Goal: Task Accomplishment & Management: Complete application form

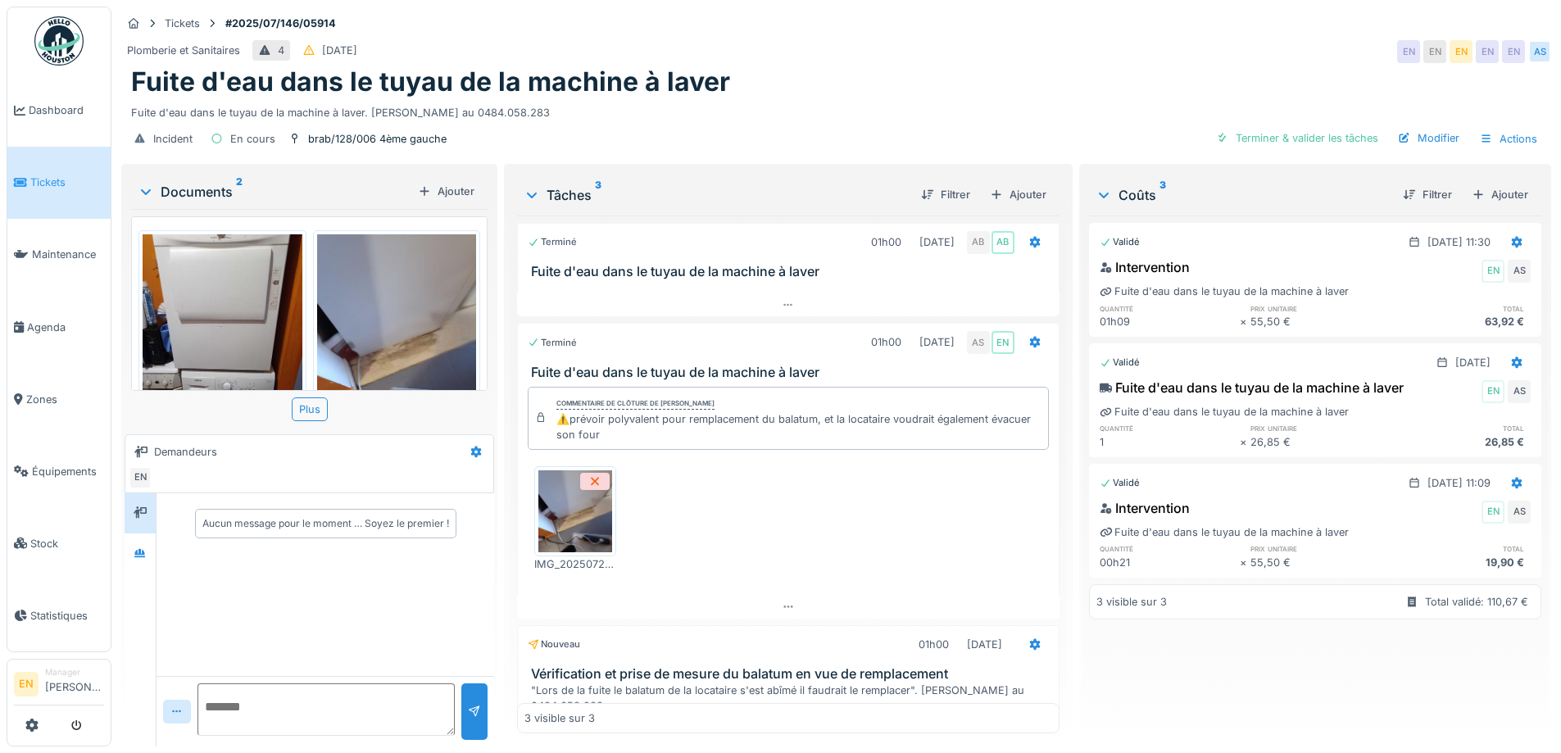
click at [805, 83] on div "Fuite d'eau dans le tuyau de la machine à laver" at bounding box center [836, 81] width 1411 height 31
click at [825, 77] on div "Fuite d'eau dans le tuyau de la machine à laver" at bounding box center [836, 81] width 1411 height 31
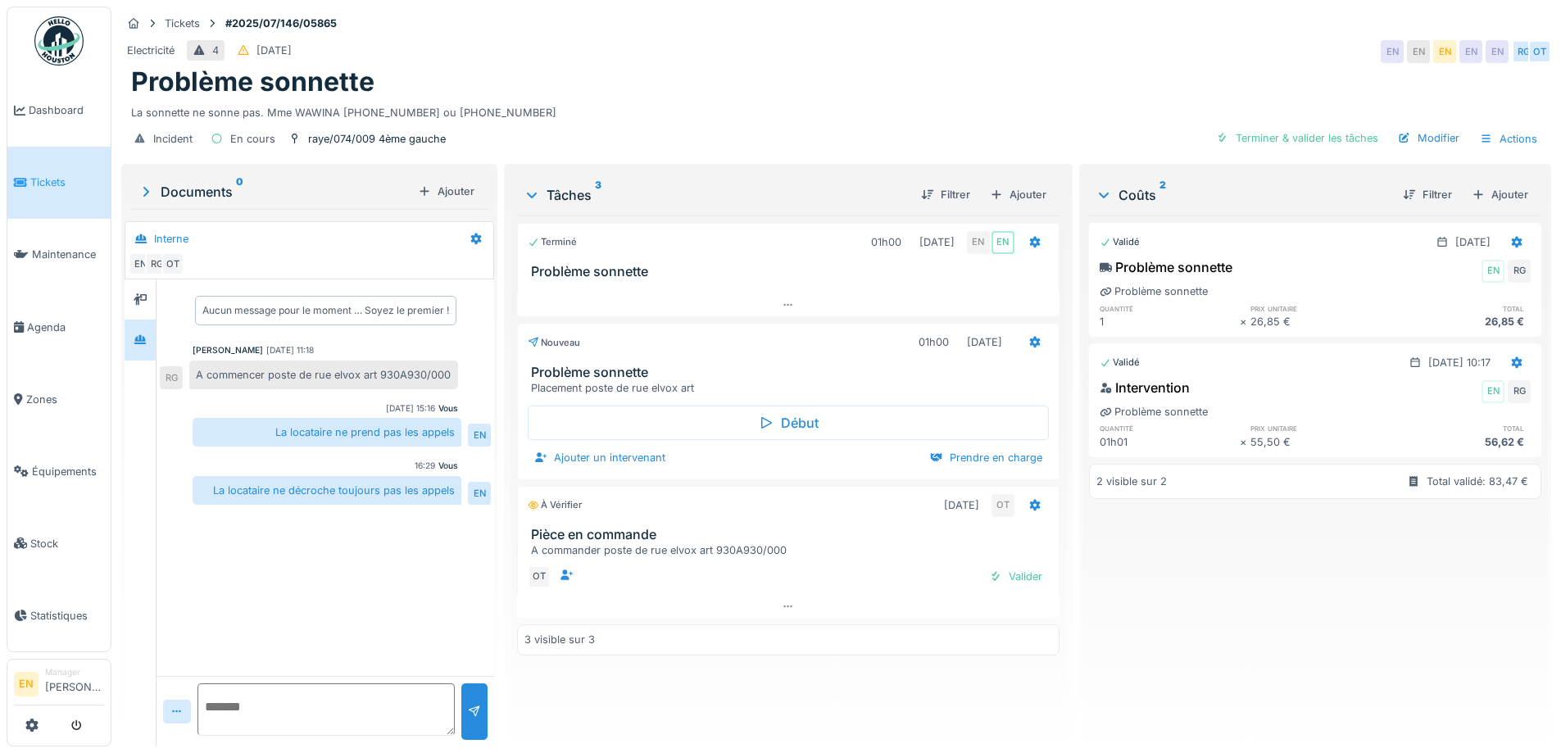
scroll to position [12, 0]
click at [735, 66] on div "Problème sonnette" at bounding box center [836, 81] width 1411 height 31
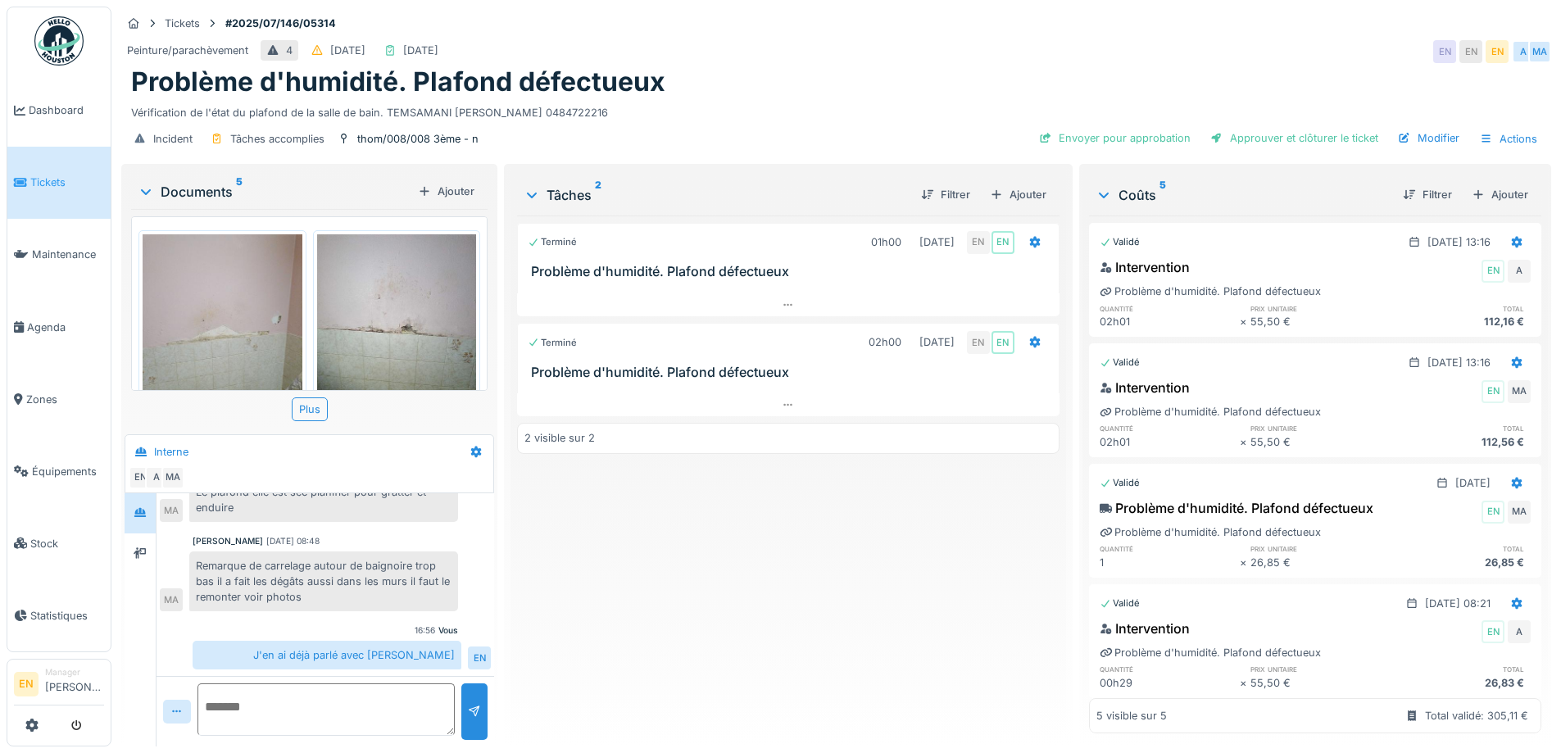
scroll to position [12, 0]
click at [432, 598] on div "Remarque de carrelage autour de baignoire trop bas il a fait les dégâts aussi d…" at bounding box center [323, 582] width 269 height 61
click at [629, 584] on div "Terminé 01h00 09/07/2025 EN EN Problème d'humidité. Plafond défectueux Terminé …" at bounding box center [788, 475] width 542 height 518
click at [534, 568] on div "Terminé 01h00 09/07/2025 EN EN Problème d'humidité. Plafond défectueux Terminé …" at bounding box center [788, 475] width 542 height 518
click at [205, 295] on img at bounding box center [223, 340] width 160 height 212
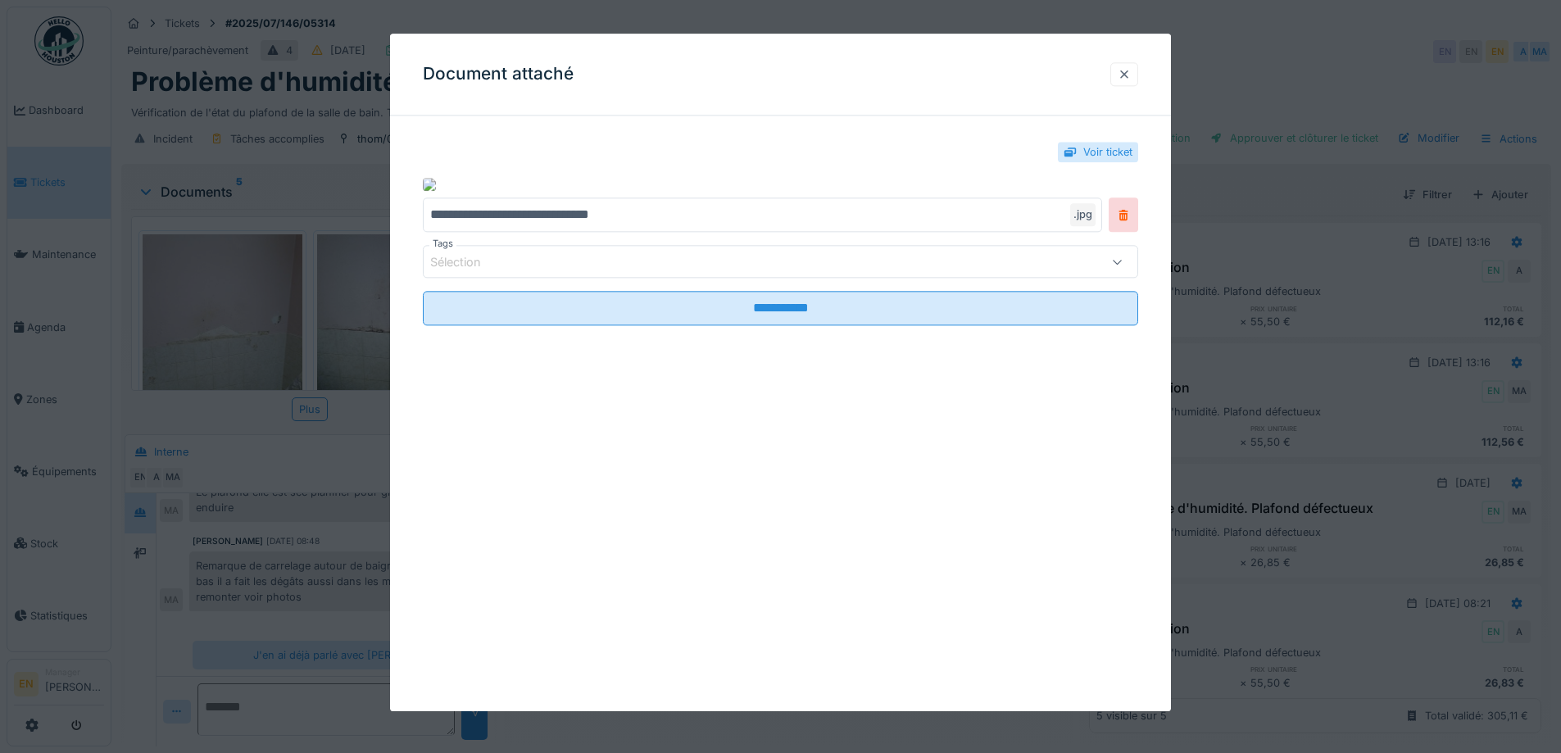
click at [1138, 78] on div at bounding box center [1125, 74] width 28 height 24
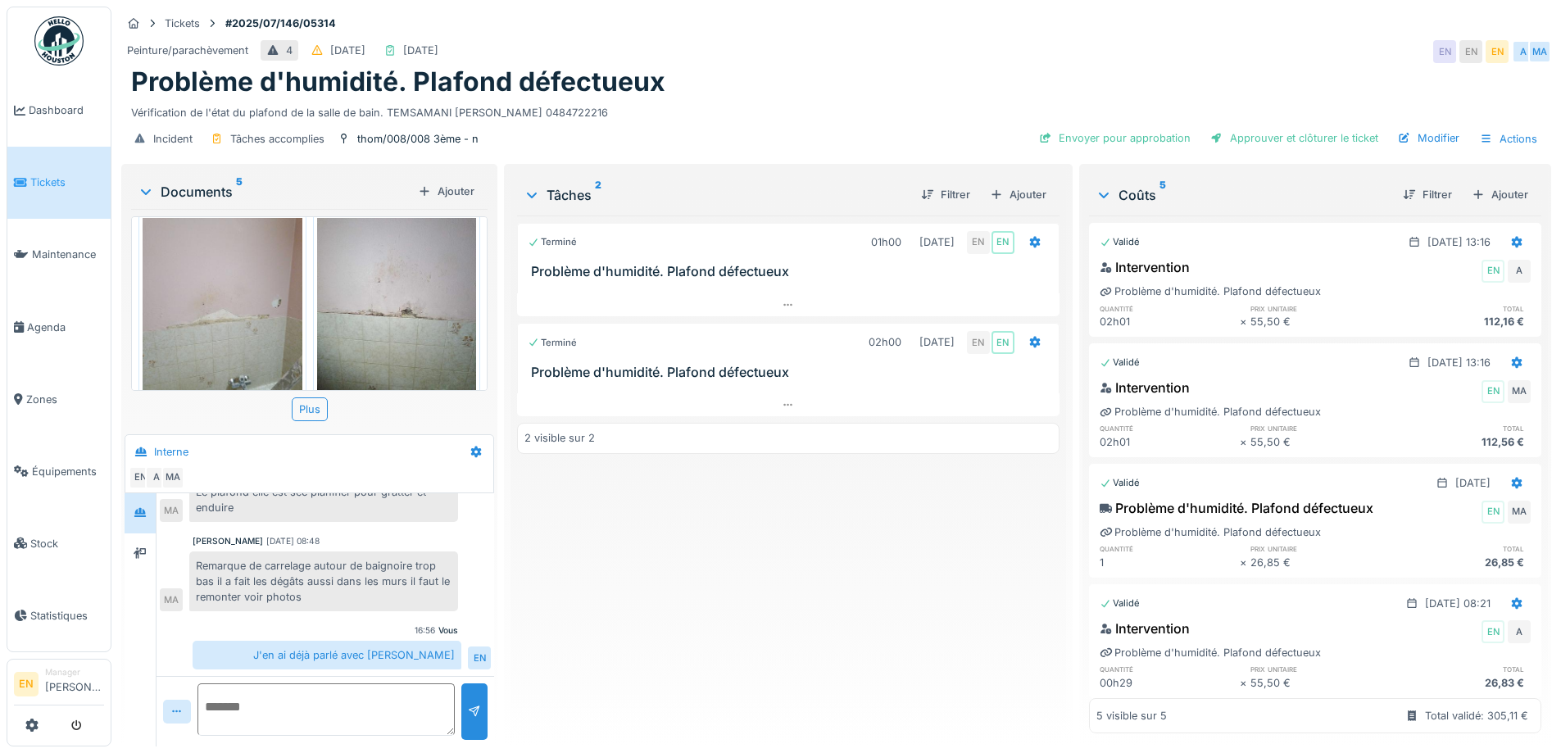
scroll to position [0, 0]
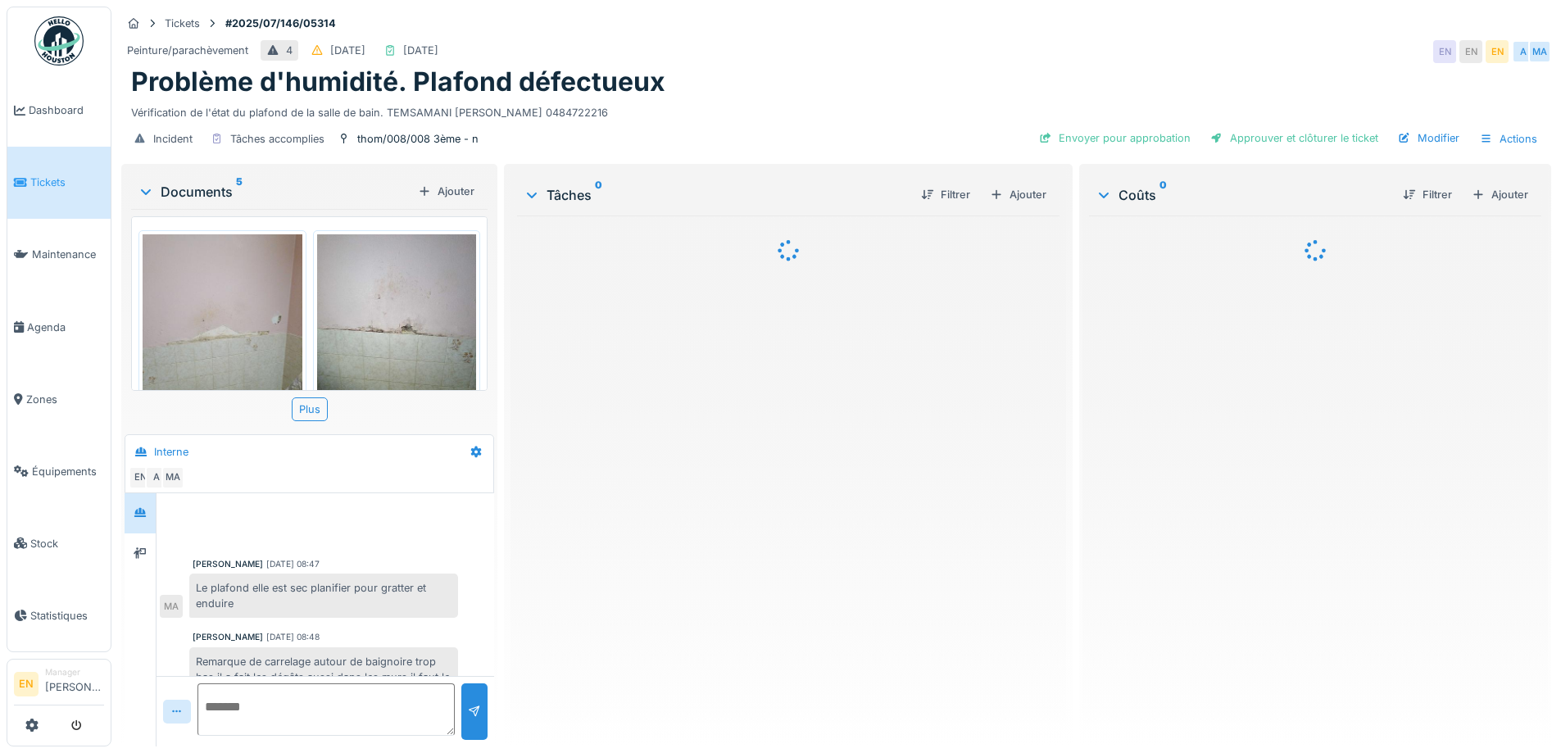
scroll to position [96, 0]
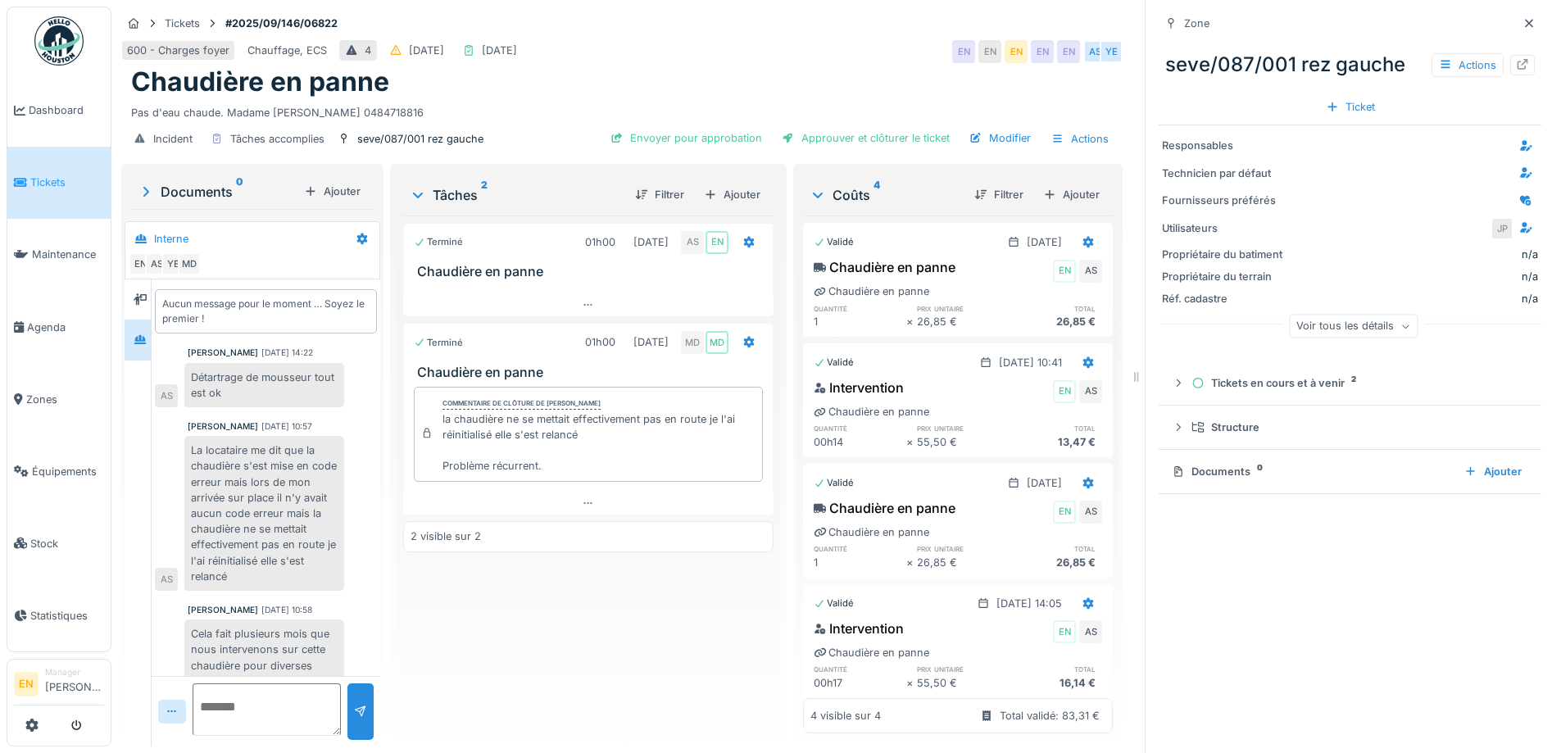
scroll to position [120, 0]
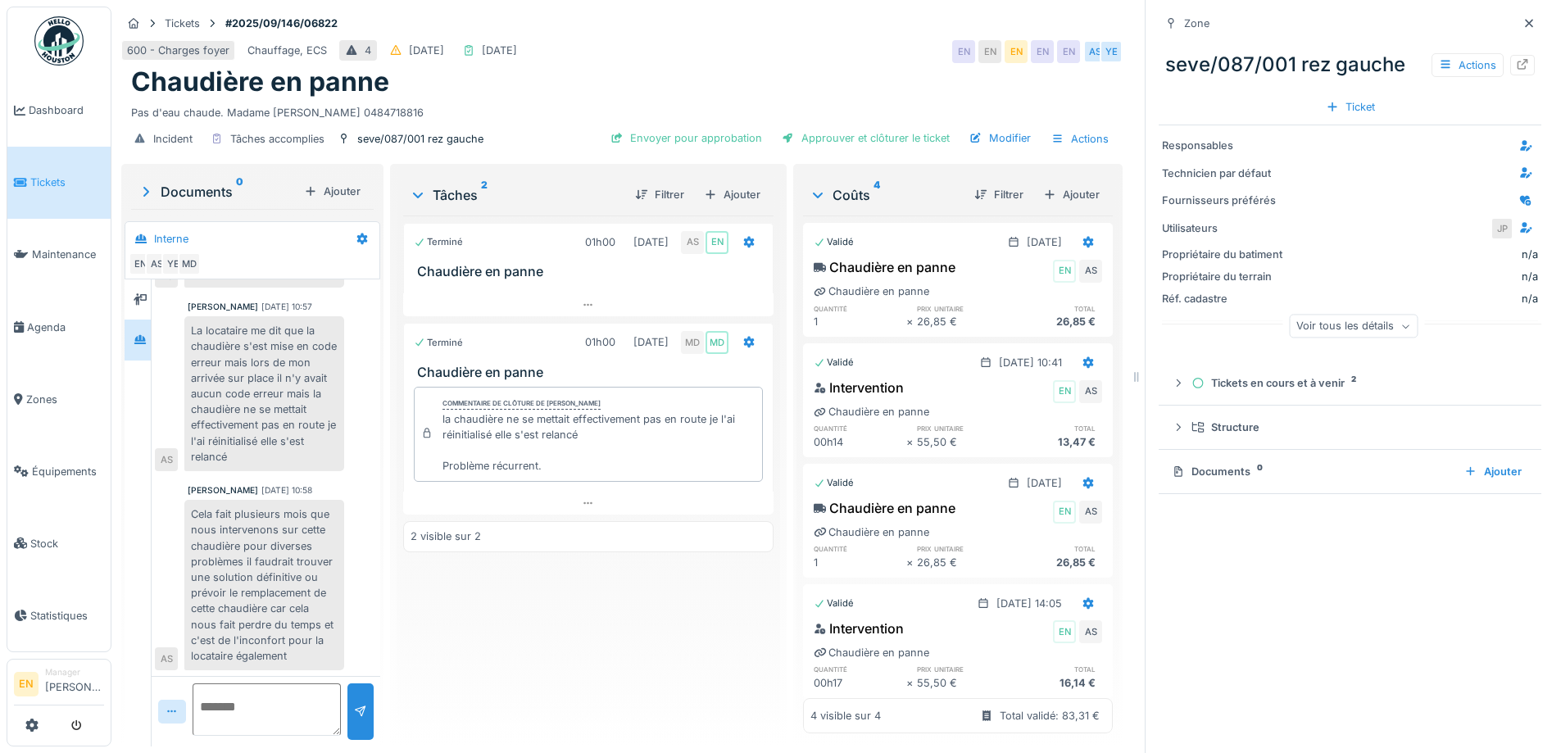
click at [667, 643] on div "Terminé 01h00 [DATE] AS EN Chaudière en panne Terminé 01h00 [DATE] MD MD [PERSO…" at bounding box center [588, 475] width 370 height 518
click at [1525, 22] on icon at bounding box center [1529, 23] width 8 height 8
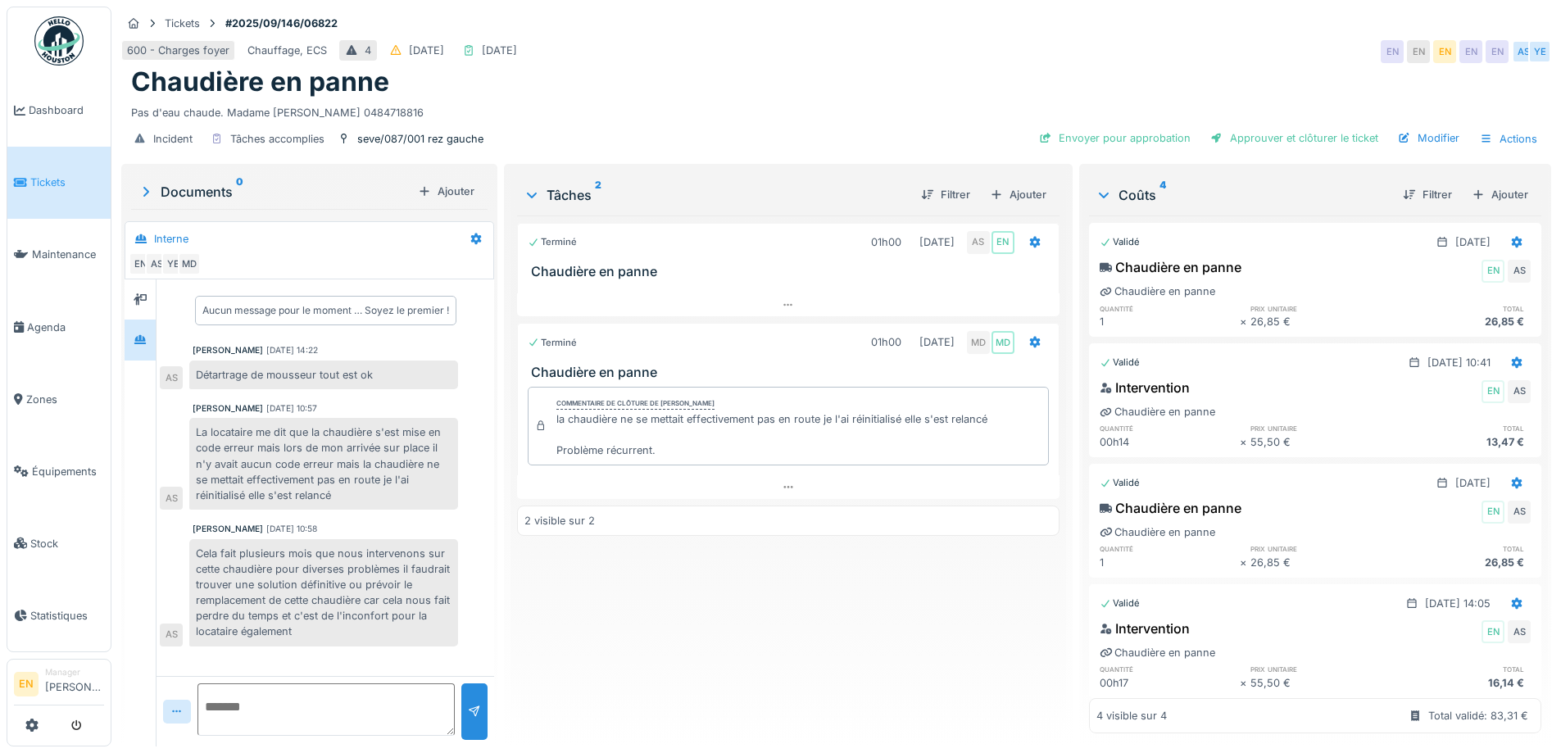
drag, startPoint x: 735, startPoint y: 657, endPoint x: 752, endPoint y: 661, distance: 16.9
click at [736, 658] on div "Terminé 01h00 02/09/2025 AS EN Chaudière en panne Terminé 01h00 03/09/2025 MD M…" at bounding box center [788, 475] width 542 height 518
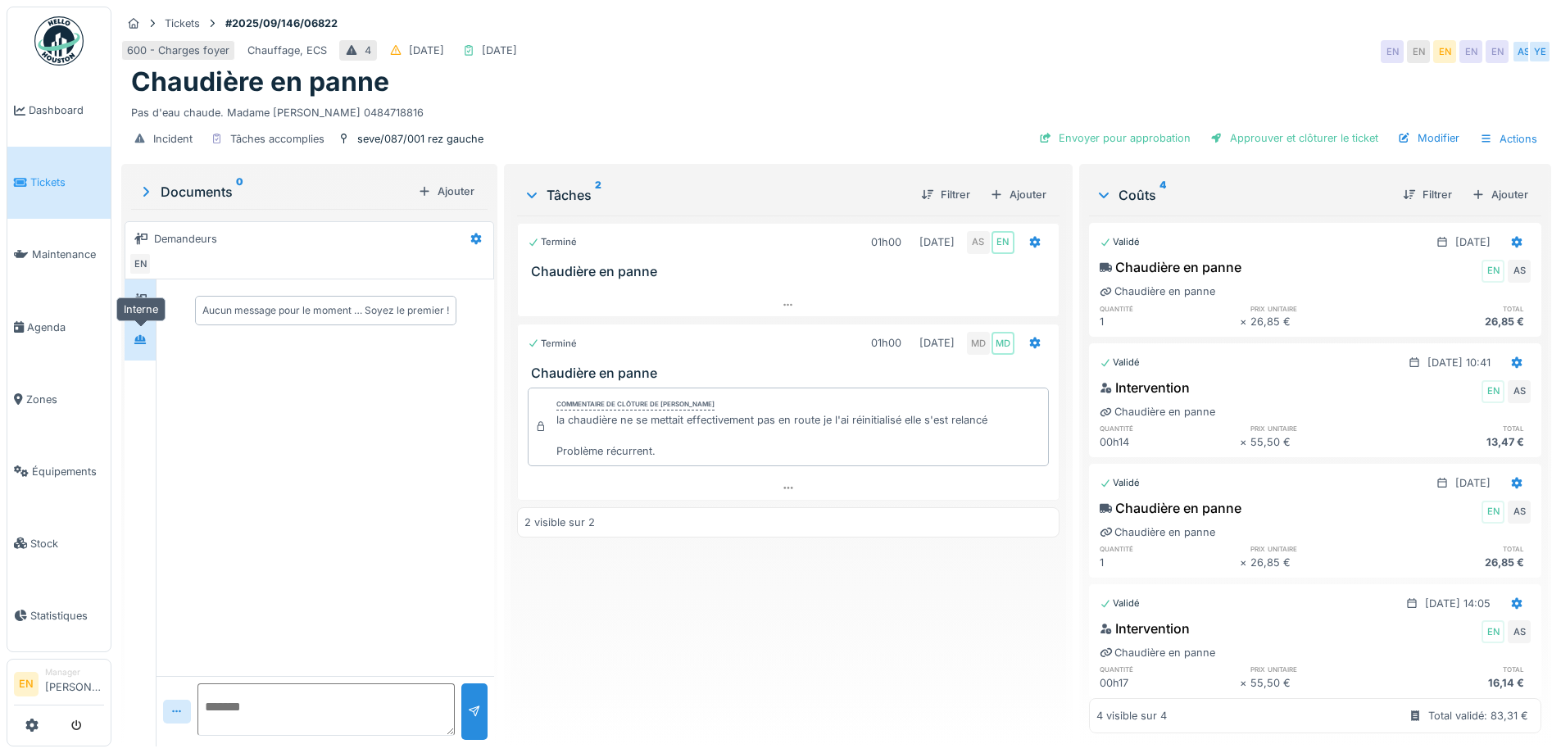
click at [134, 341] on div at bounding box center [140, 339] width 25 height 20
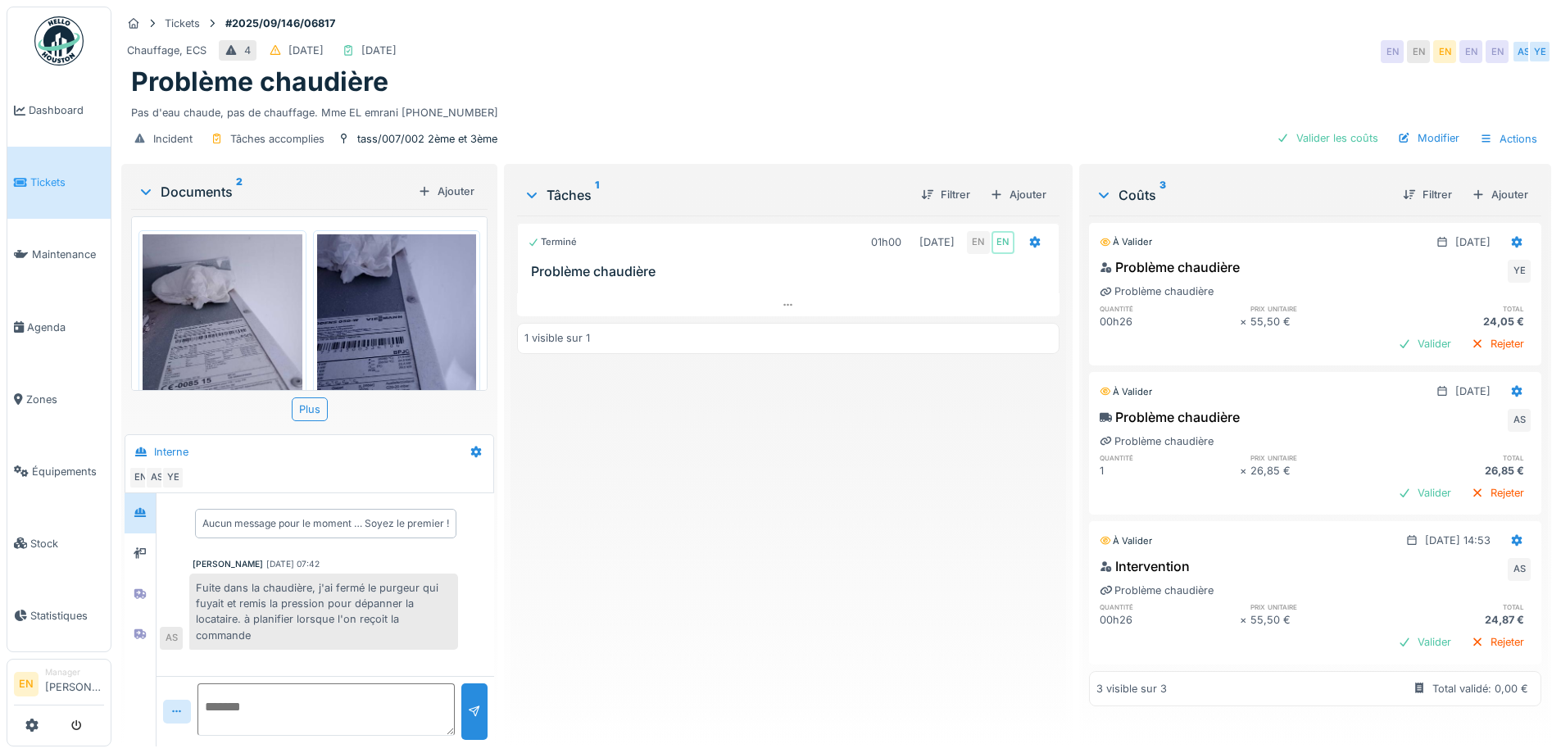
scroll to position [12, 0]
click at [796, 79] on div "Problème chaudière" at bounding box center [836, 81] width 1411 height 31
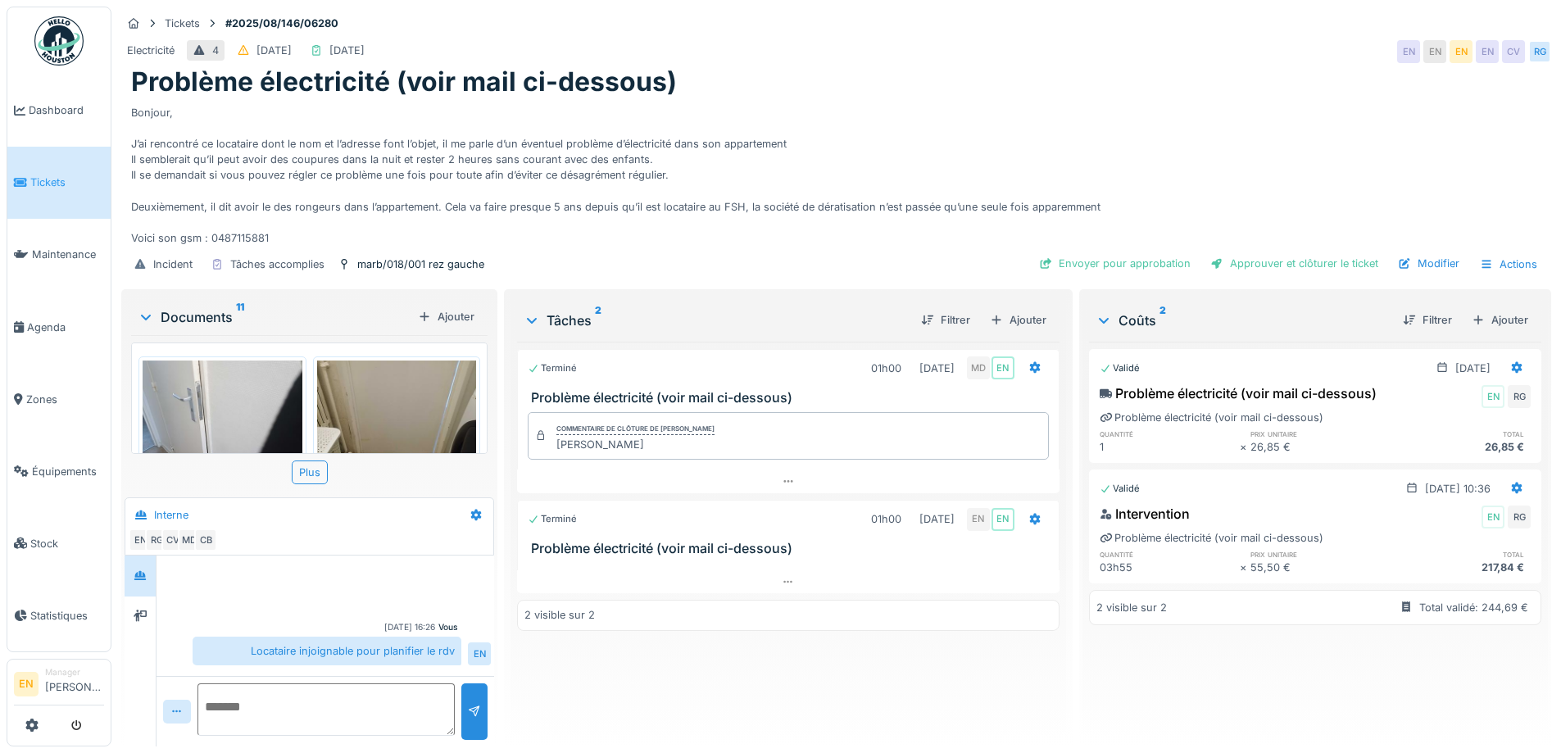
scroll to position [364, 0]
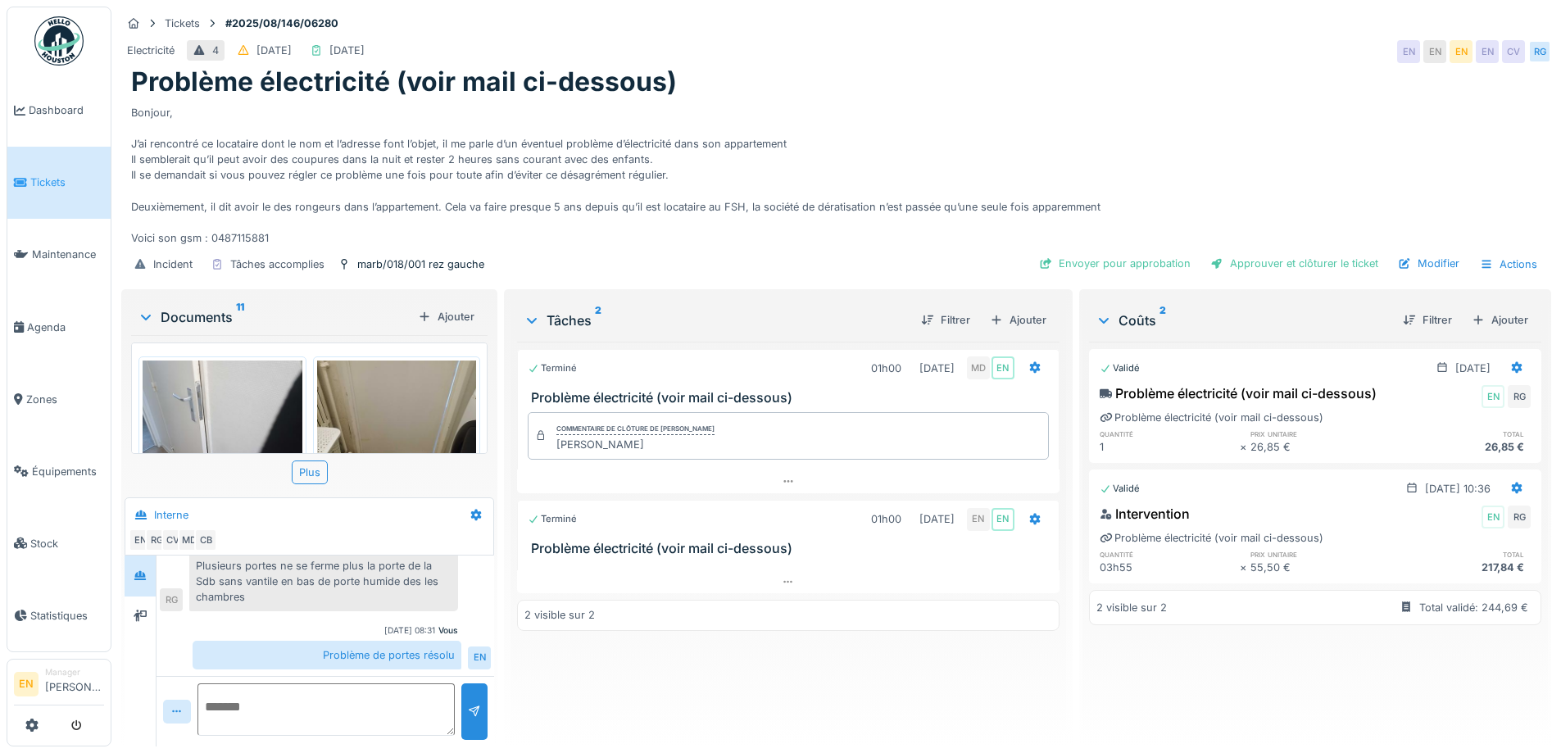
click at [939, 71] on div "Problème électricité (voir mail ci-dessous)" at bounding box center [836, 81] width 1411 height 31
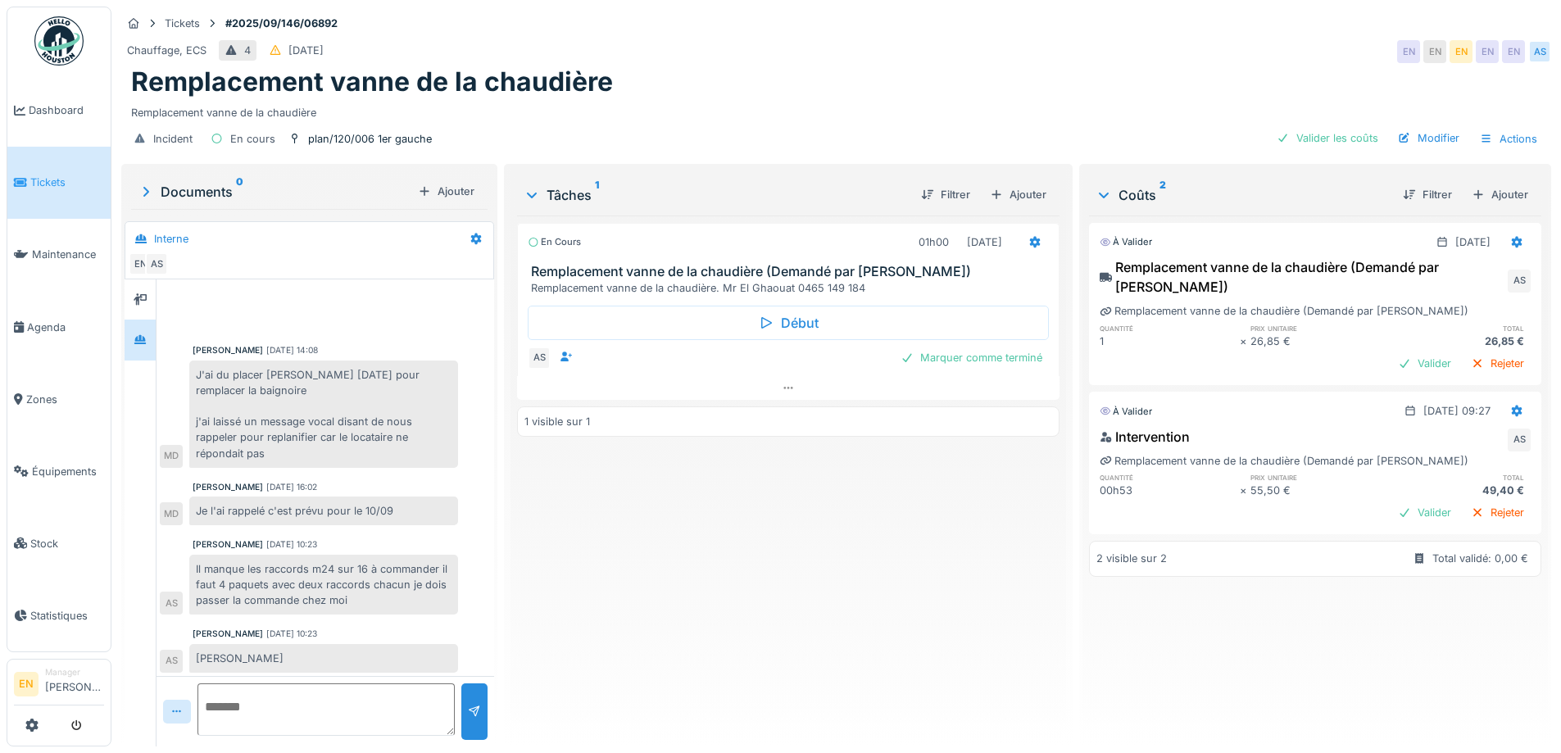
scroll to position [4, 0]
click at [947, 67] on div "Remplacement vanne de la chaudière" at bounding box center [836, 81] width 1411 height 31
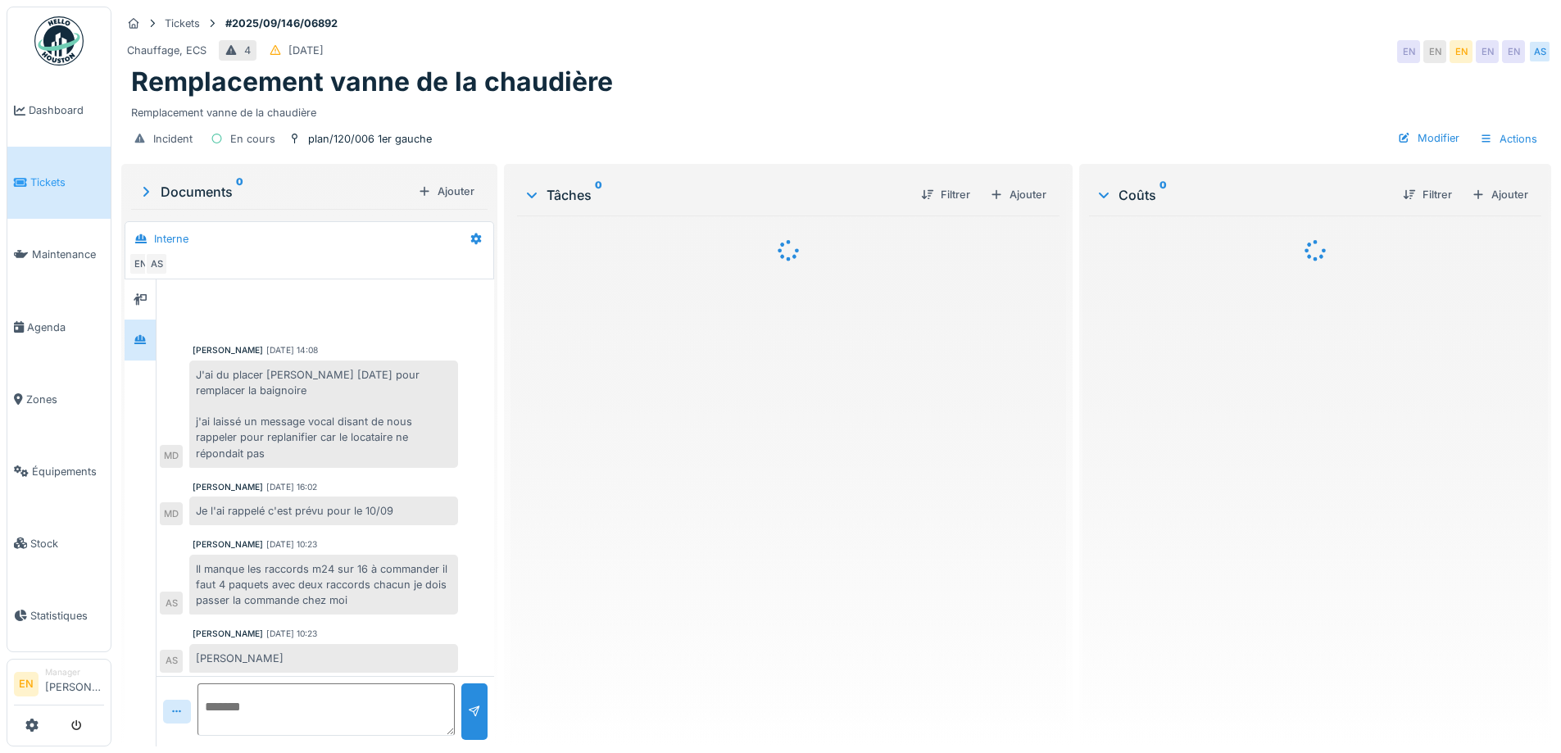
scroll to position [4, 0]
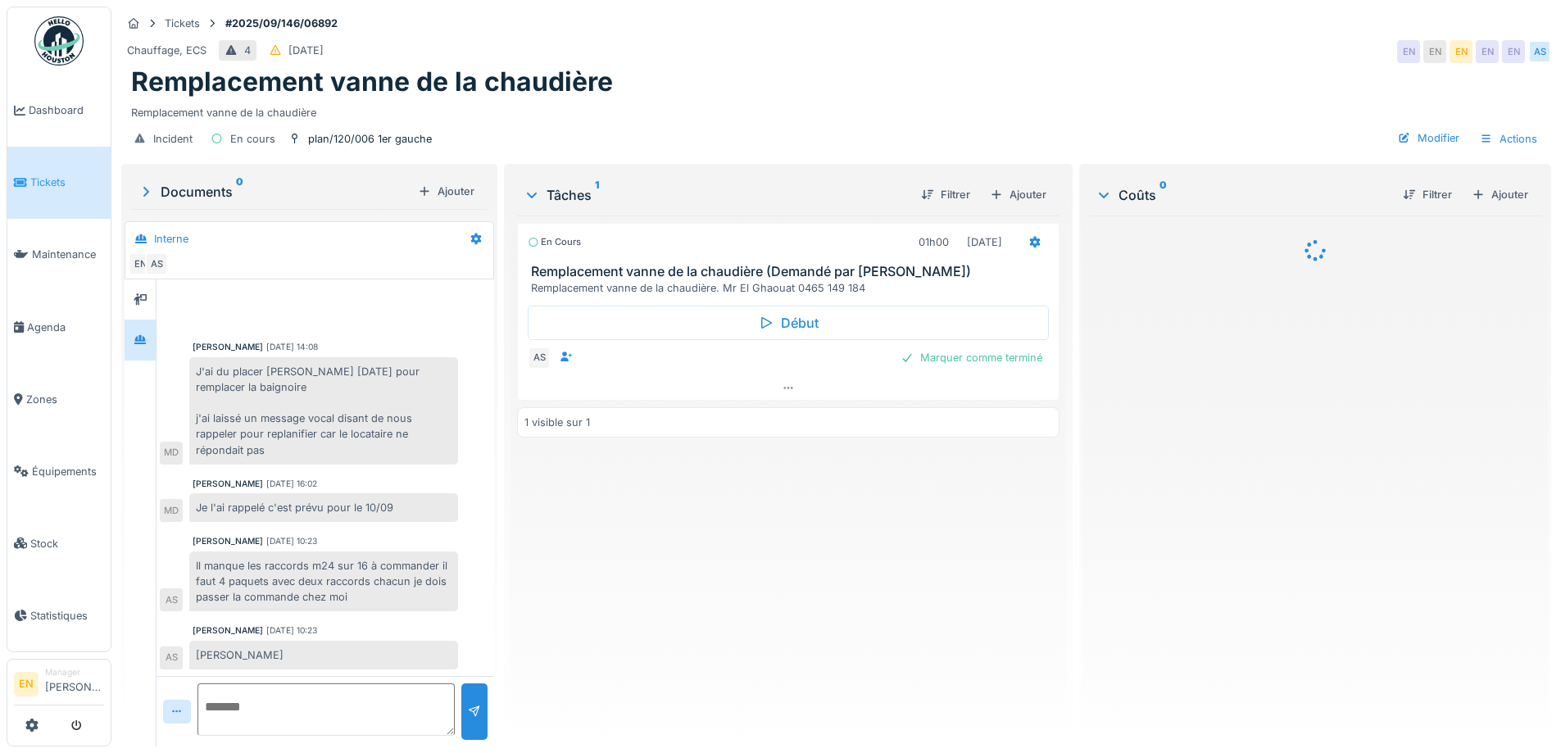
click at [901, 126] on div "Incident En cours plan/120/006 1er gauche Modifier Actions" at bounding box center [836, 138] width 1430 height 37
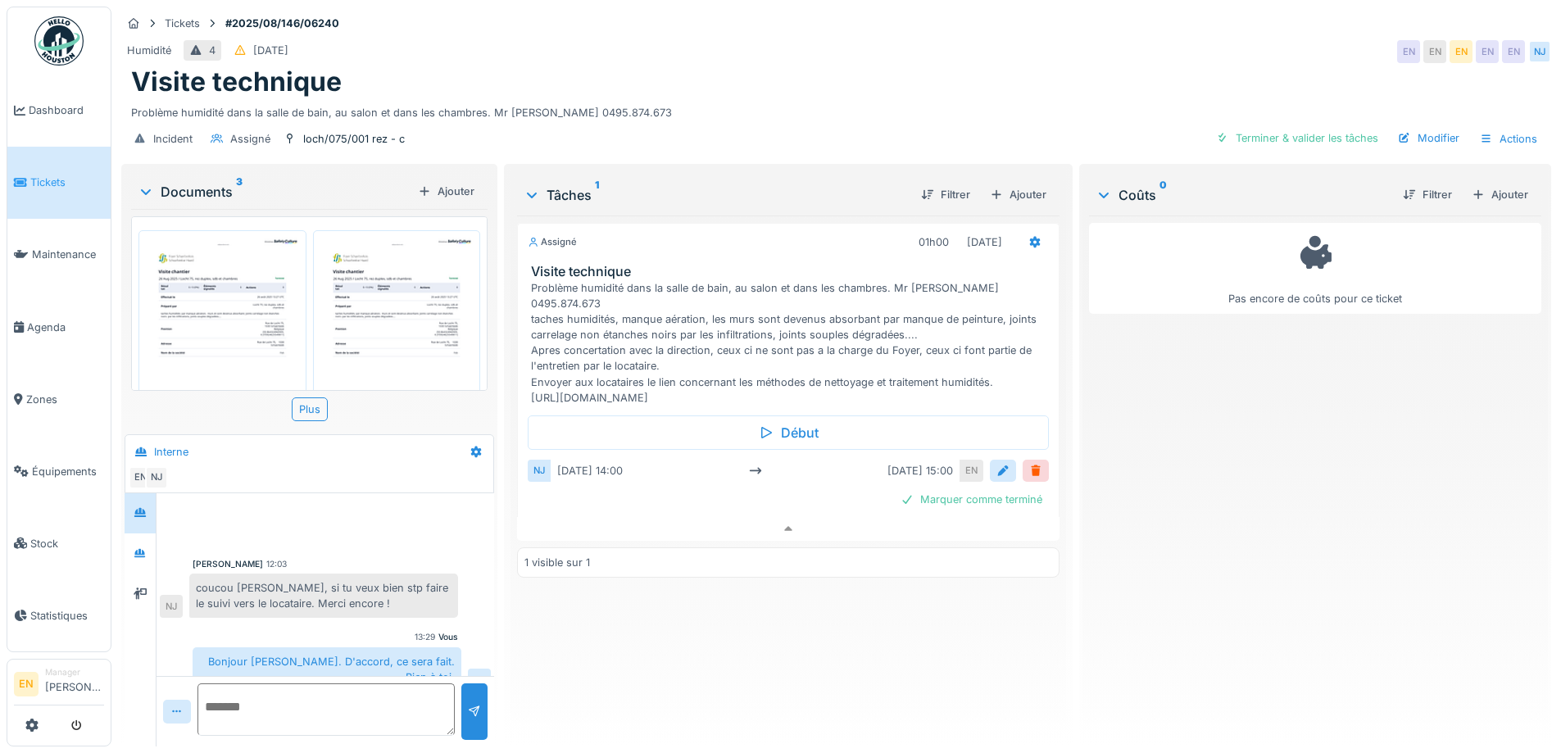
scroll to position [6, 0]
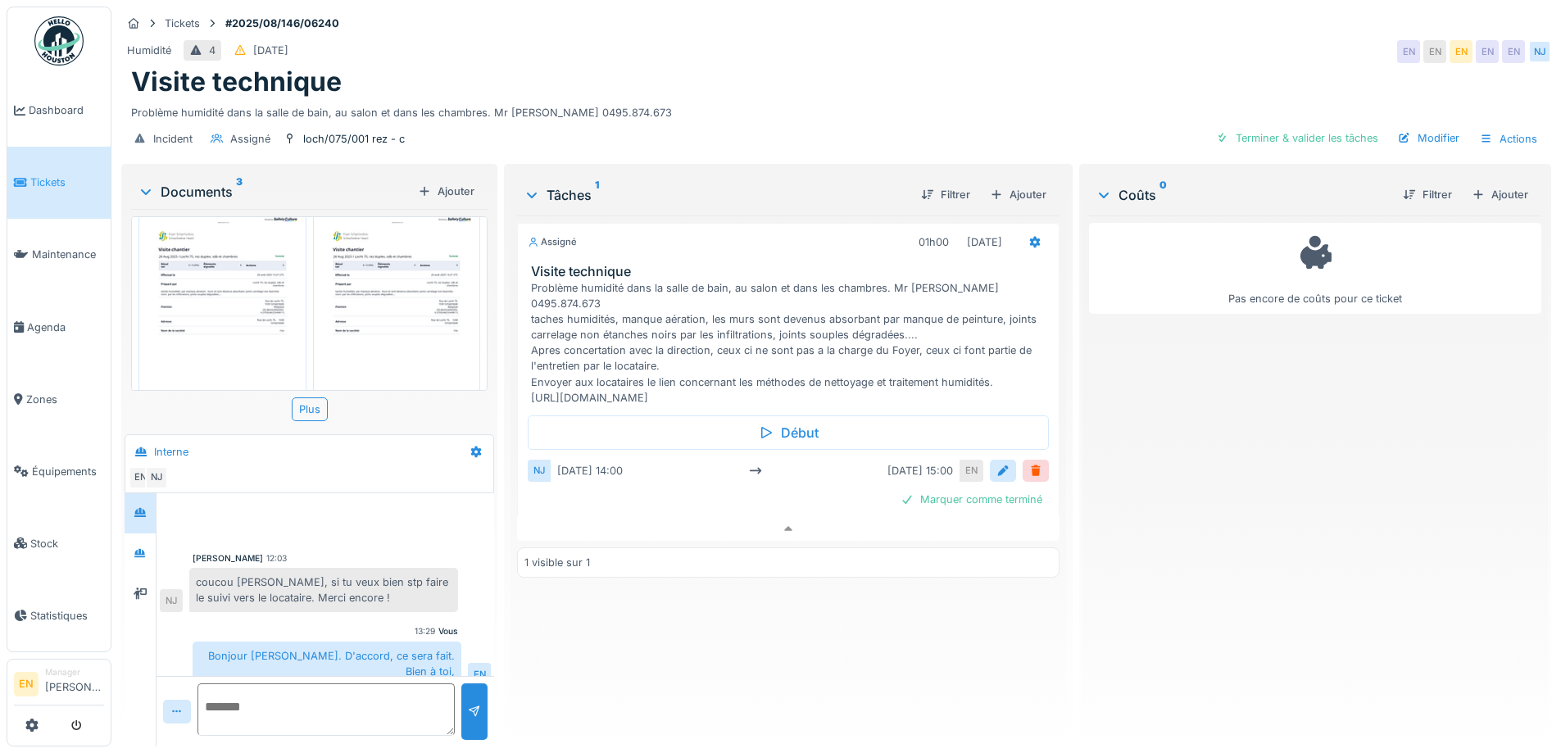
click at [917, 37] on div "Humidité 4 [DATE] EN EN EN EN EN [GEOGRAPHIC_DATA]" at bounding box center [836, 52] width 1430 height 30
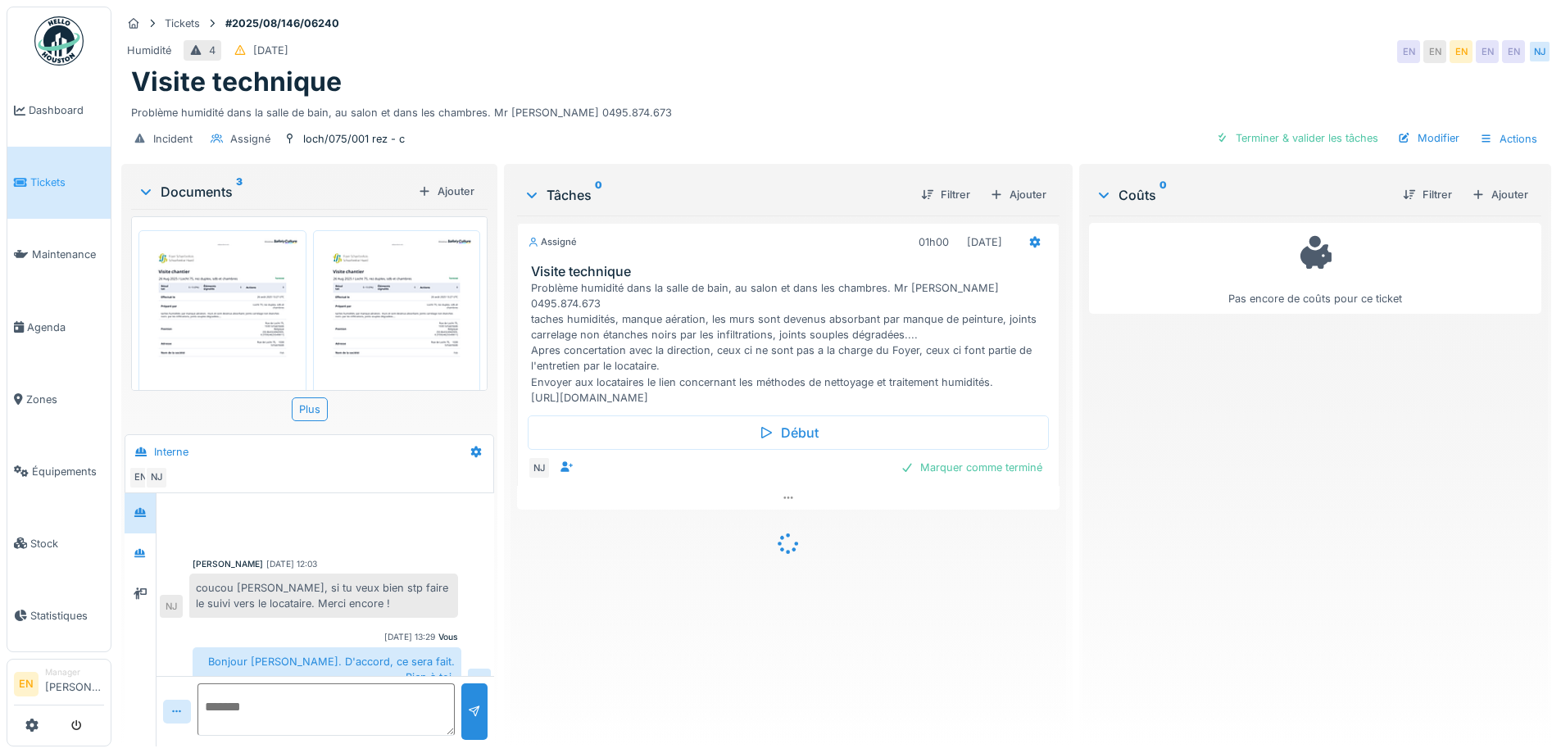
scroll to position [7, 0]
click at [784, 596] on div "Assigné 01h00 26/08/2025 Visite technique Problème humidité dans la salle de ba…" at bounding box center [788, 475] width 542 height 518
click at [801, 83] on div "Visite technique" at bounding box center [836, 81] width 1411 height 31
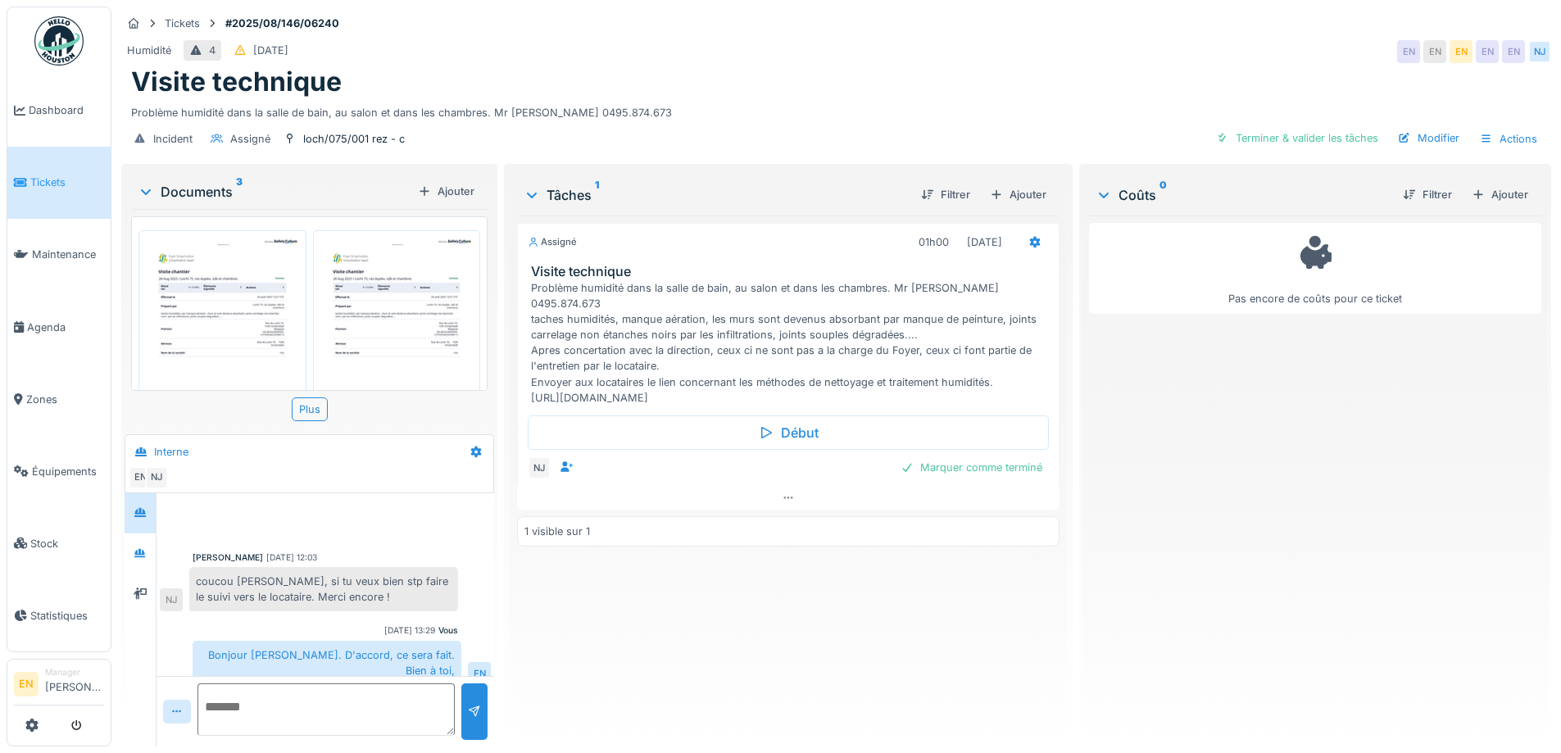
click at [843, 89] on div "Visite technique" at bounding box center [836, 81] width 1411 height 31
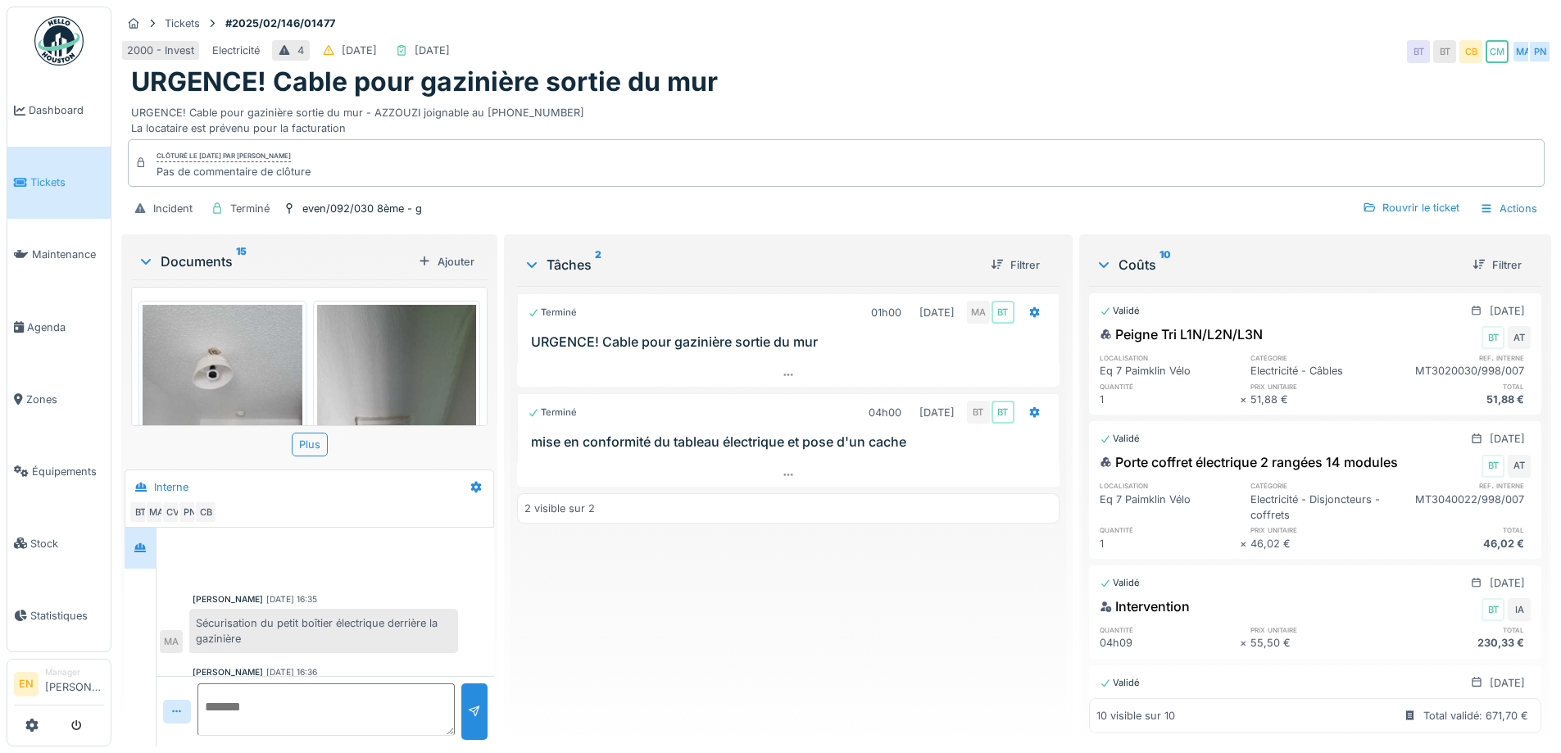
scroll to position [303, 0]
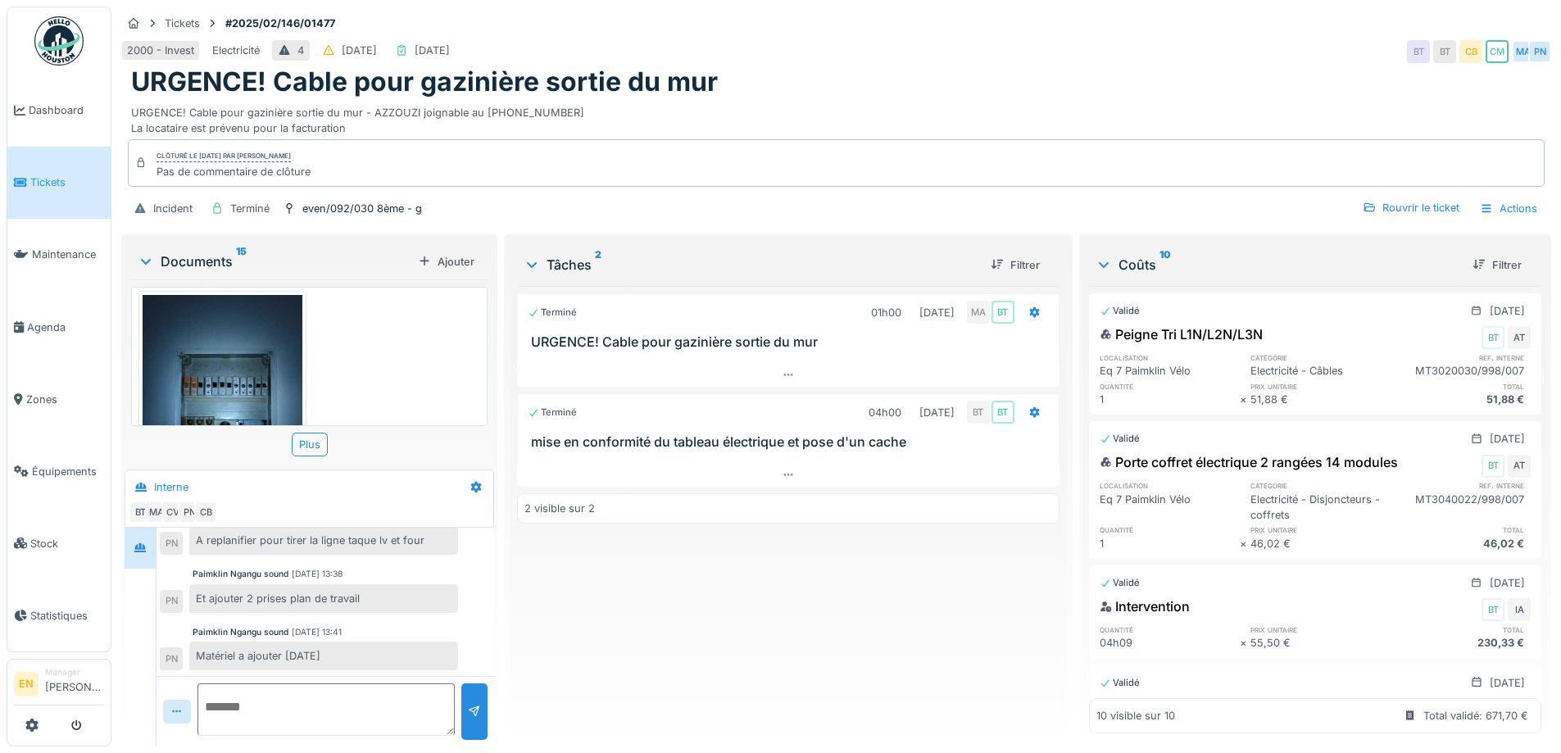
click at [926, 41] on div "2000 - Invest Electricité 4 16/02/2025 21/02/2025 BT BT CB CM MA PN" at bounding box center [836, 52] width 1430 height 30
click at [752, 626] on div "Terminé 01h00 11/02/2025 MA BT URGENCE! Cable pour gazinière sortie du mur Term…" at bounding box center [788, 510] width 542 height 448
click at [748, 615] on div "Terminé 01h00 11/02/2025 MA BT URGENCE! Cable pour gazinière sortie du mur Term…" at bounding box center [788, 510] width 542 height 448
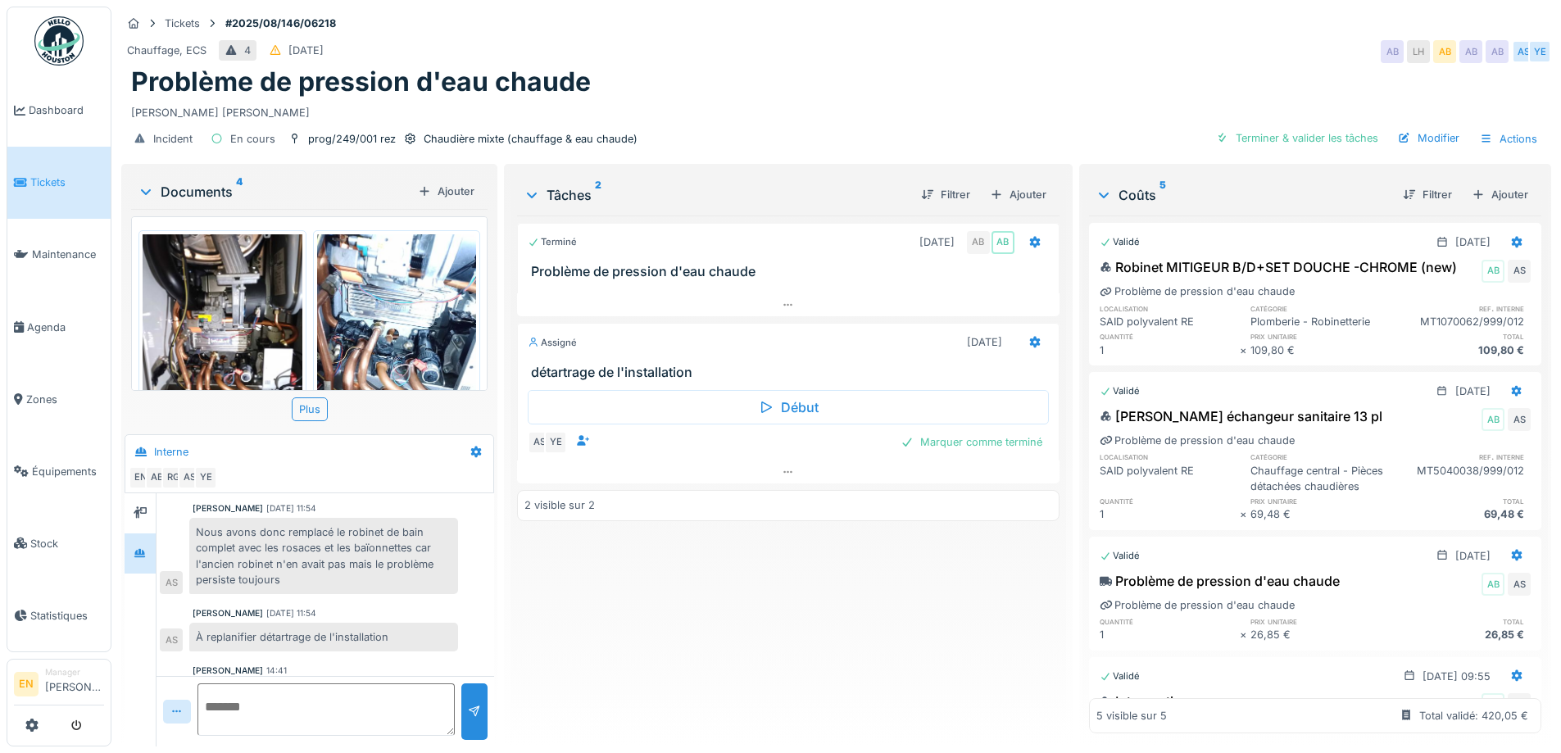
scroll to position [134, 0]
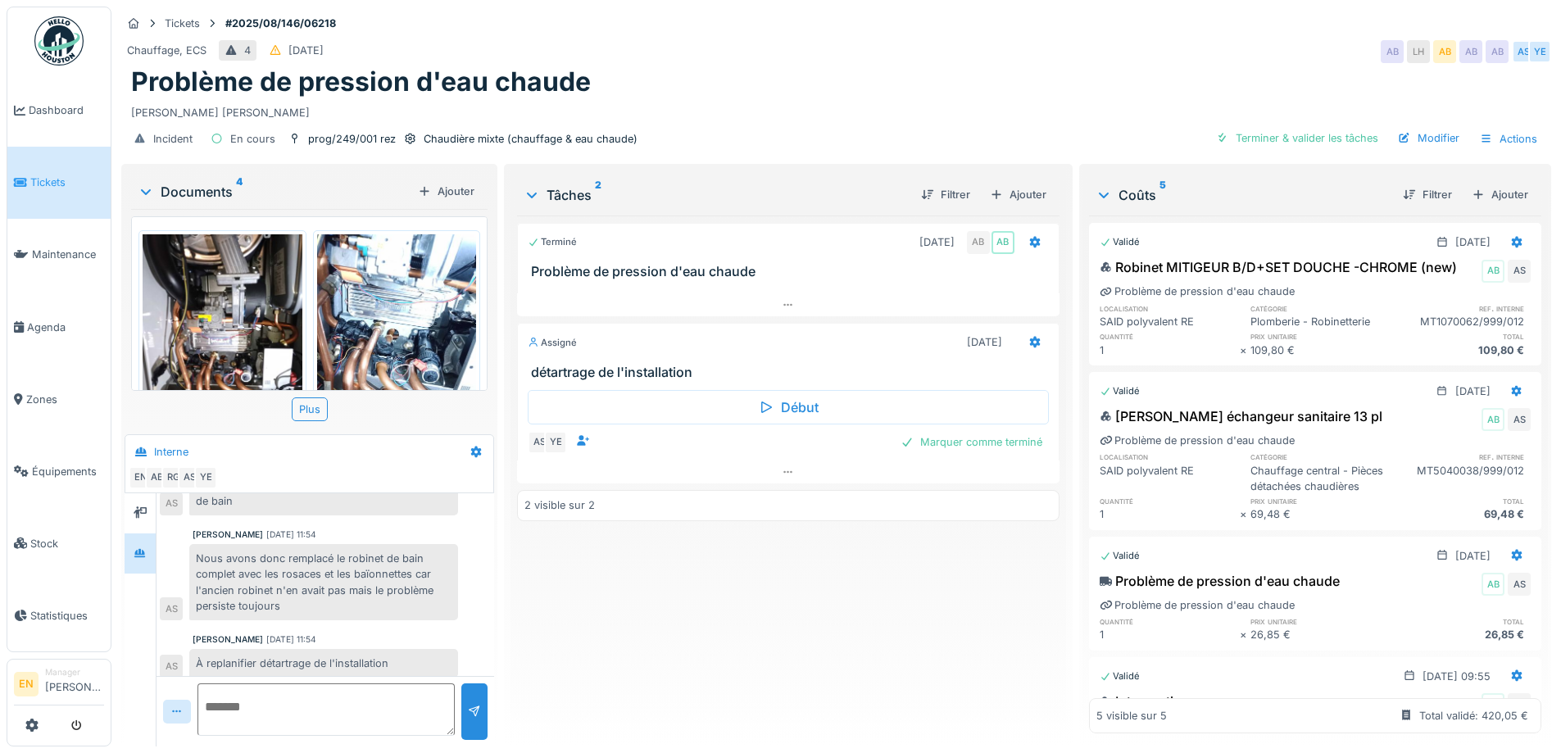
click at [412, 582] on div "Nous avons donc remplacé le robinet de bain complet avec les rosaces et les baï…" at bounding box center [323, 582] width 269 height 76
click at [420, 588] on div "Nous avons donc remplacé le robinet de bain complet avec les rosaces et les baï…" at bounding box center [323, 582] width 269 height 76
click at [779, 479] on div at bounding box center [788, 473] width 542 height 24
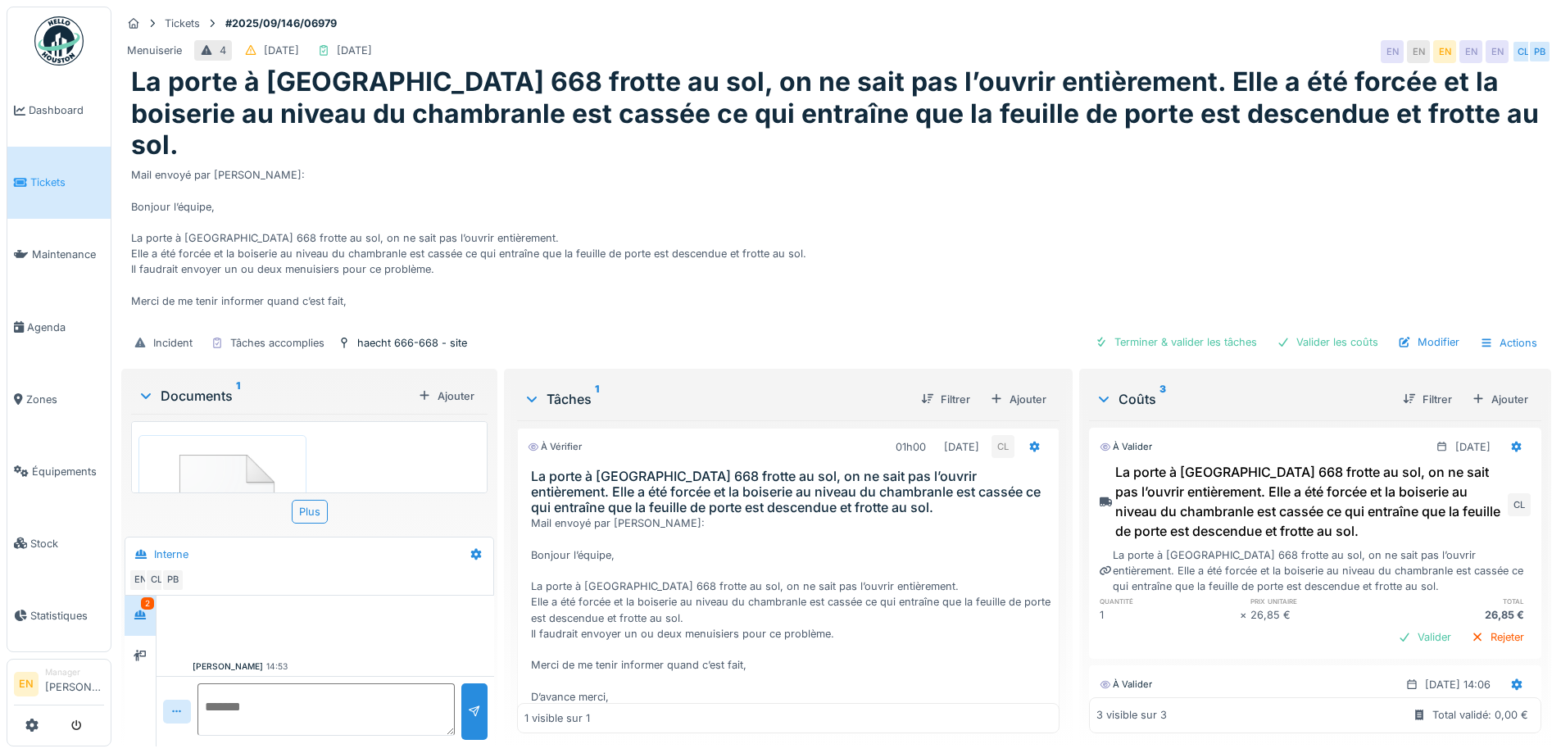
click at [896, 202] on div "Mail envoyé par [PERSON_NAME]: Bonjour l’équipe, La porte à [GEOGRAPHIC_DATA] 6…" at bounding box center [836, 243] width 1411 height 164
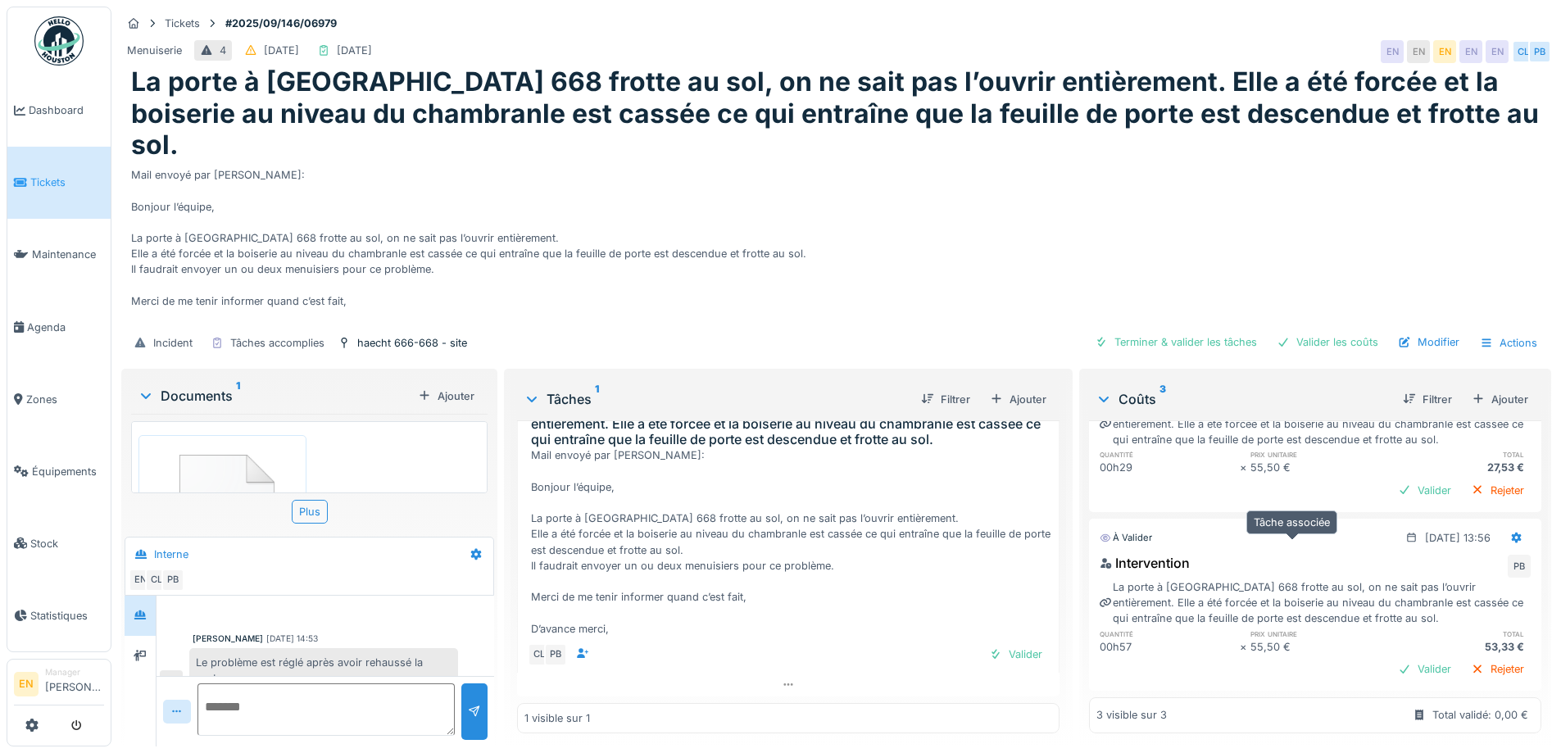
scroll to position [12, 0]
click at [1321, 332] on div "Valider les coûts" at bounding box center [1327, 342] width 115 height 22
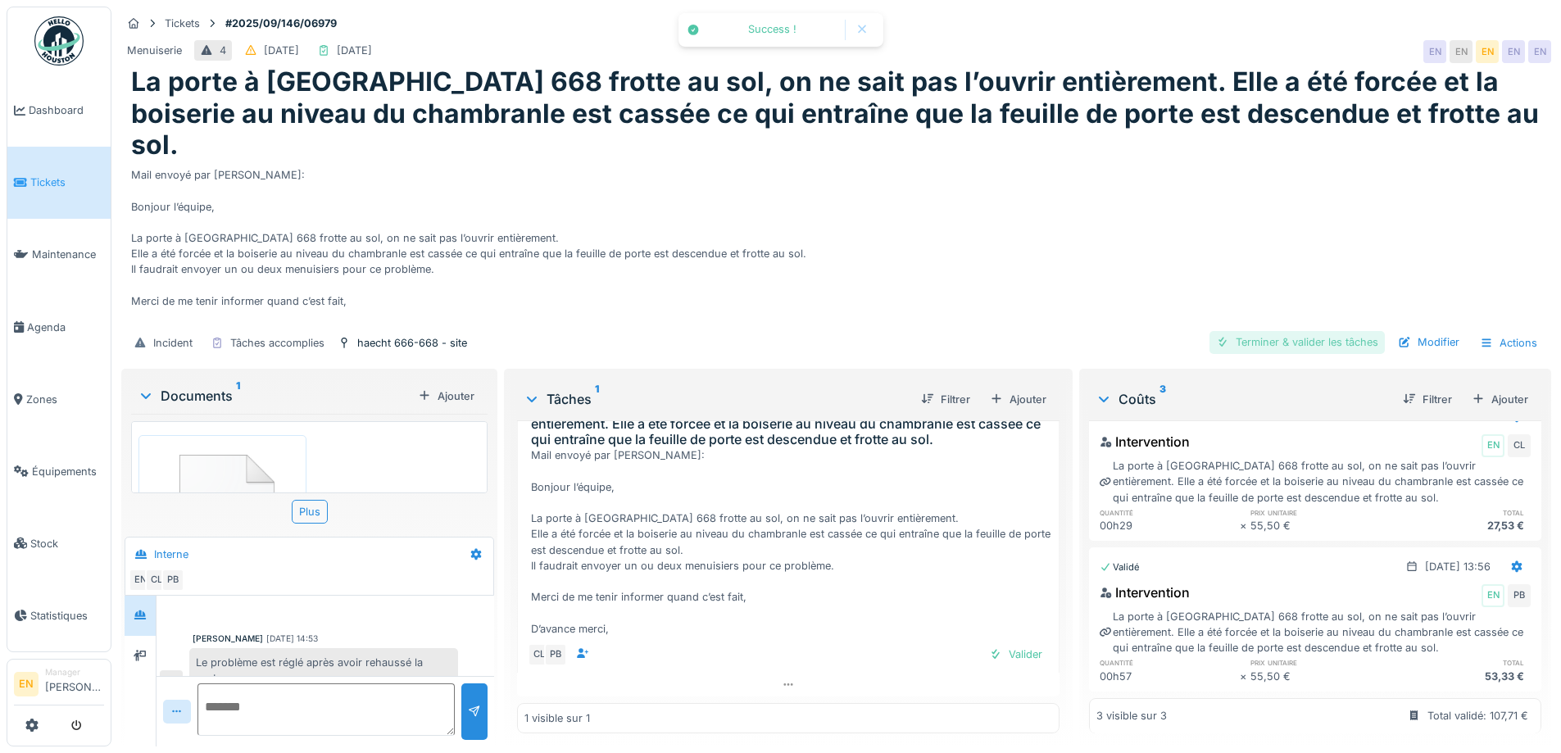
scroll to position [331, 0]
click at [1308, 331] on div "Terminer & valider les tâches" at bounding box center [1297, 342] width 175 height 22
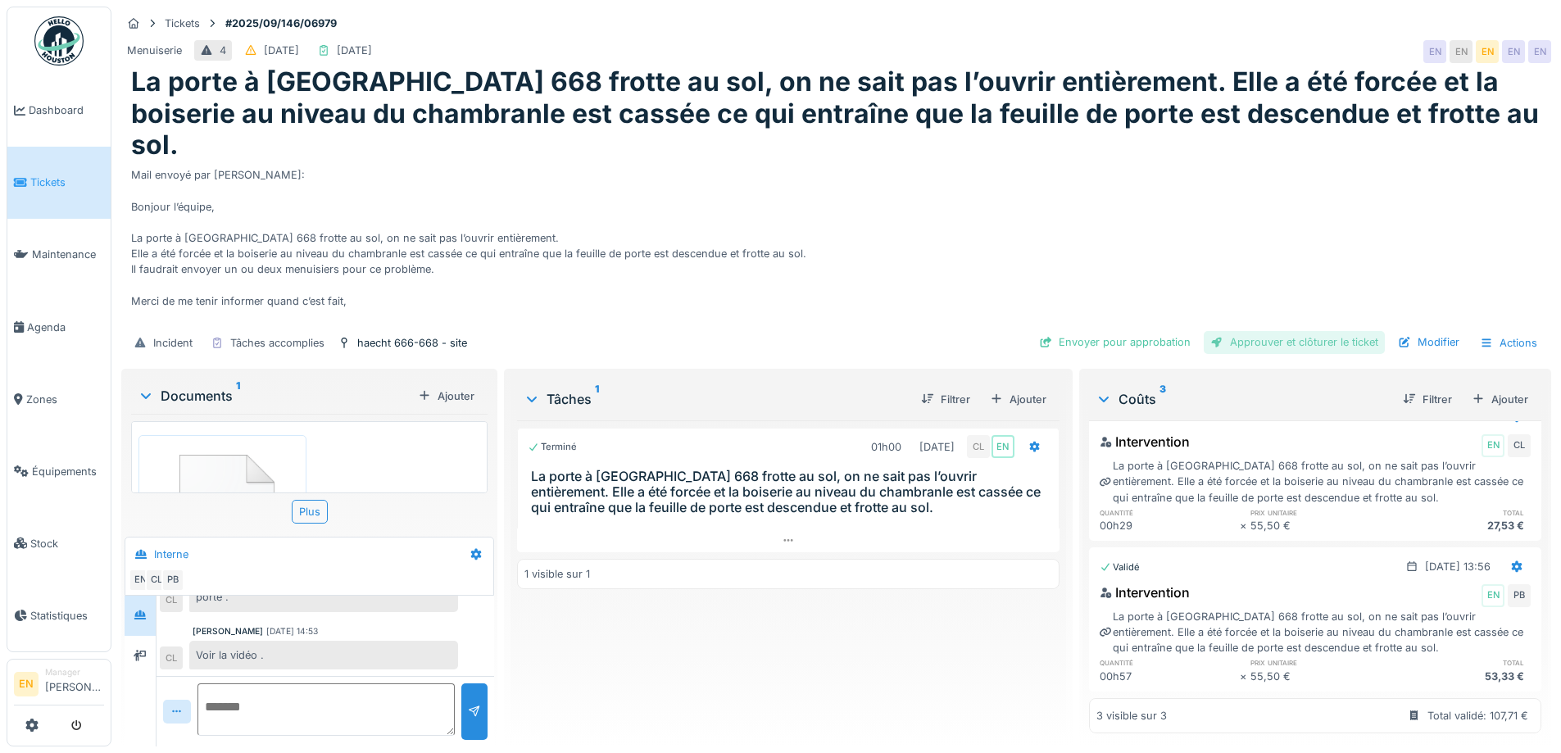
click at [1282, 333] on div "Approuver et clôturer le ticket" at bounding box center [1294, 342] width 181 height 22
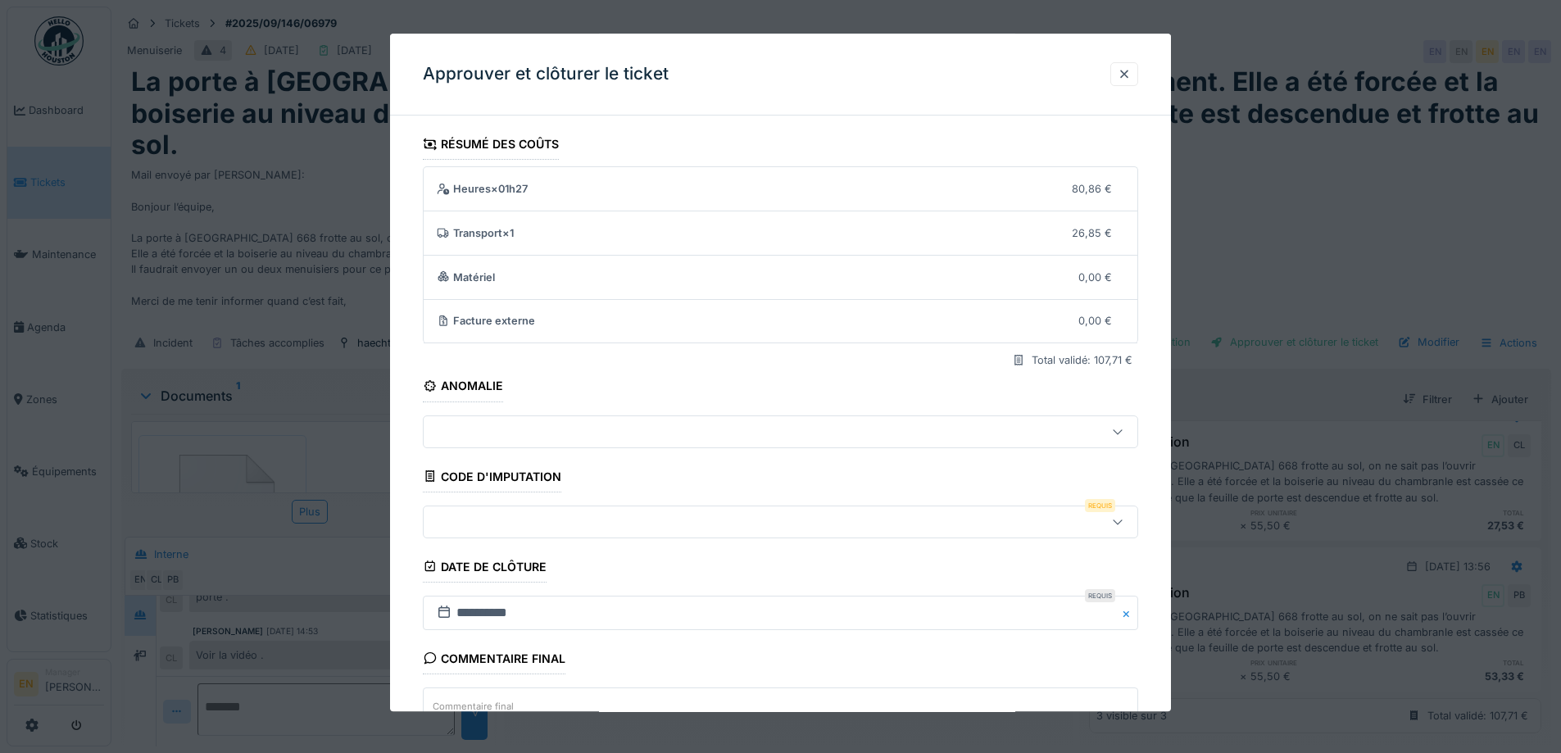
click at [1120, 525] on icon at bounding box center [1117, 521] width 13 height 11
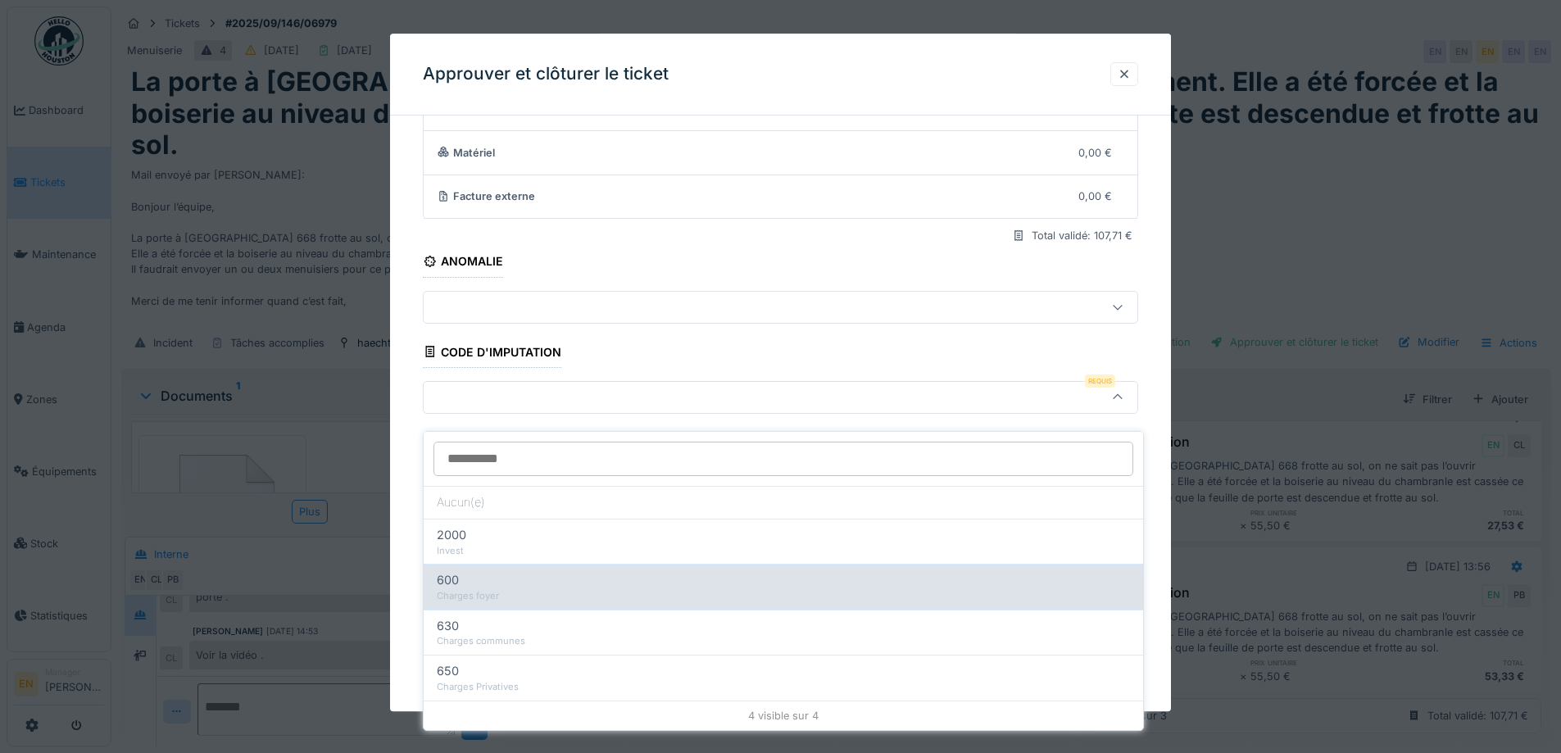
scroll to position [141, 0]
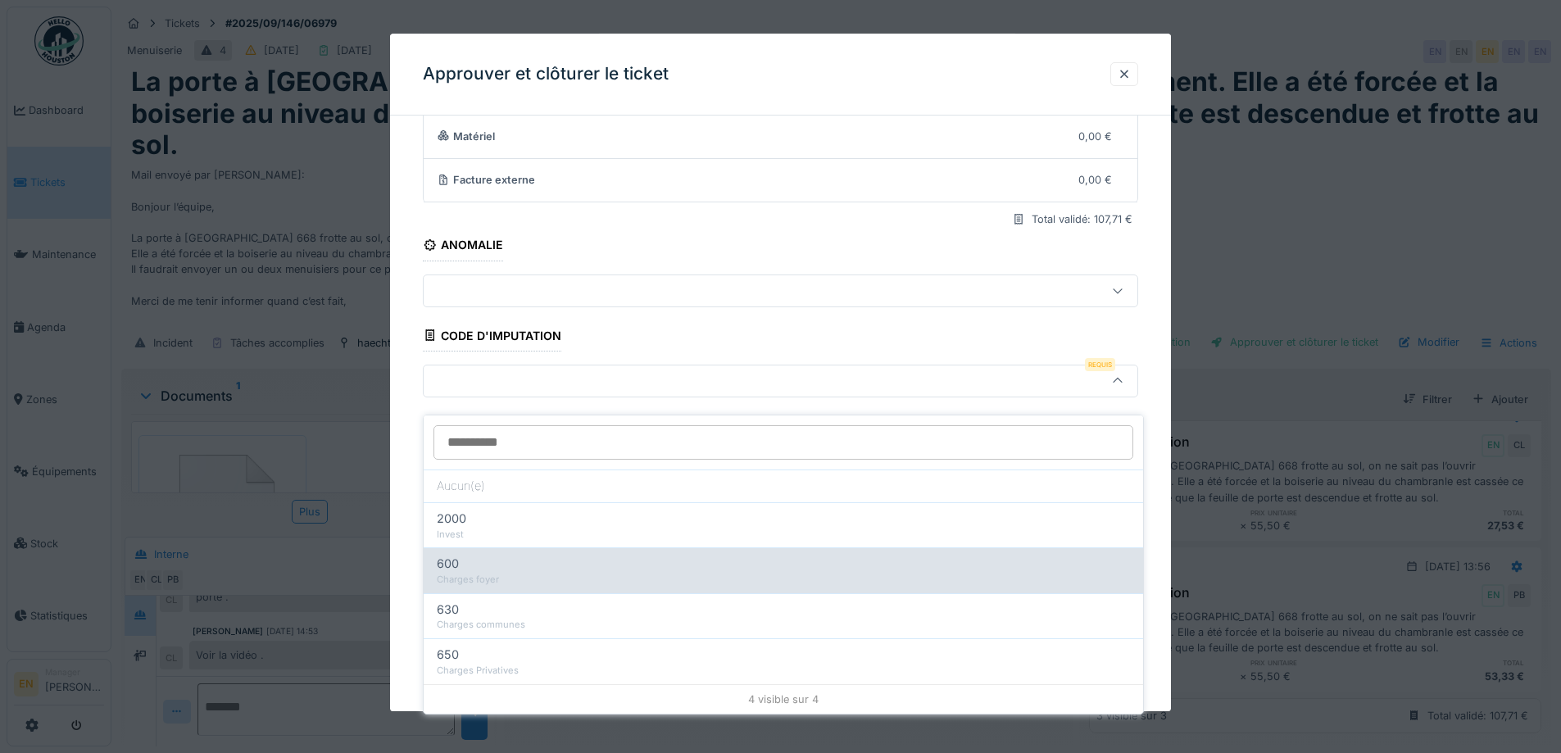
click at [557, 556] on div "600" at bounding box center [783, 564] width 693 height 18
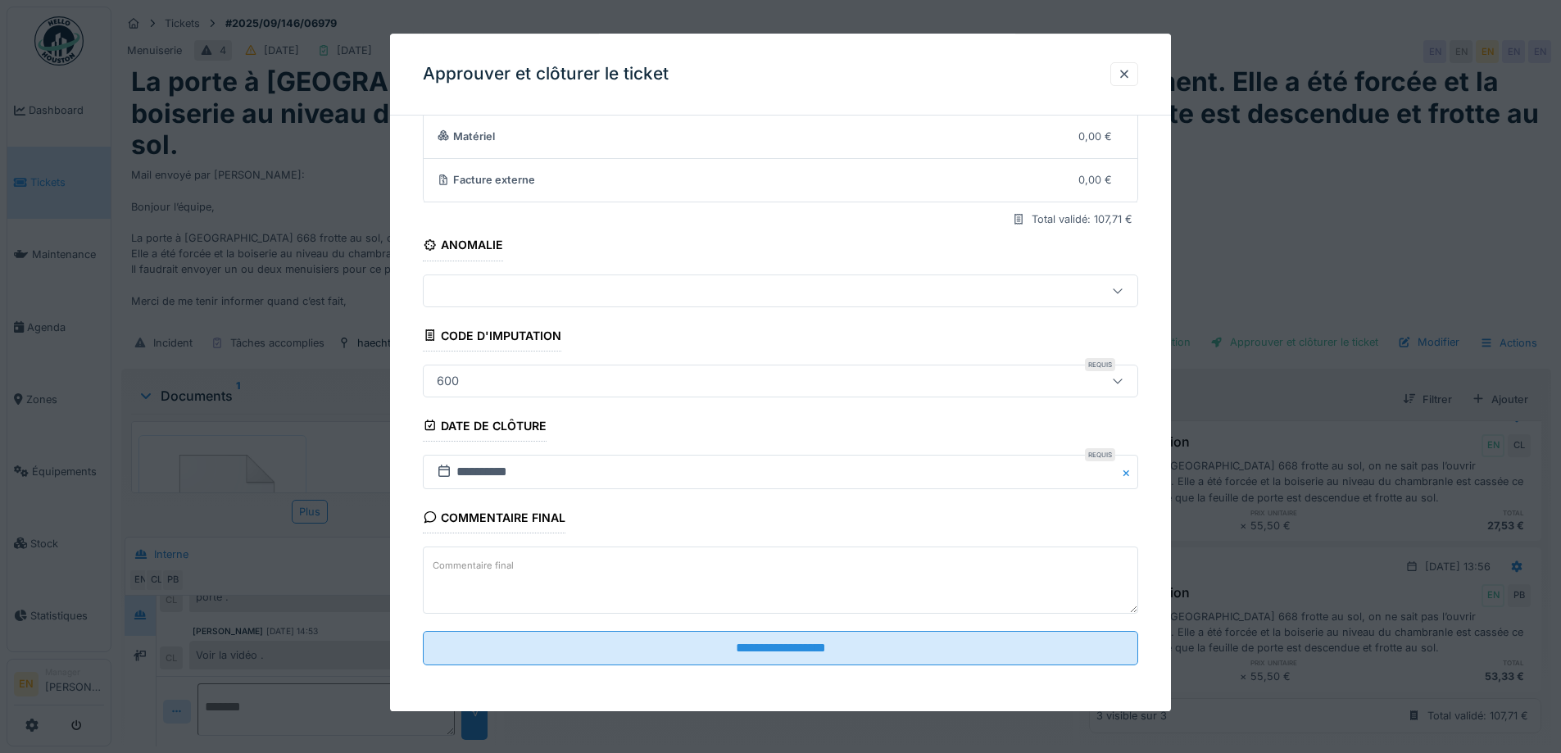
click at [1125, 382] on icon at bounding box center [1117, 380] width 13 height 11
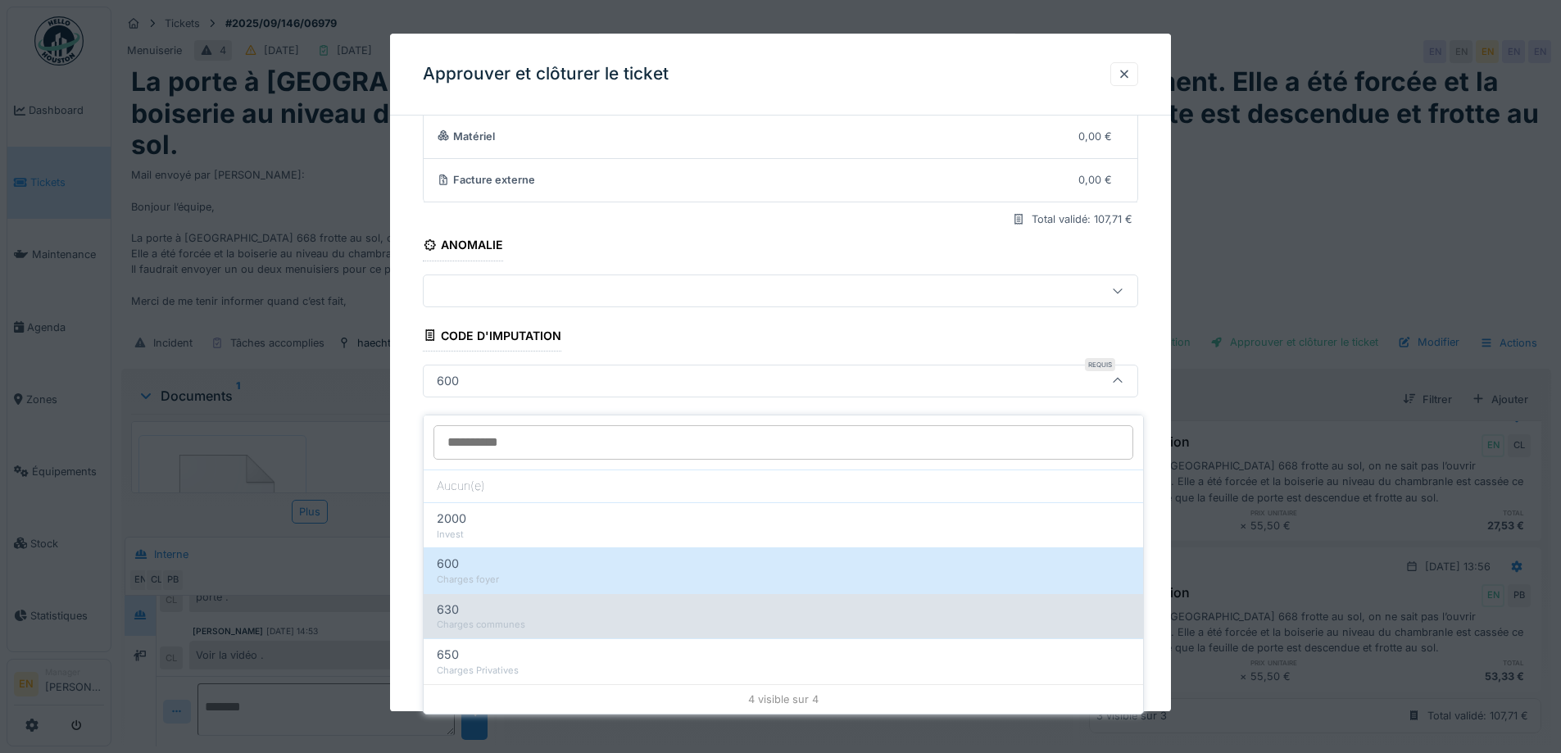
click at [530, 618] on div "Charges communes" at bounding box center [783, 625] width 693 height 14
type input "***"
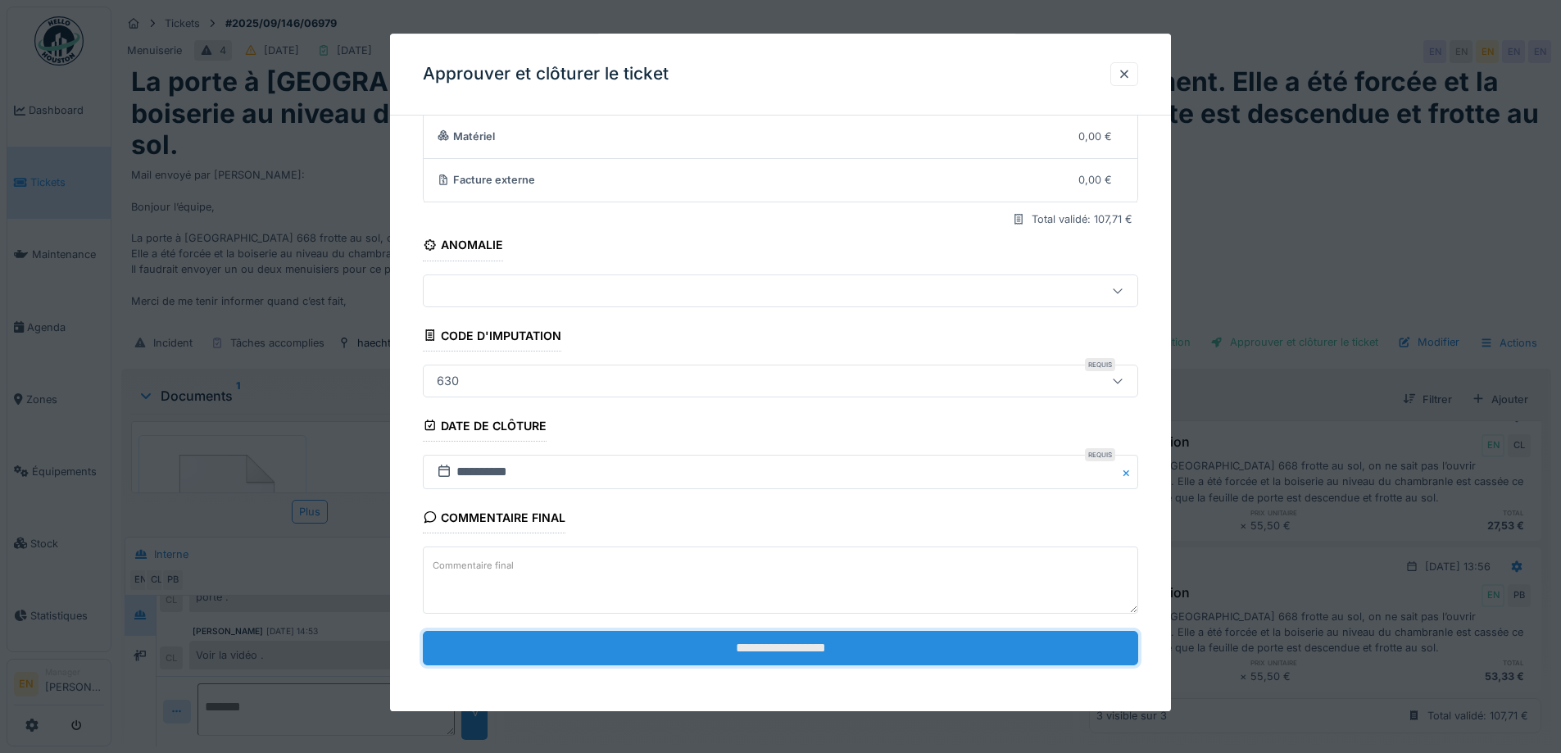
click at [793, 648] on input "**********" at bounding box center [781, 648] width 716 height 34
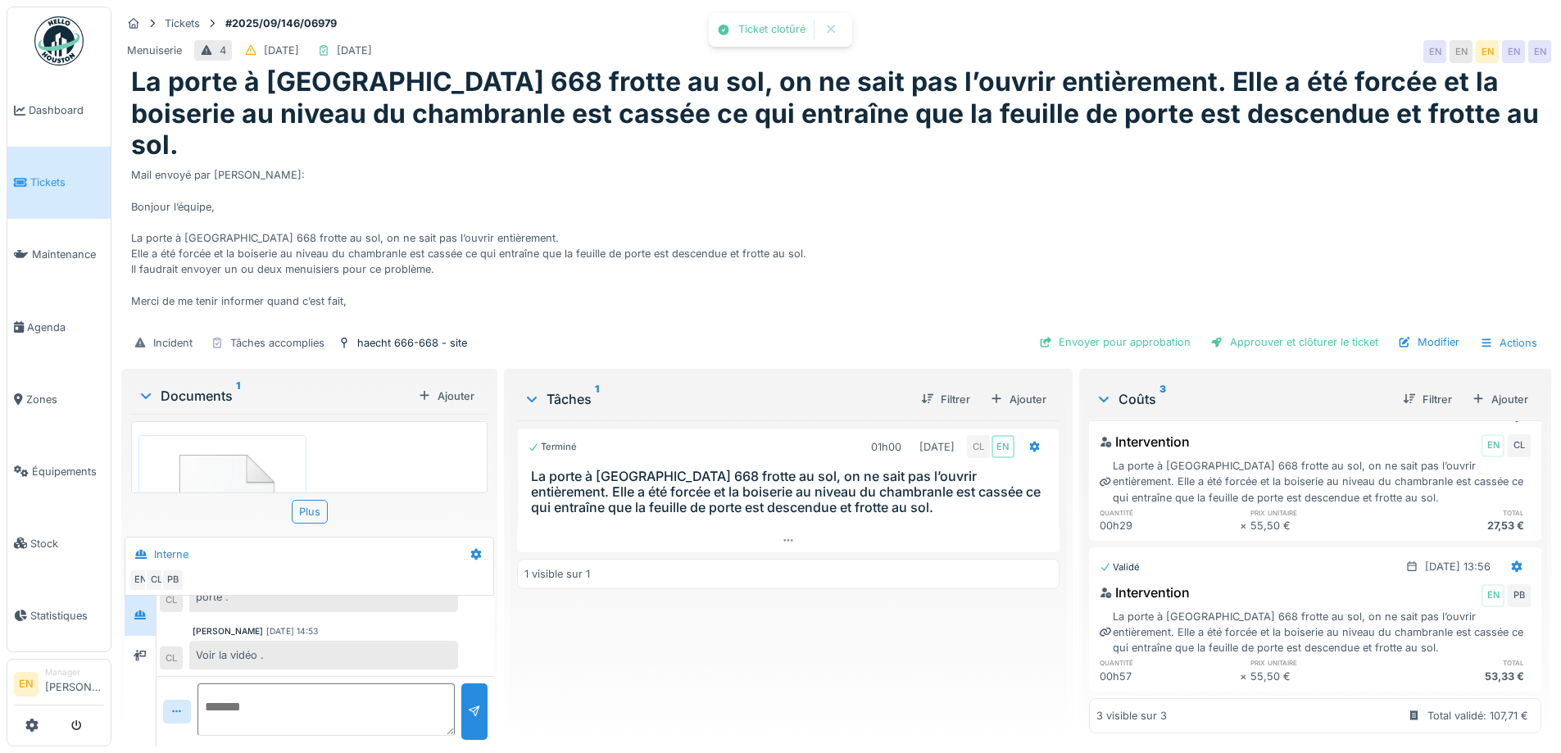
scroll to position [375, 0]
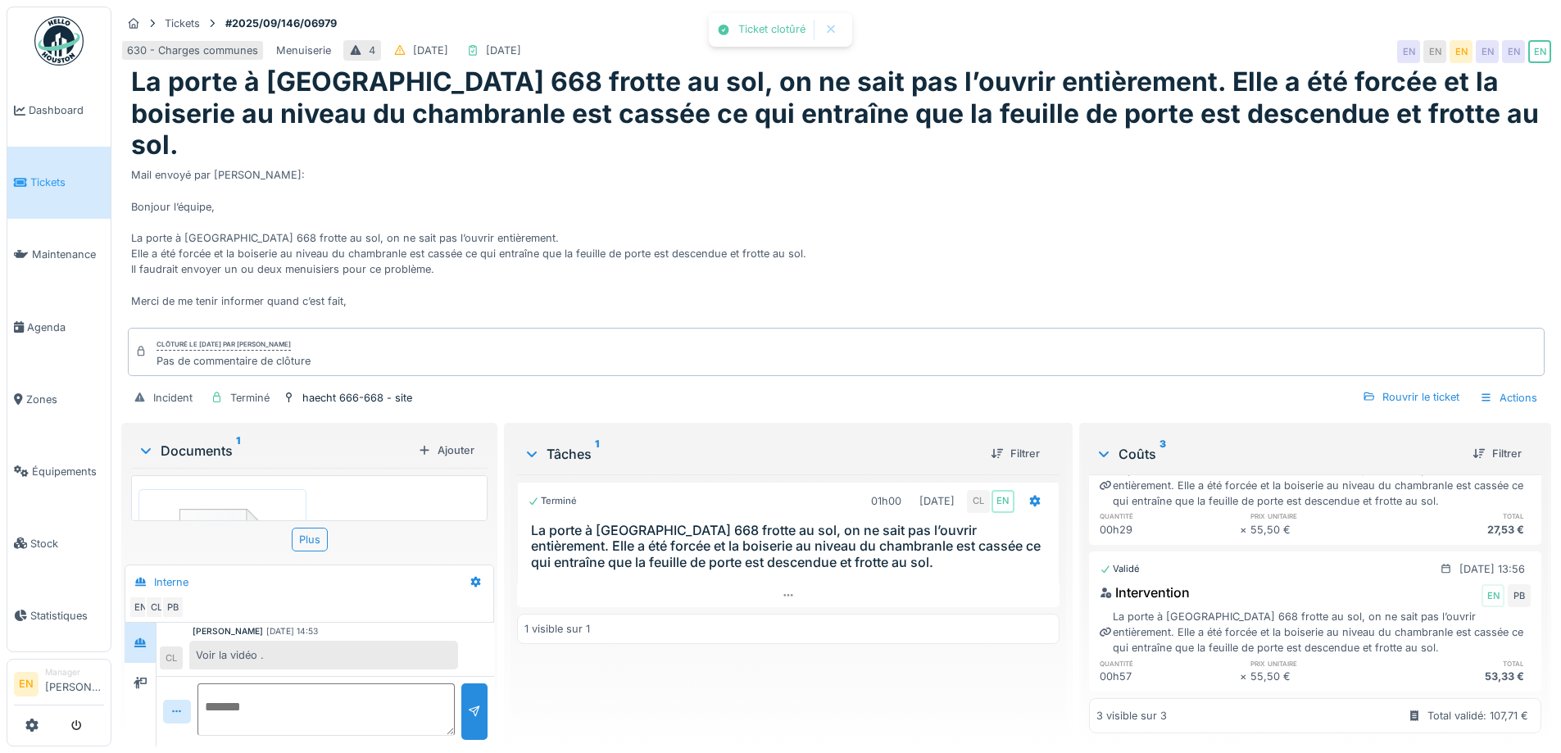
click at [825, 637] on div "Terminé 01h00 10/09/2025 CL EN La porte à rue de la chaussée d’Haecht 668 frott…" at bounding box center [788, 604] width 542 height 259
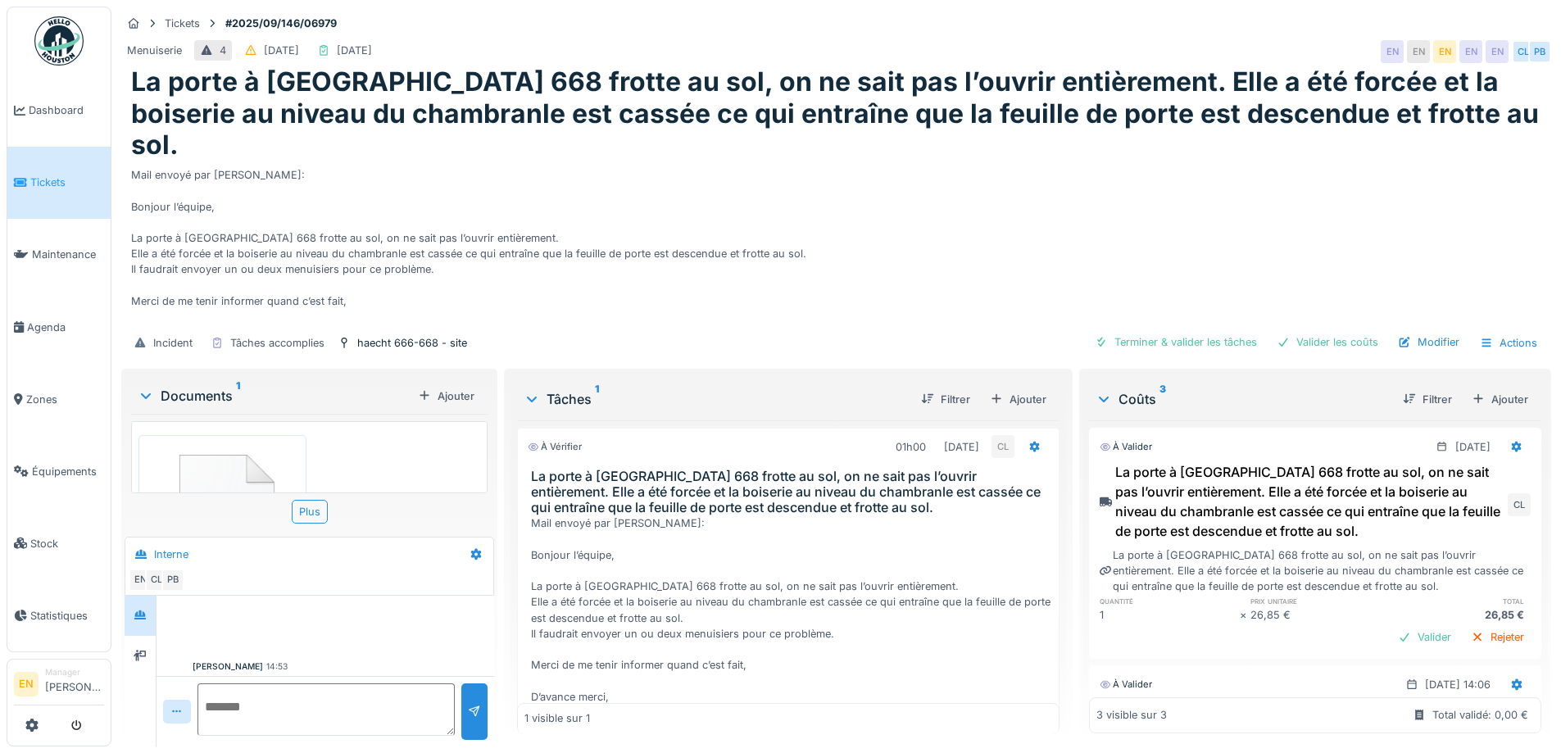
scroll to position [108, 0]
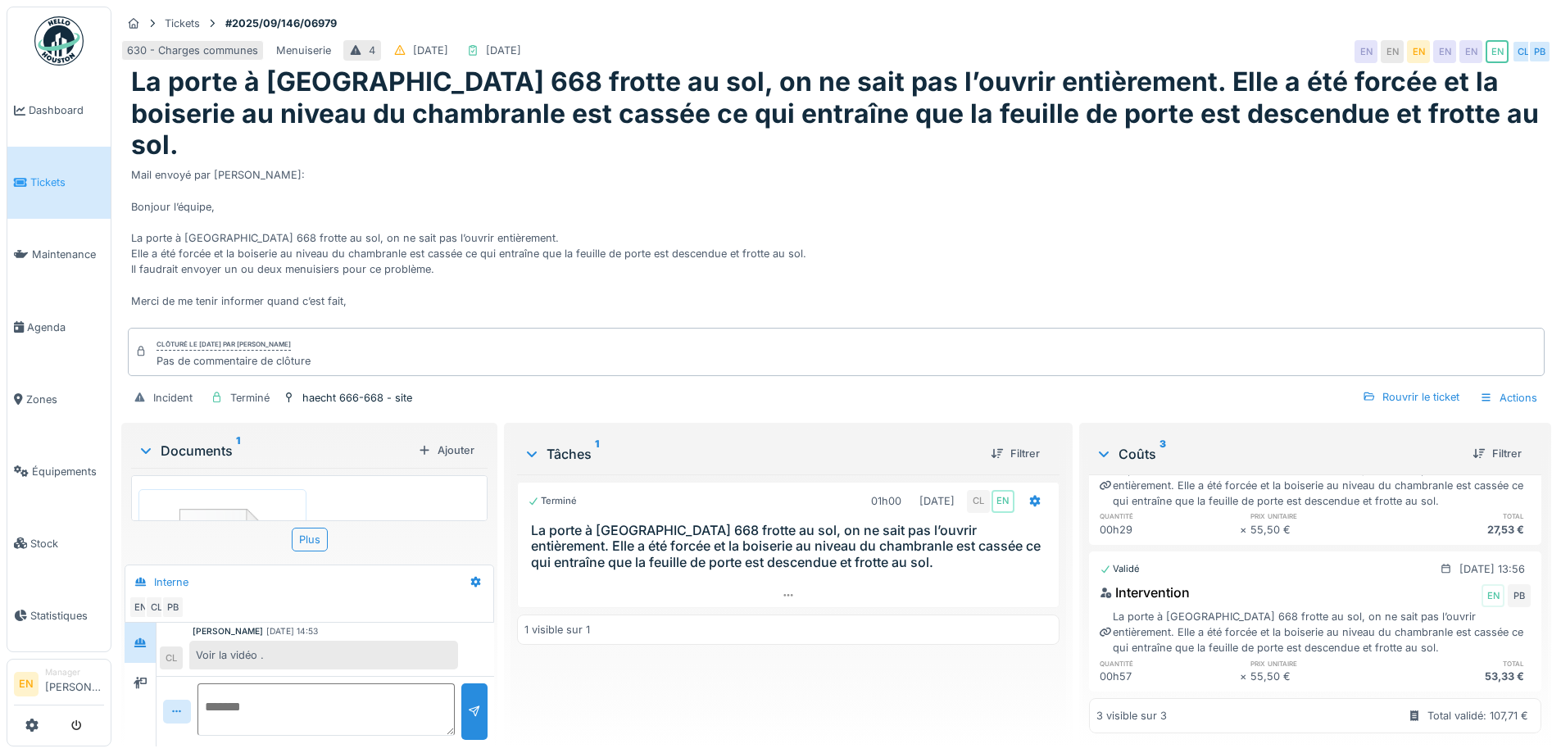
scroll to position [12, 0]
click at [893, 570] on div at bounding box center [788, 576] width 542 height 13
click at [973, 246] on div "Mail envoyé par [PERSON_NAME]: Bonjour l’équipe, La porte à [GEOGRAPHIC_DATA] 6…" at bounding box center [836, 243] width 1411 height 164
click at [758, 284] on div "Mail envoyé par [PERSON_NAME]: Bonjour l’équipe, La porte à [GEOGRAPHIC_DATA] 6…" at bounding box center [836, 243] width 1411 height 164
click at [1098, 187] on div "Mail envoyé par [PERSON_NAME]: Bonjour l’équipe, La porte à [GEOGRAPHIC_DATA] 6…" at bounding box center [836, 243] width 1411 height 164
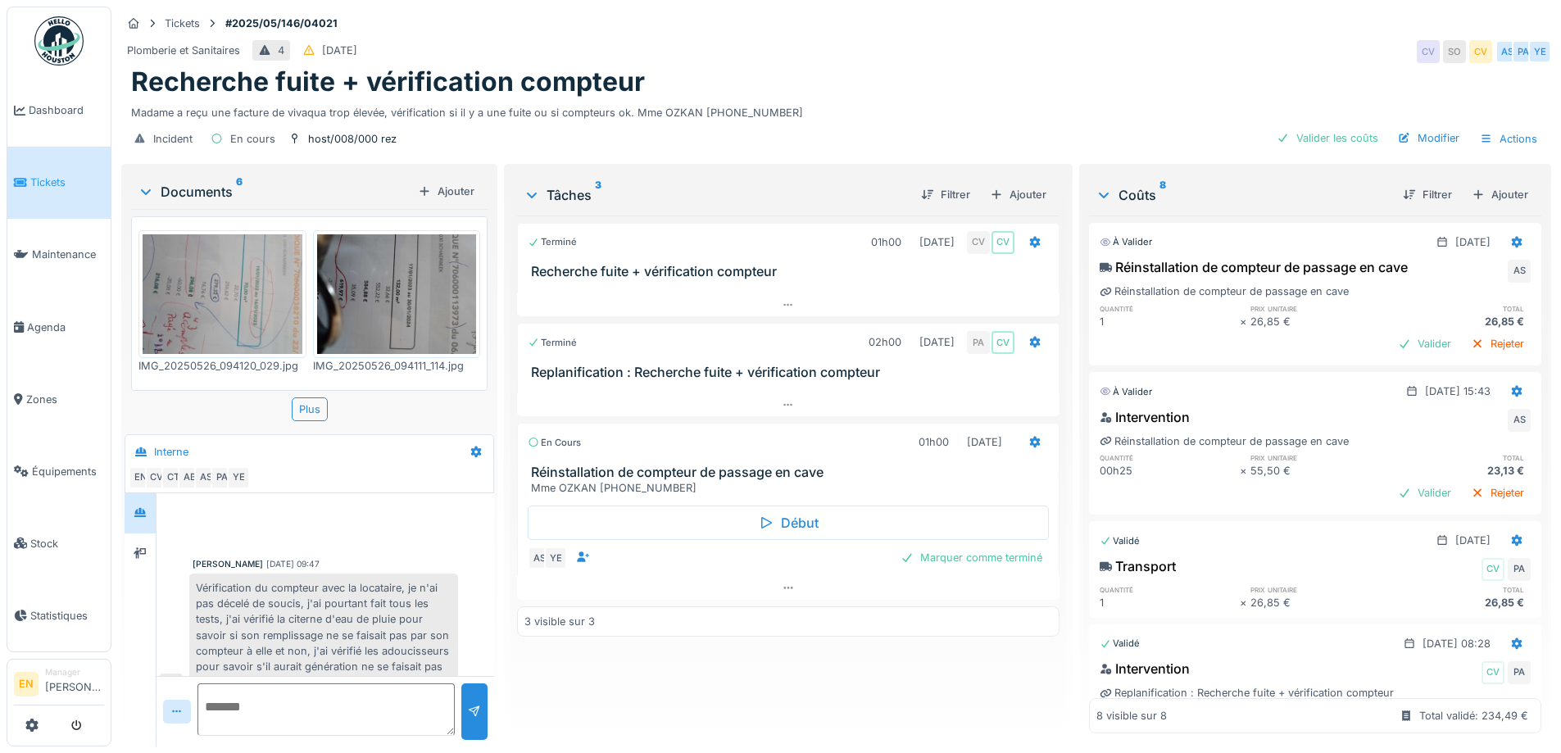
scroll to position [700, 0]
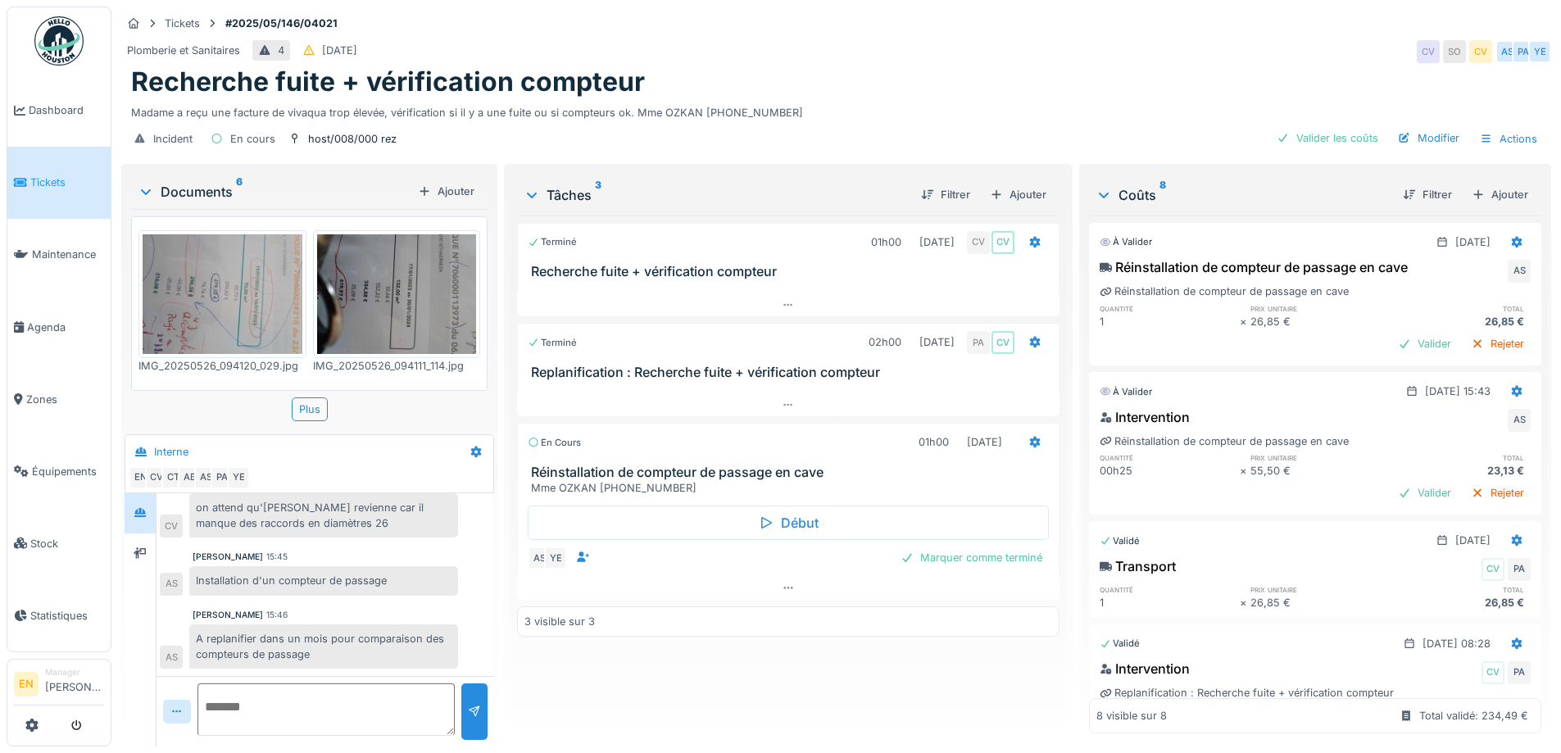
click at [880, 42] on div "Plomberie et Sanitaires 4 19/05/2025 CV SO CV AS PA YE" at bounding box center [836, 52] width 1430 height 30
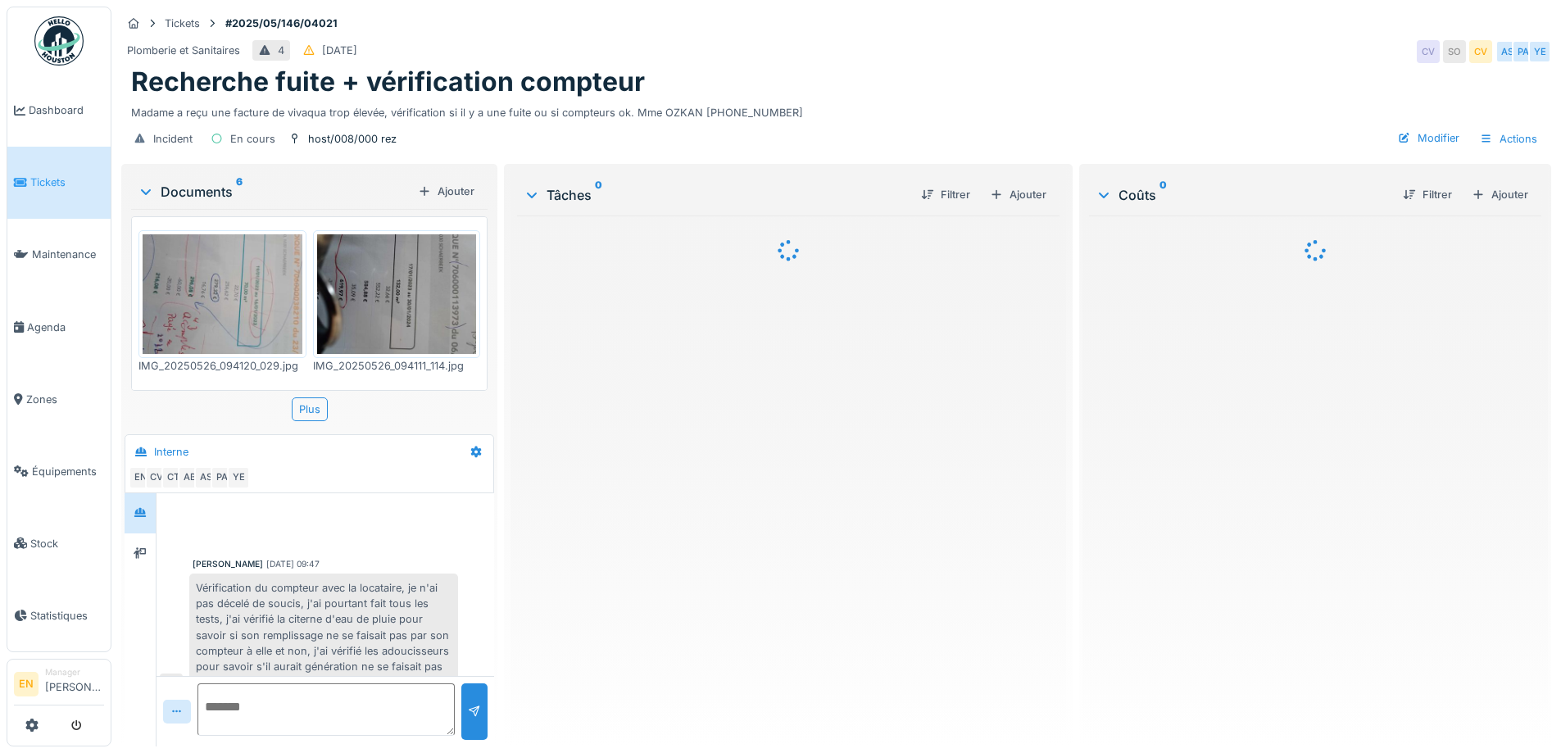
scroll to position [700, 0]
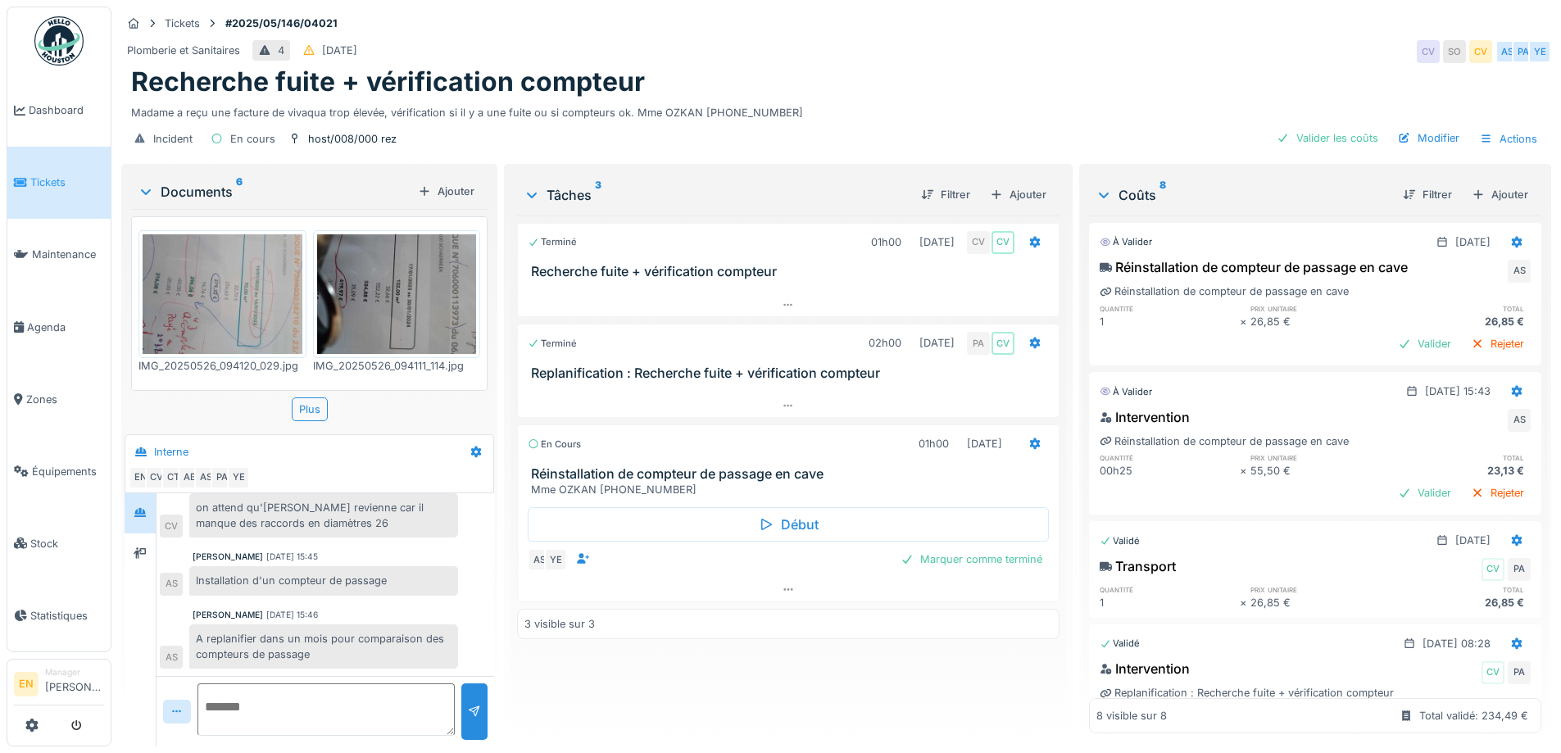
click at [388, 604] on div "Anouar Serifi 26/05/2025 09:47 Vérification du compteur avec la locataire, je n…" at bounding box center [326, 234] width 338 height 883
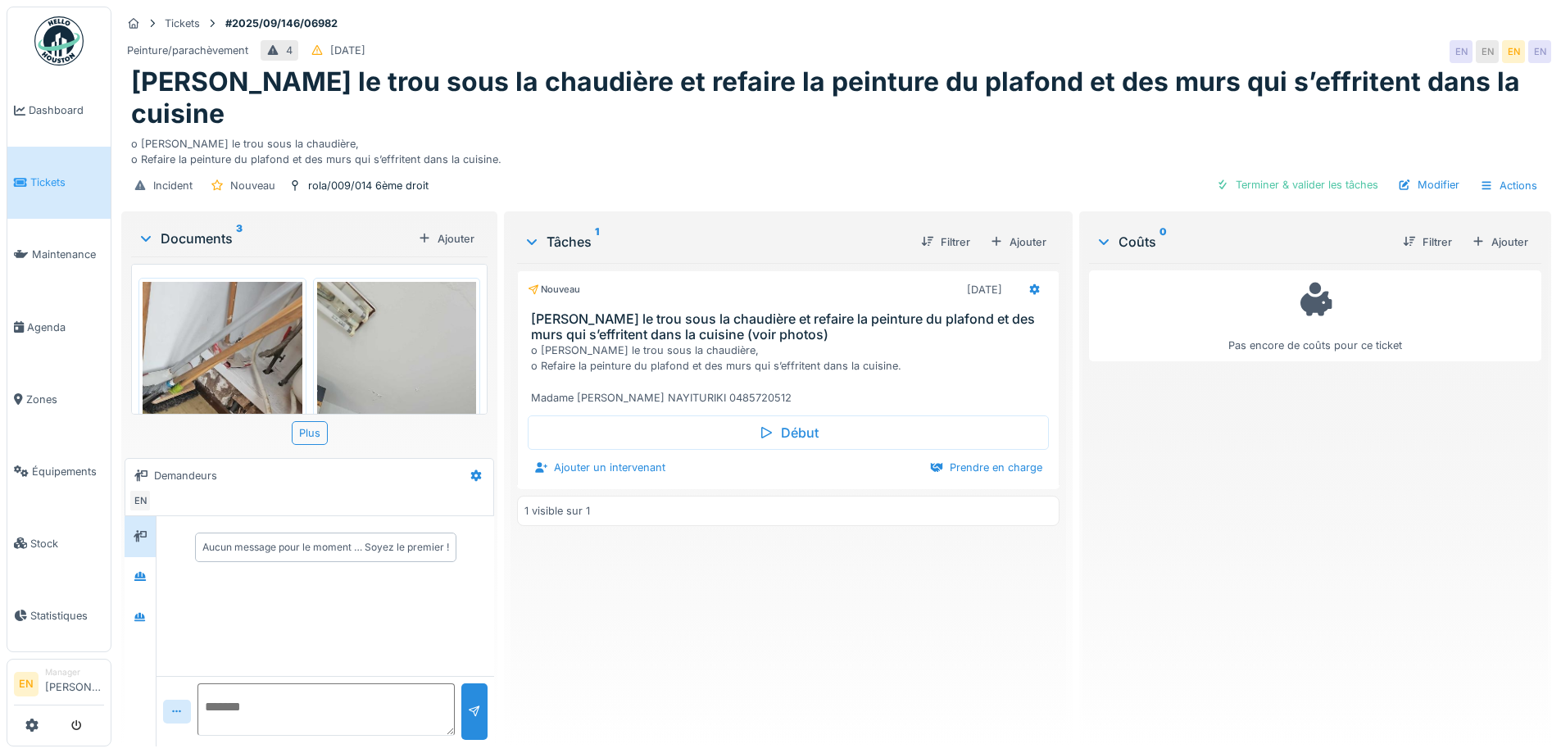
click at [657, 167] on div "Incident Nouveau rola/009/014 6ème droit Terminer & valider les tâches Modifier…" at bounding box center [836, 185] width 1430 height 37
click at [145, 570] on div at bounding box center [140, 577] width 25 height 20
click at [143, 612] on icon at bounding box center [140, 617] width 13 height 11
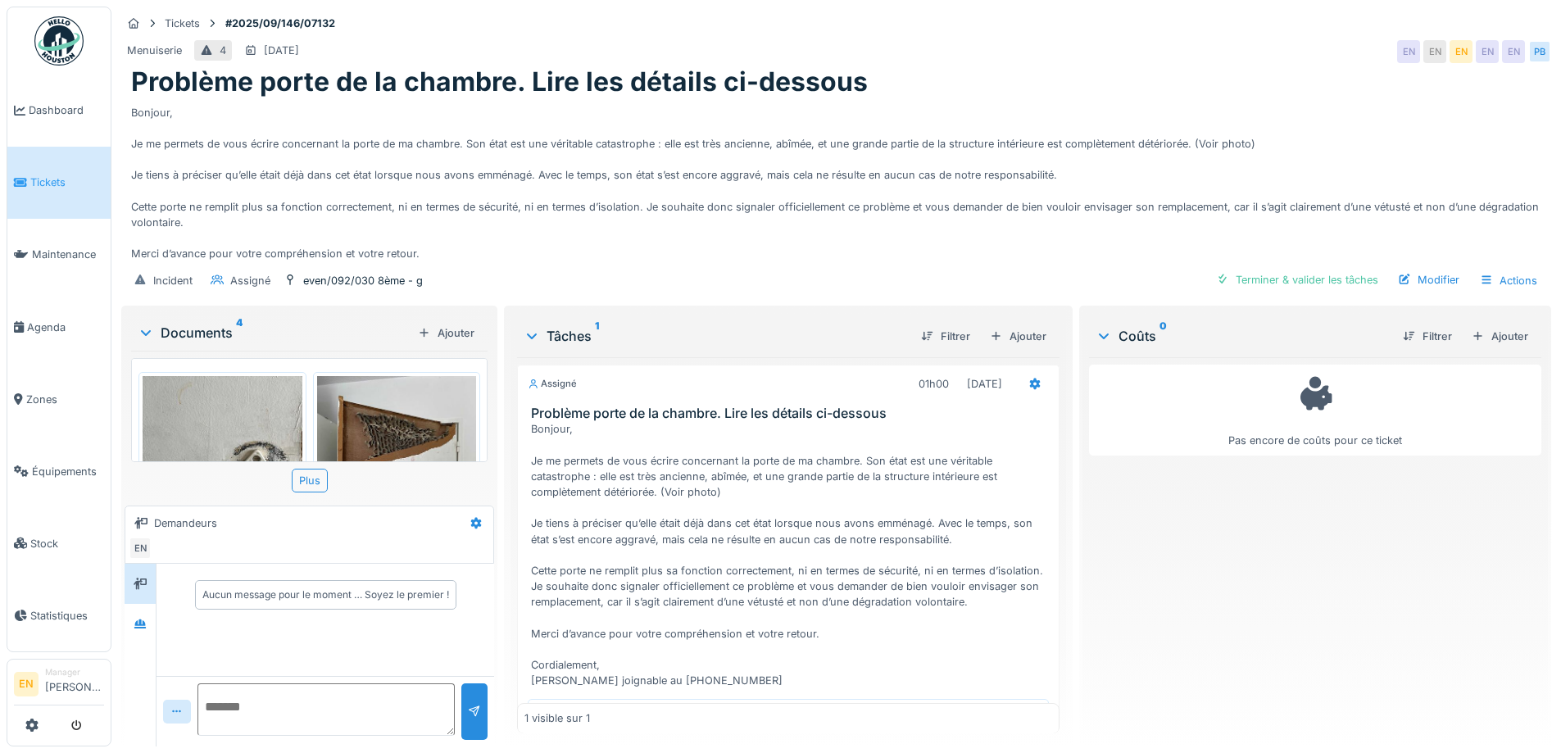
scroll to position [177, 0]
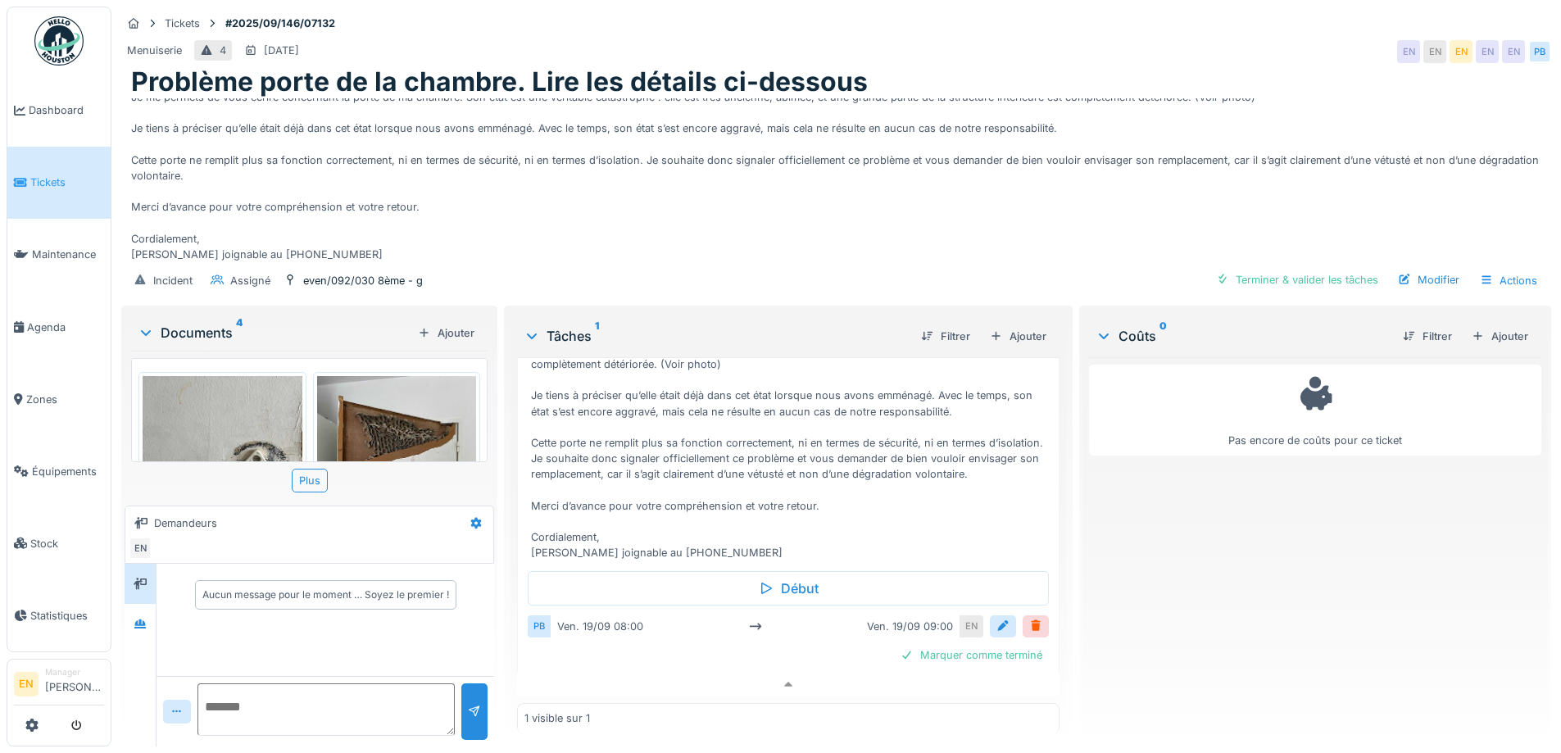
click at [567, 240] on div "Bonjour, Je me permets de vous écrire concernant la porte de ma chambre. Son ét…" at bounding box center [836, 180] width 1411 height 164
click at [784, 676] on div at bounding box center [788, 685] width 542 height 24
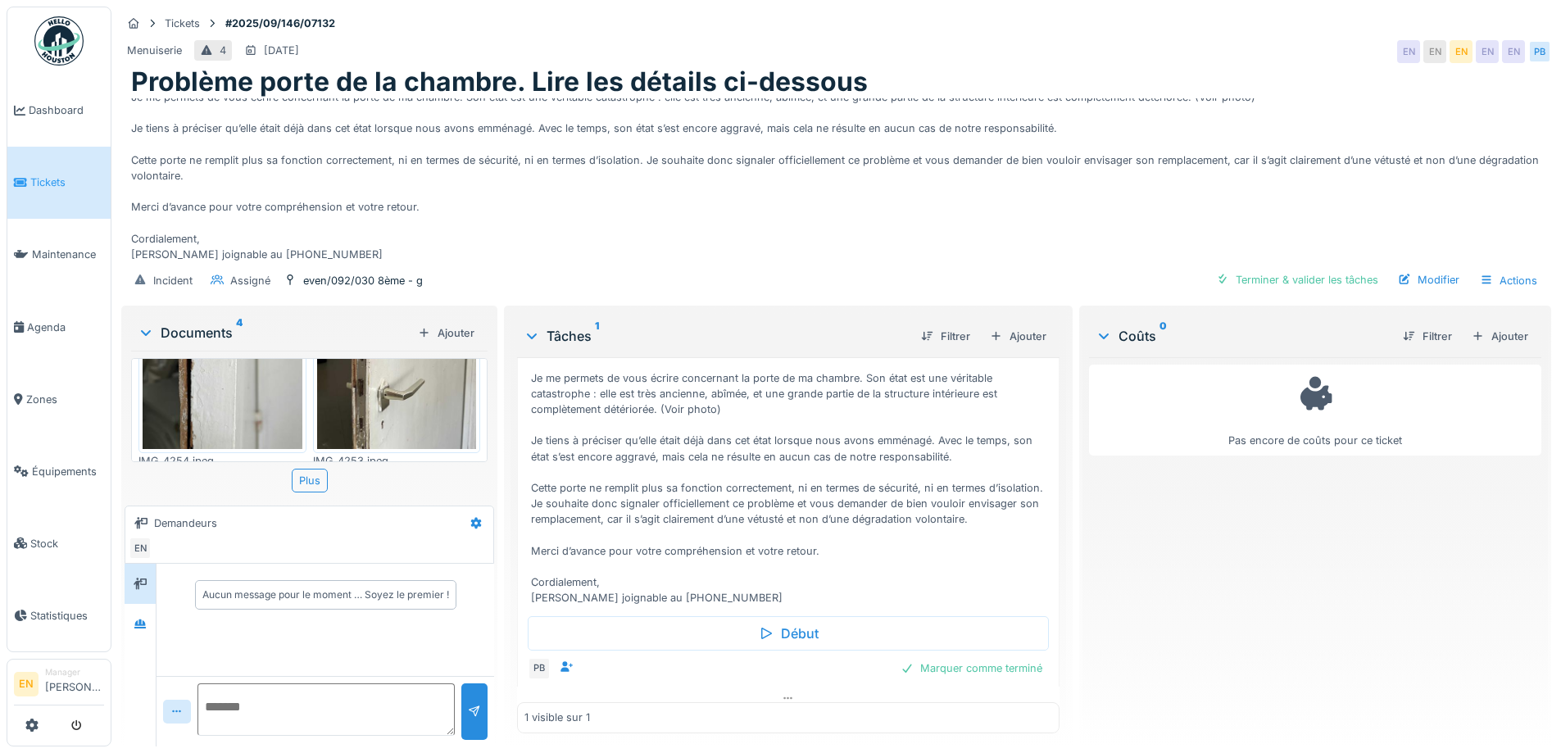
scroll to position [0, 0]
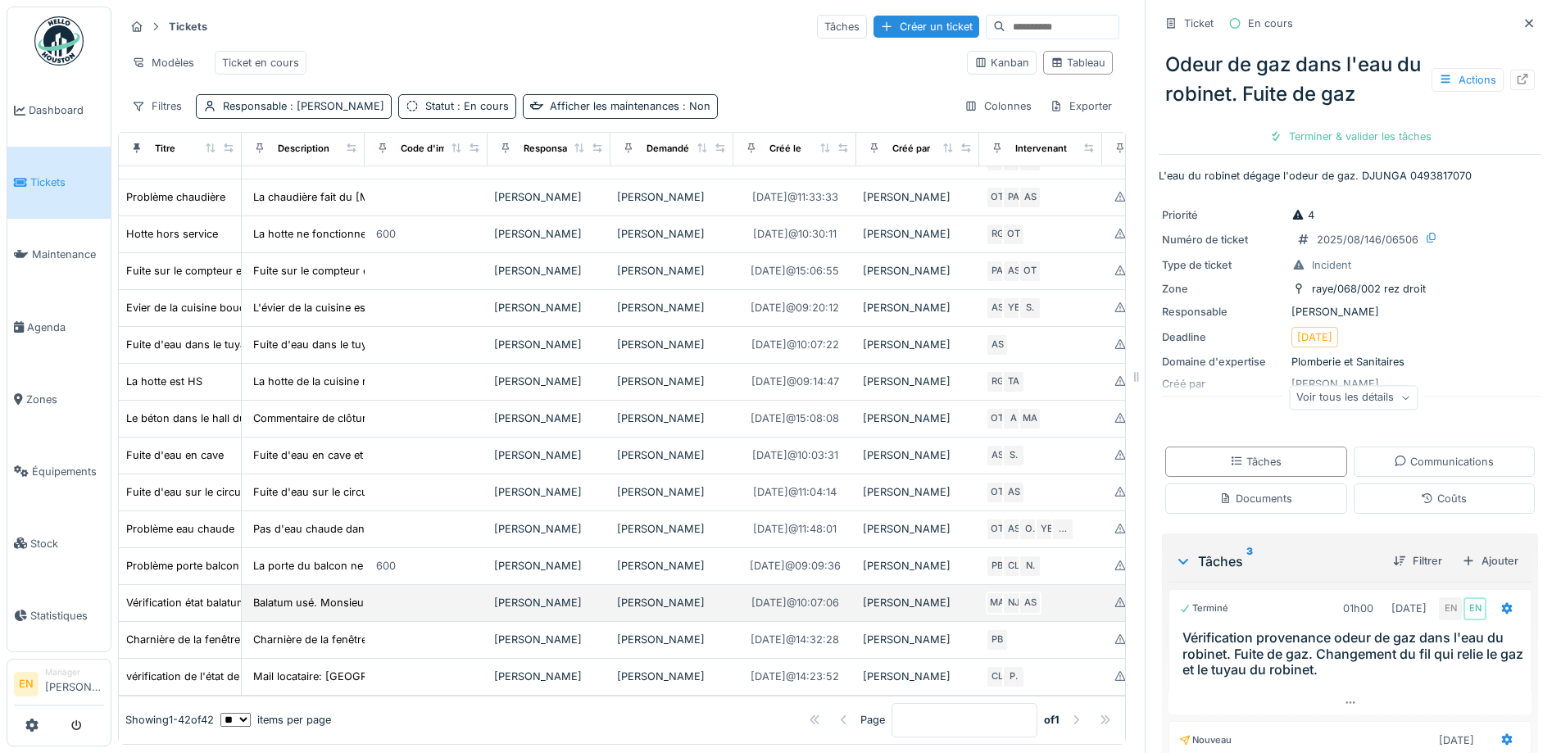
scroll to position [1415, 0]
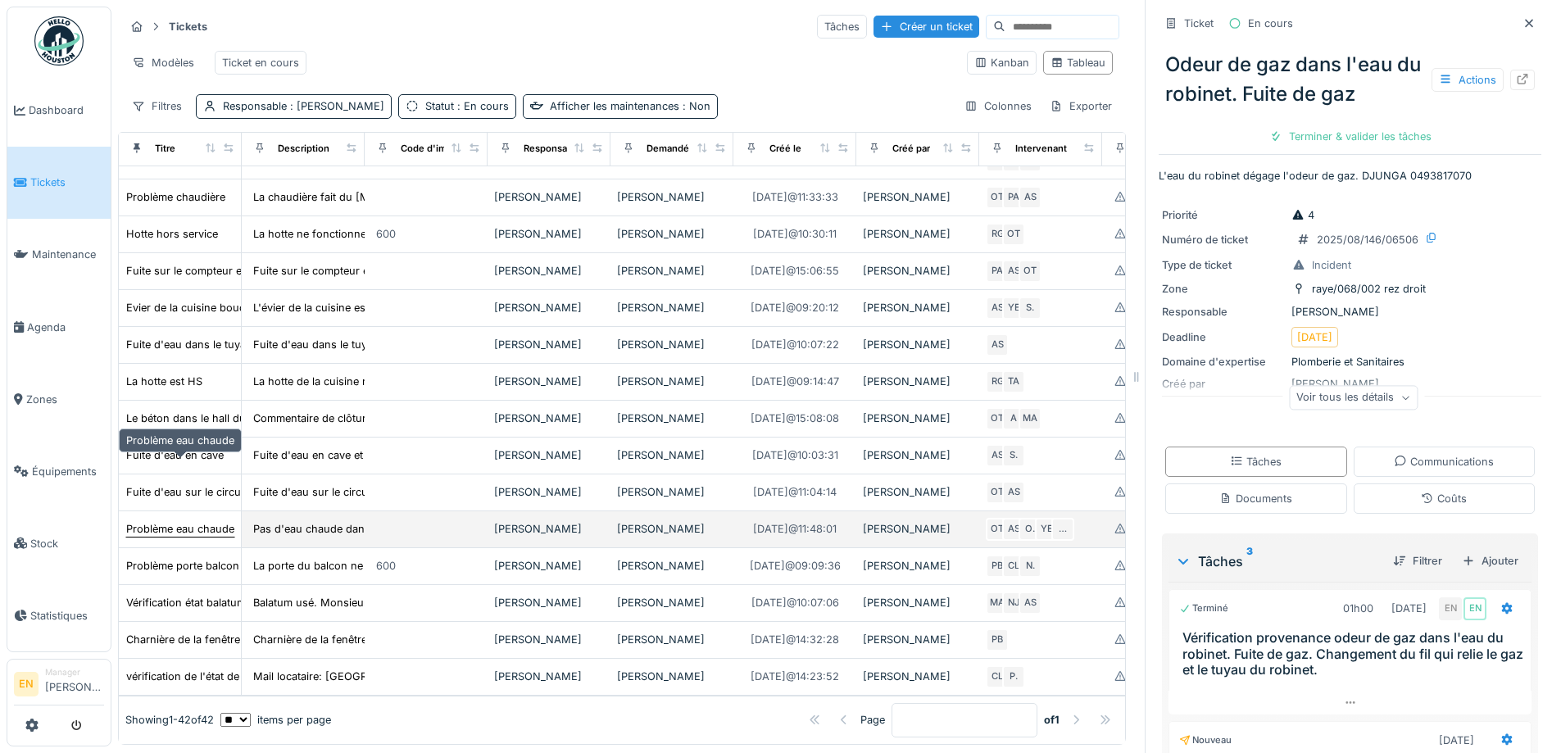
click at [189, 521] on div "Problème eau chaude" at bounding box center [180, 529] width 108 height 16
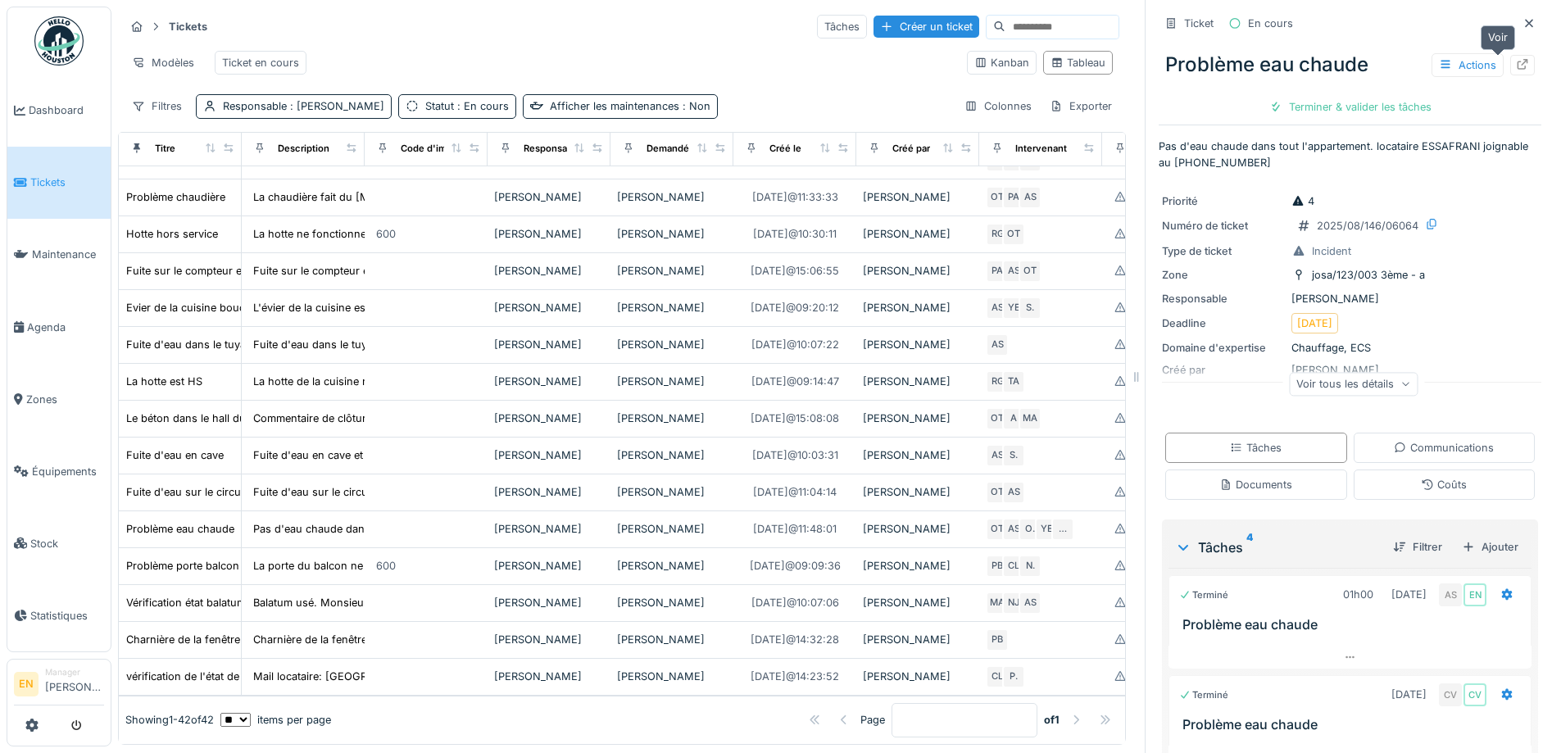
click at [1516, 66] on icon at bounding box center [1522, 64] width 13 height 11
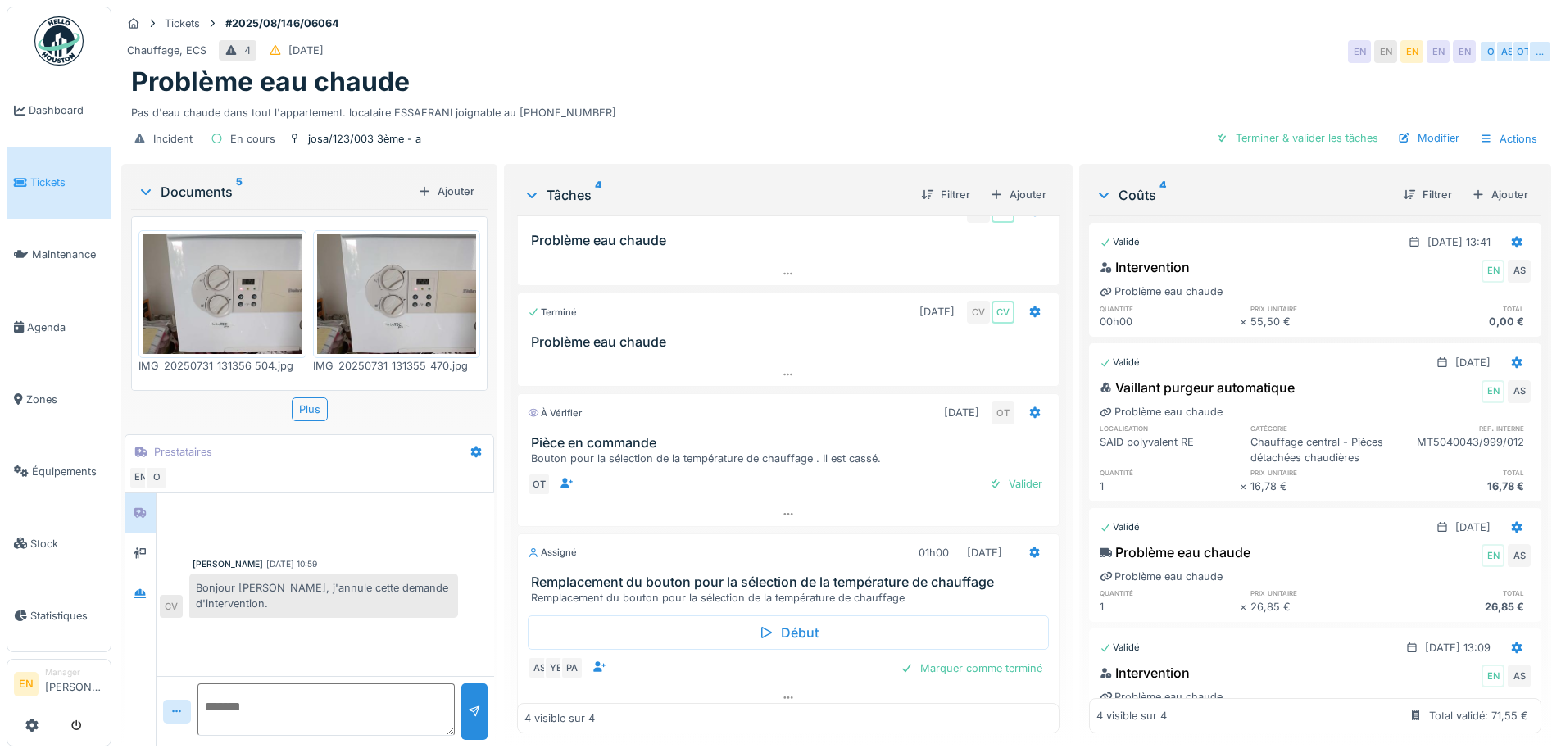
scroll to position [45, 0]
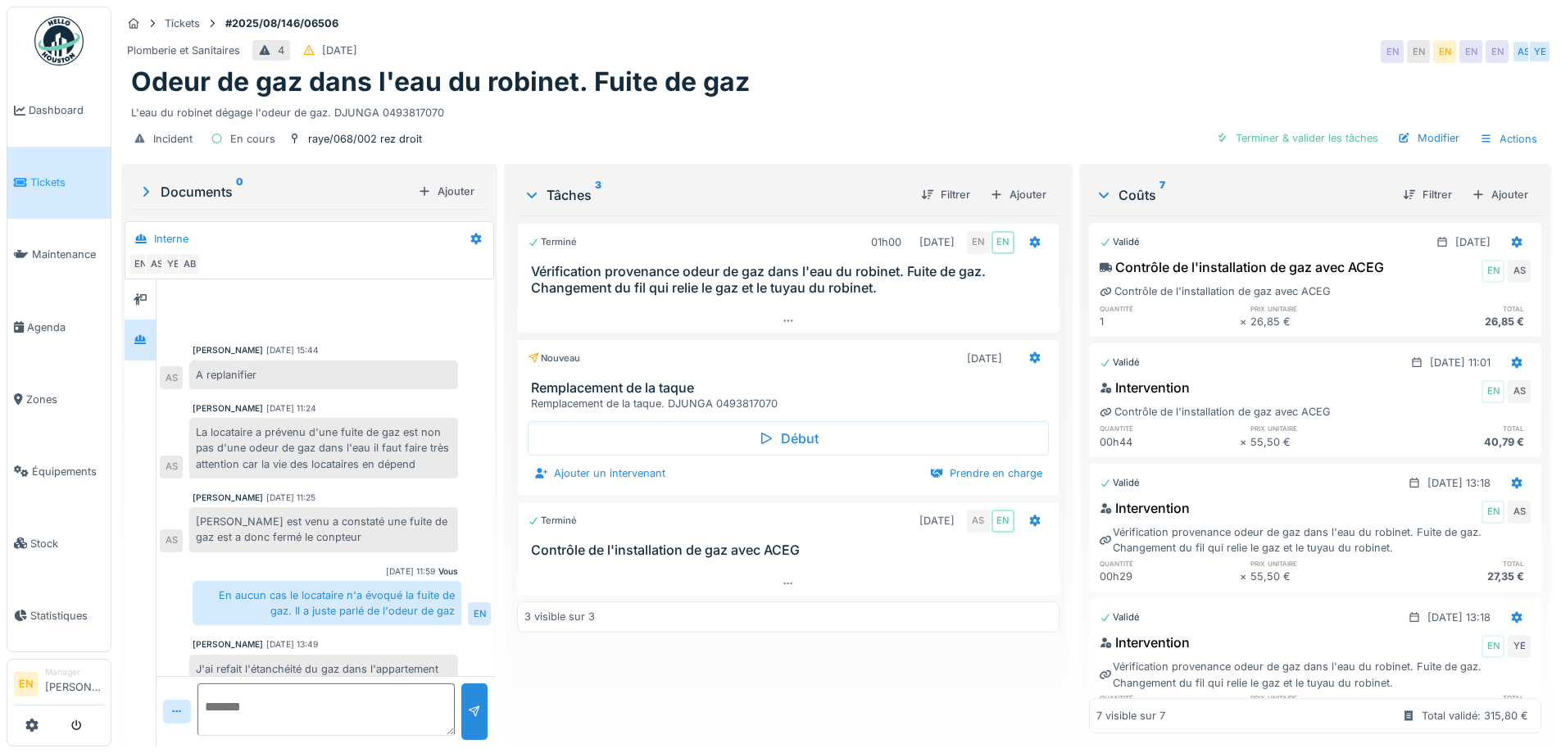
click at [927, 85] on div "Odeur de gaz dans l'eau du robinet. Fuite de gaz" at bounding box center [836, 81] width 1411 height 31
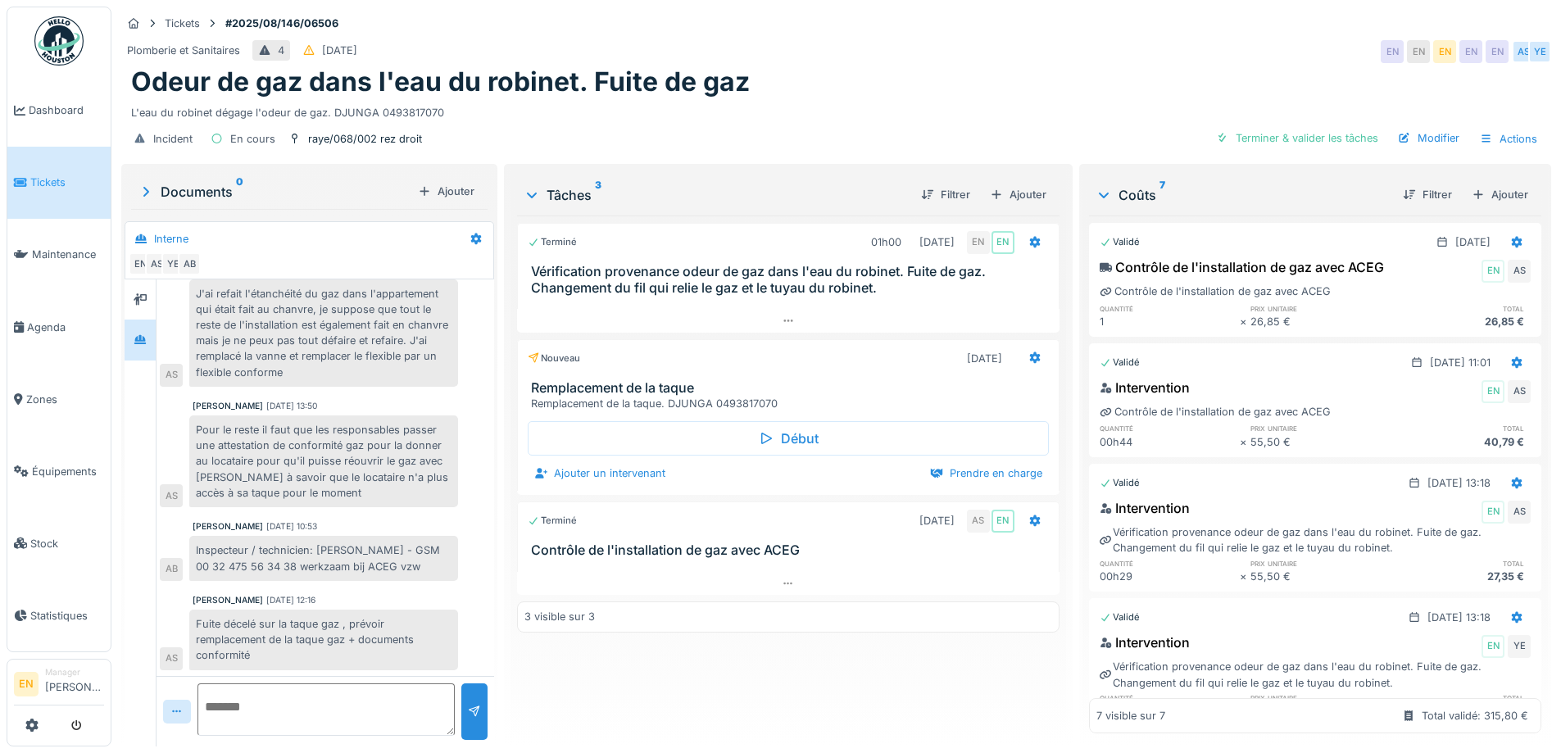
click at [925, 85] on div "Odeur de gaz dans l'eau du robinet. Fuite de gaz" at bounding box center [836, 81] width 1411 height 31
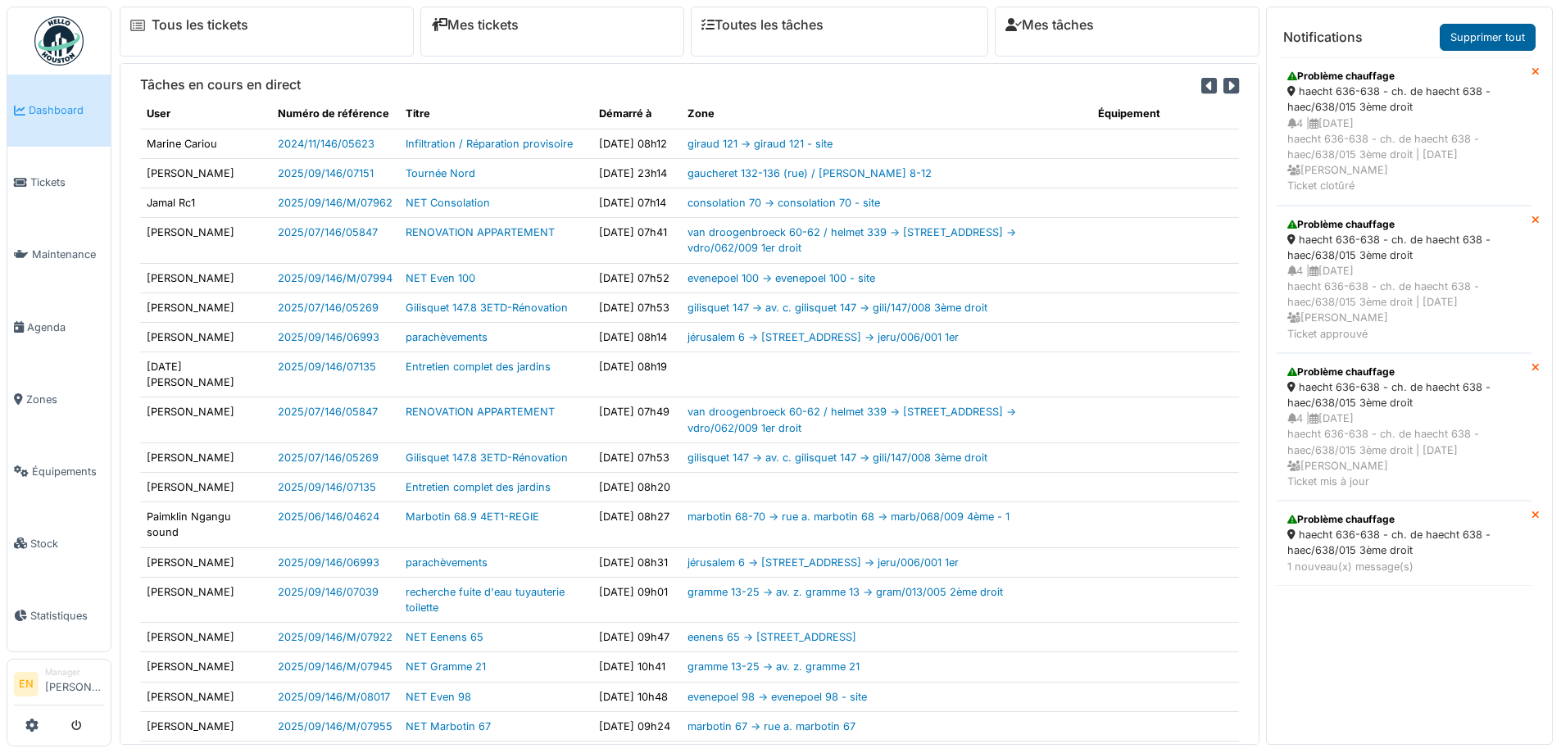
click at [1497, 39] on link "Supprimer tout" at bounding box center [1488, 37] width 96 height 27
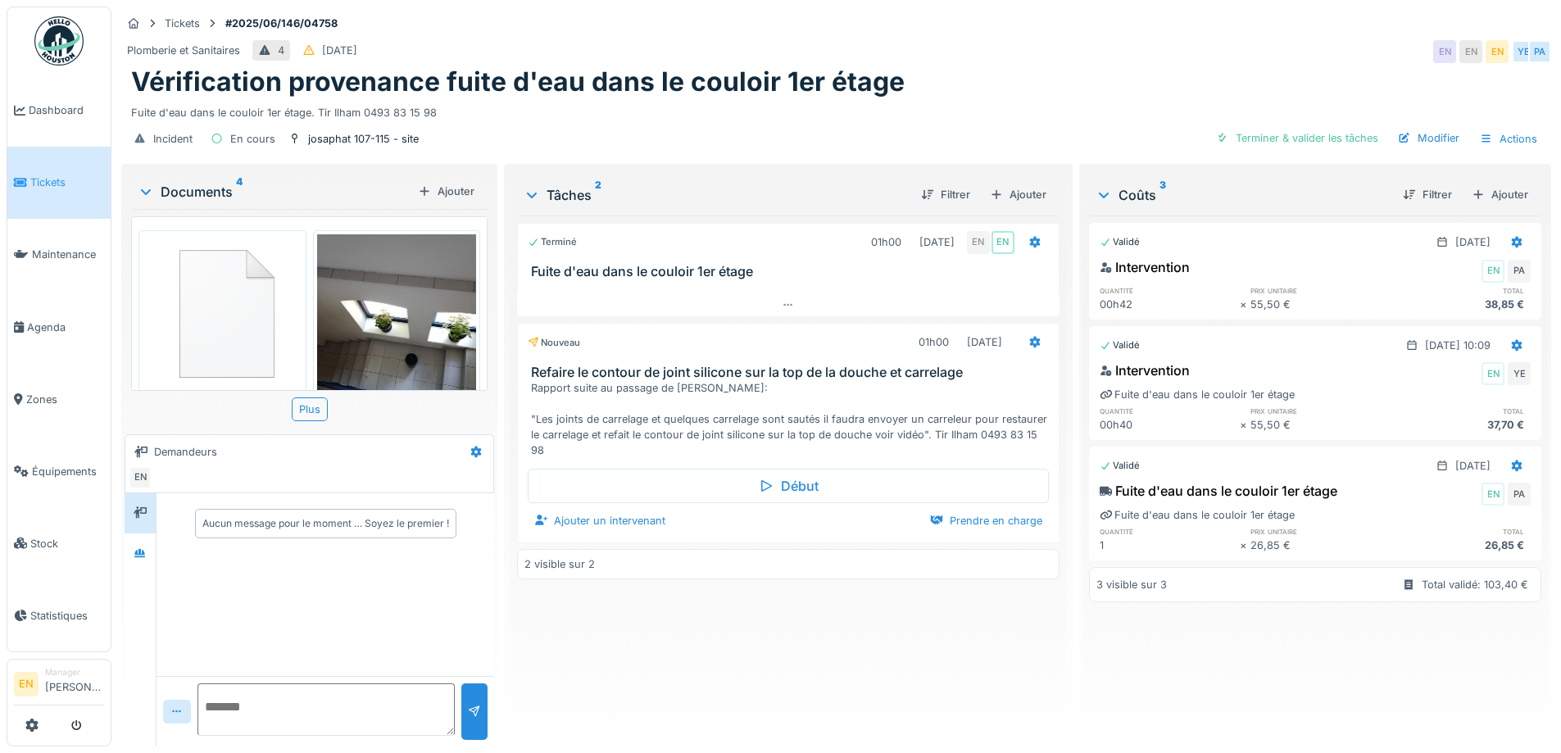
click at [1023, 67] on div "Vérification provenance fuite d'eau dans le couloir 1er étage" at bounding box center [836, 81] width 1411 height 31
click at [643, 675] on div "Terminé 01h00 16/06/2025 EN EN Fuite d'eau dans le couloir 1er étage Nouveau 01…" at bounding box center [788, 475] width 542 height 518
drag, startPoint x: 896, startPoint y: 634, endPoint x: 908, endPoint y: 638, distance: 13.2
click at [899, 636] on div "Terminé 01h00 16/06/2025 EN EN Fuite d'eau dans le couloir 1er étage Nouveau 01…" at bounding box center [788, 475] width 542 height 518
click at [818, 90] on h1 "Vérification provenance fuite d'eau dans le couloir 1er étage" at bounding box center [518, 81] width 774 height 31
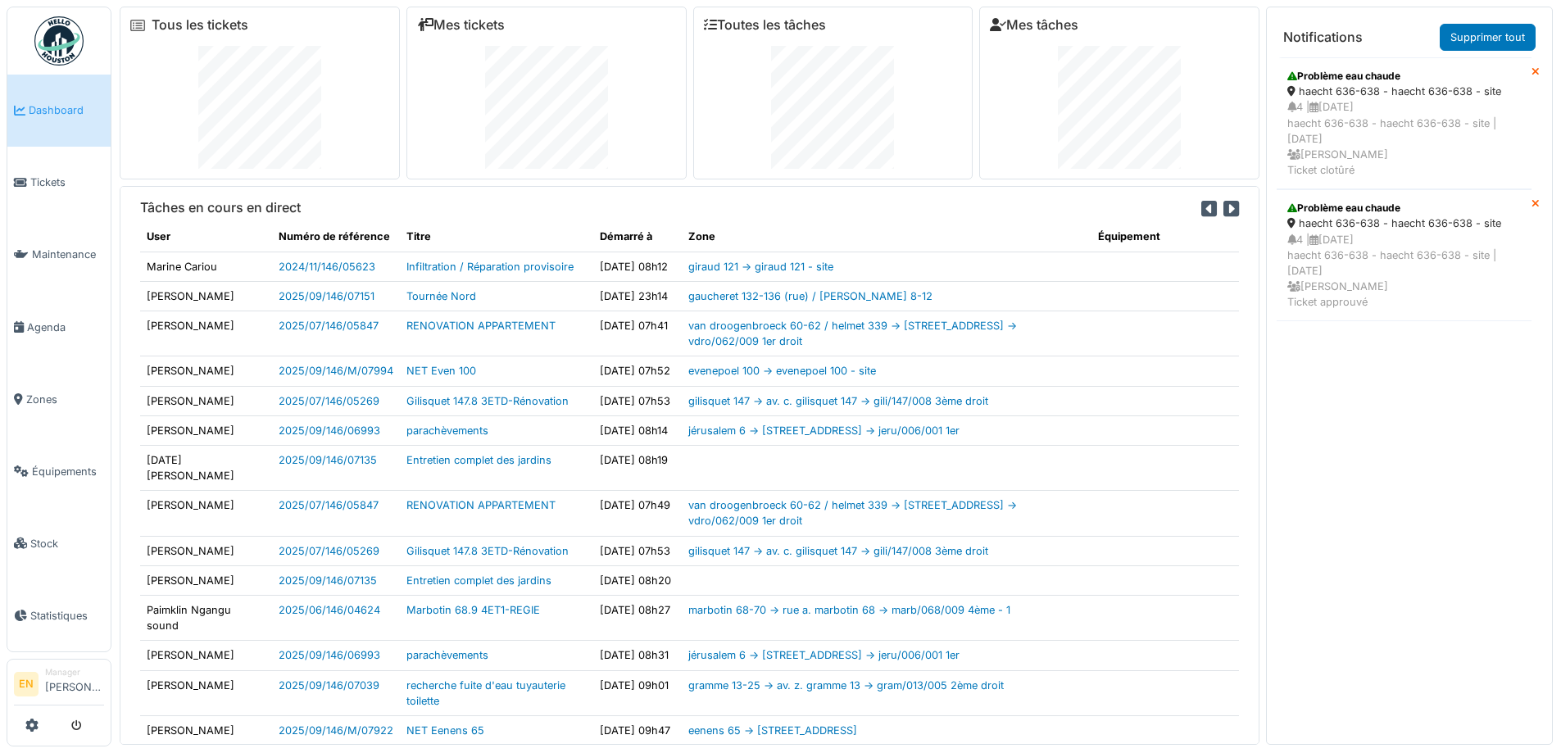
click at [67, 49] on img at bounding box center [58, 40] width 49 height 49
click at [70, 52] on img at bounding box center [58, 40] width 49 height 49
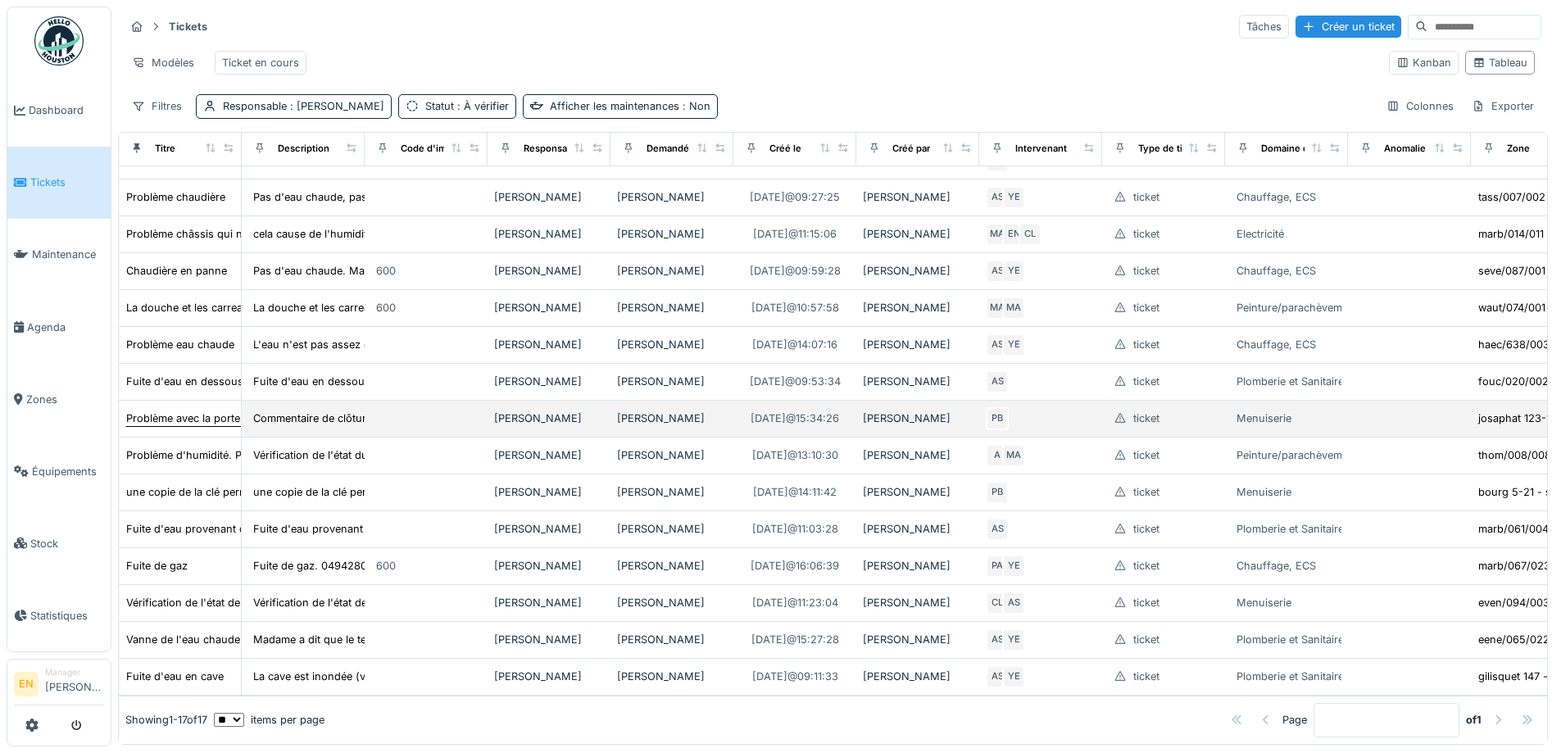
scroll to position [279, 0]
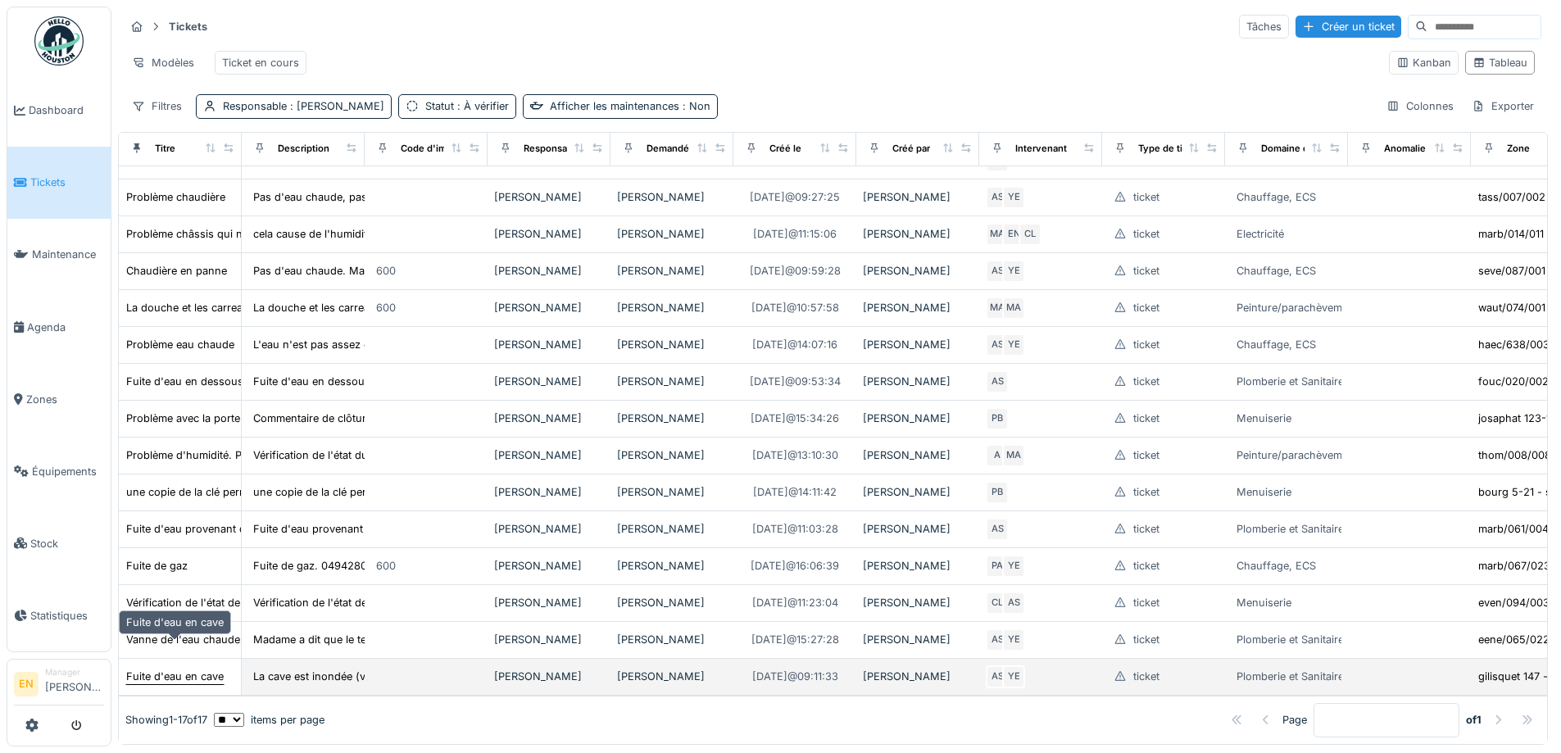
click at [192, 669] on div "Fuite d'eau en cave" at bounding box center [175, 677] width 98 height 16
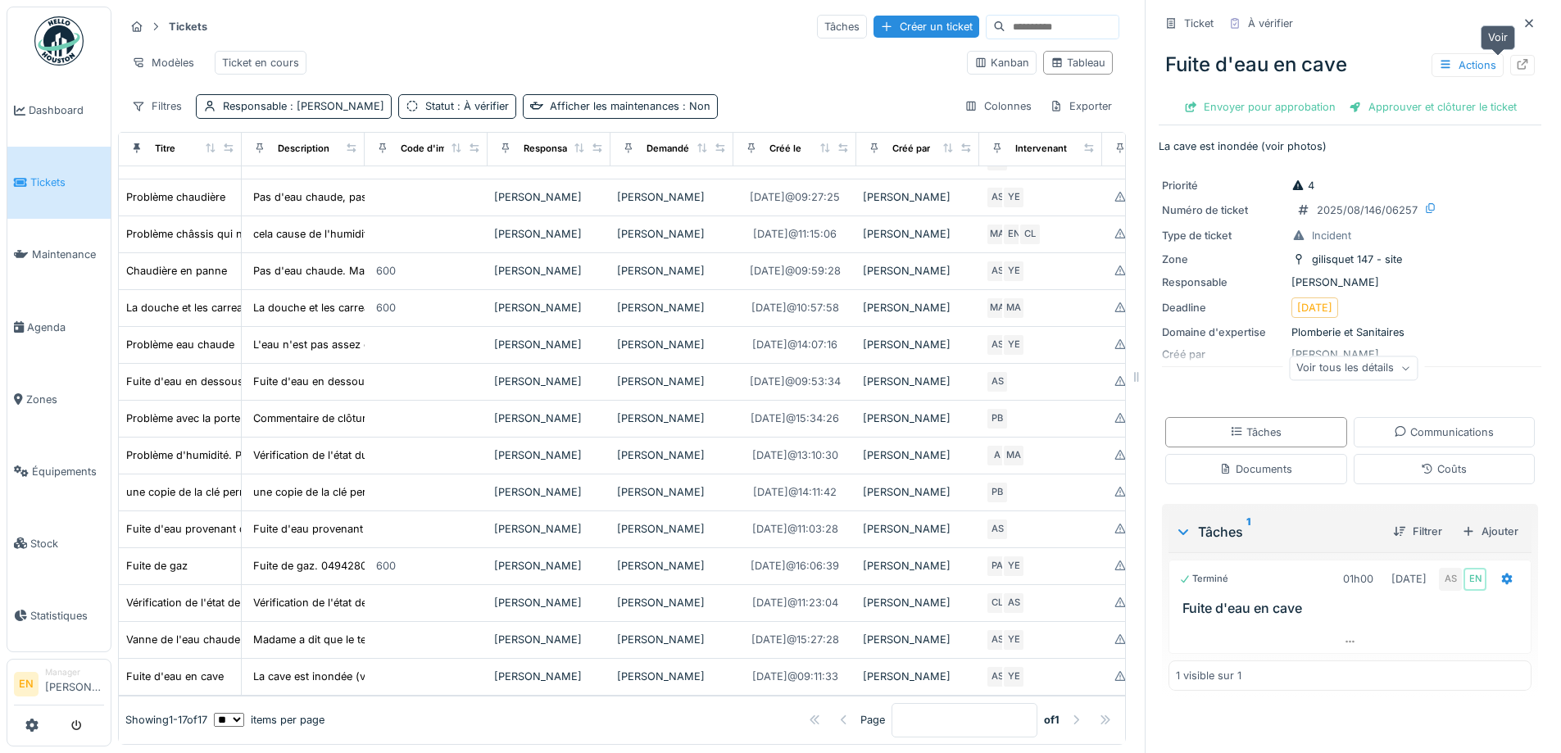
click at [1518, 62] on icon at bounding box center [1523, 64] width 11 height 11
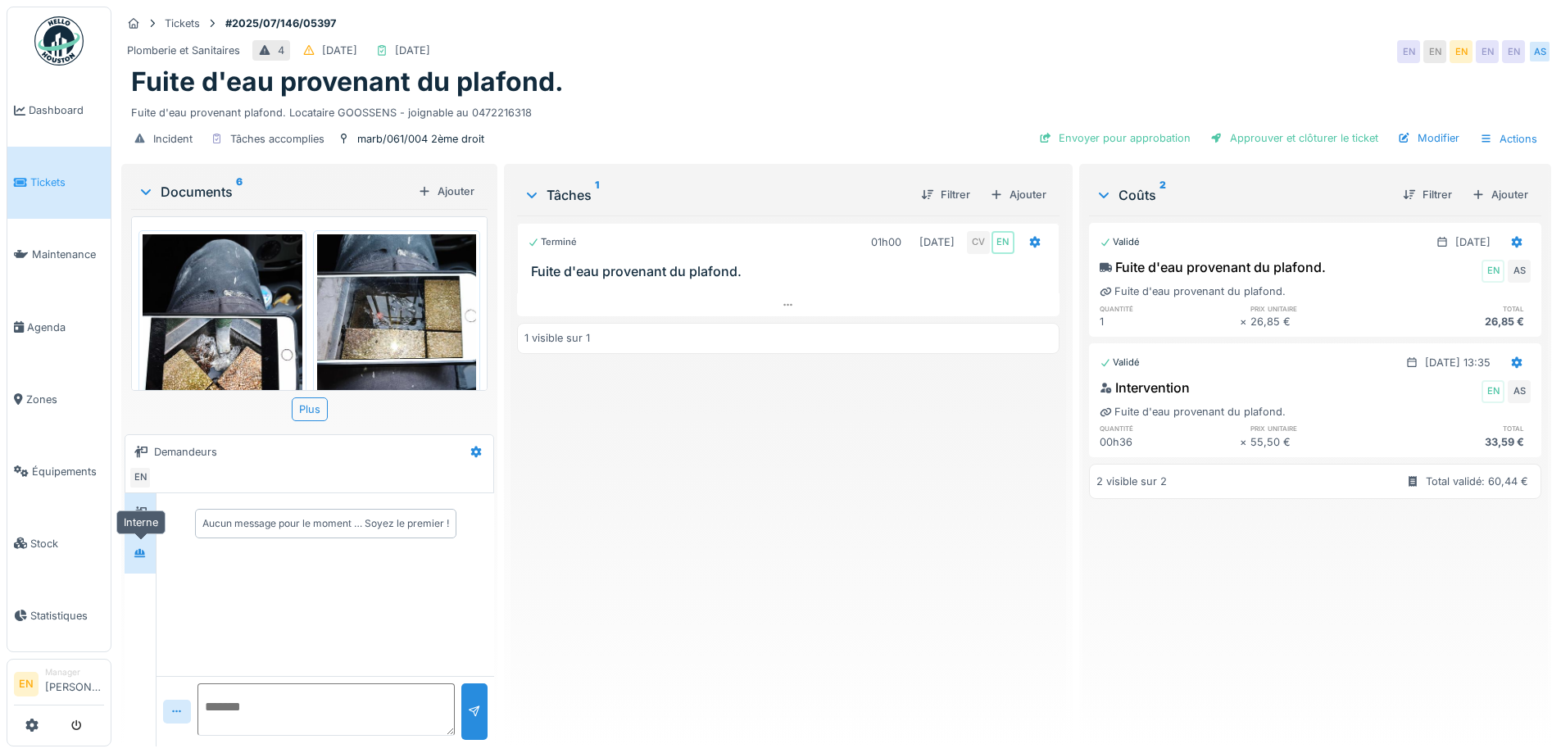
click at [132, 551] on div at bounding box center [140, 553] width 25 height 20
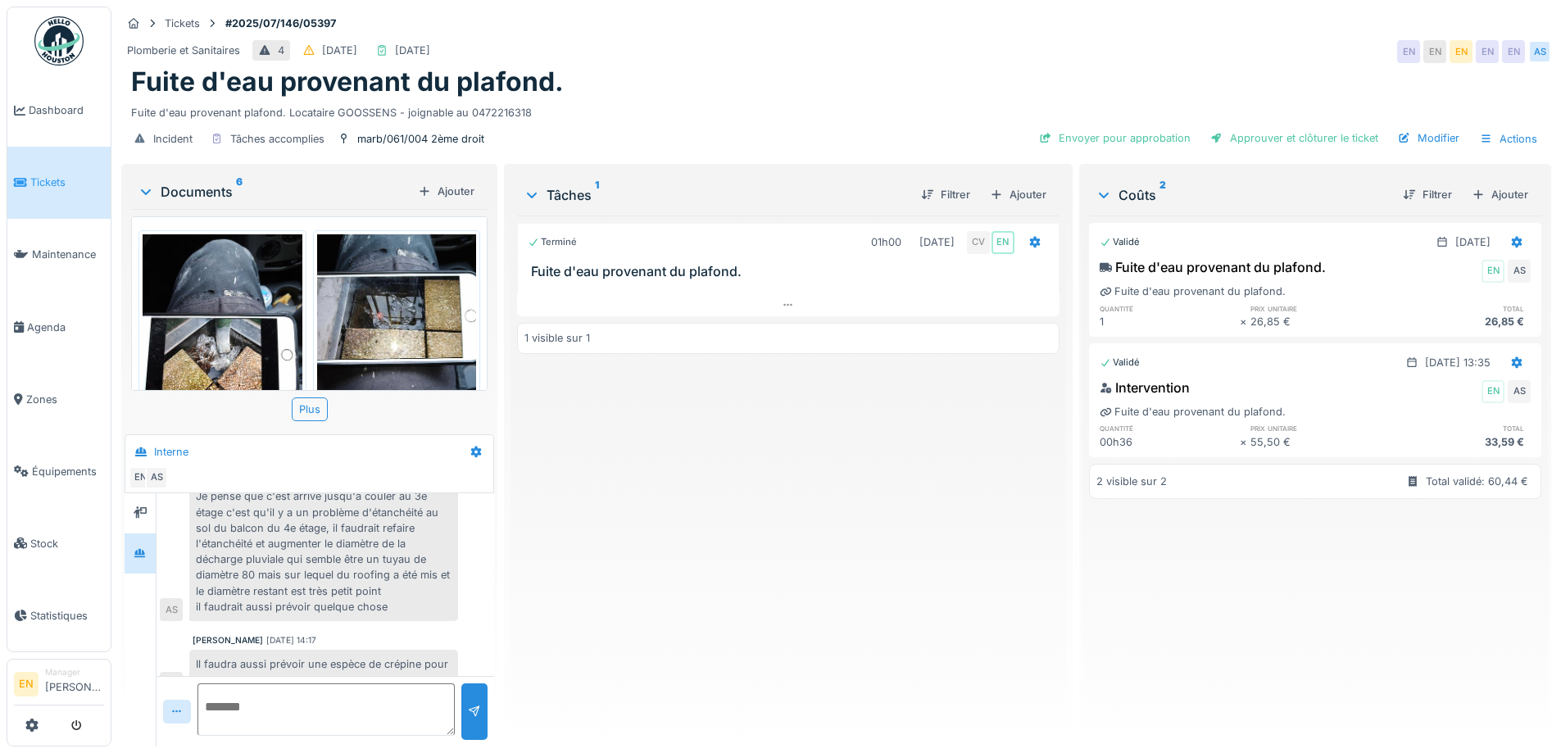
scroll to position [235, 0]
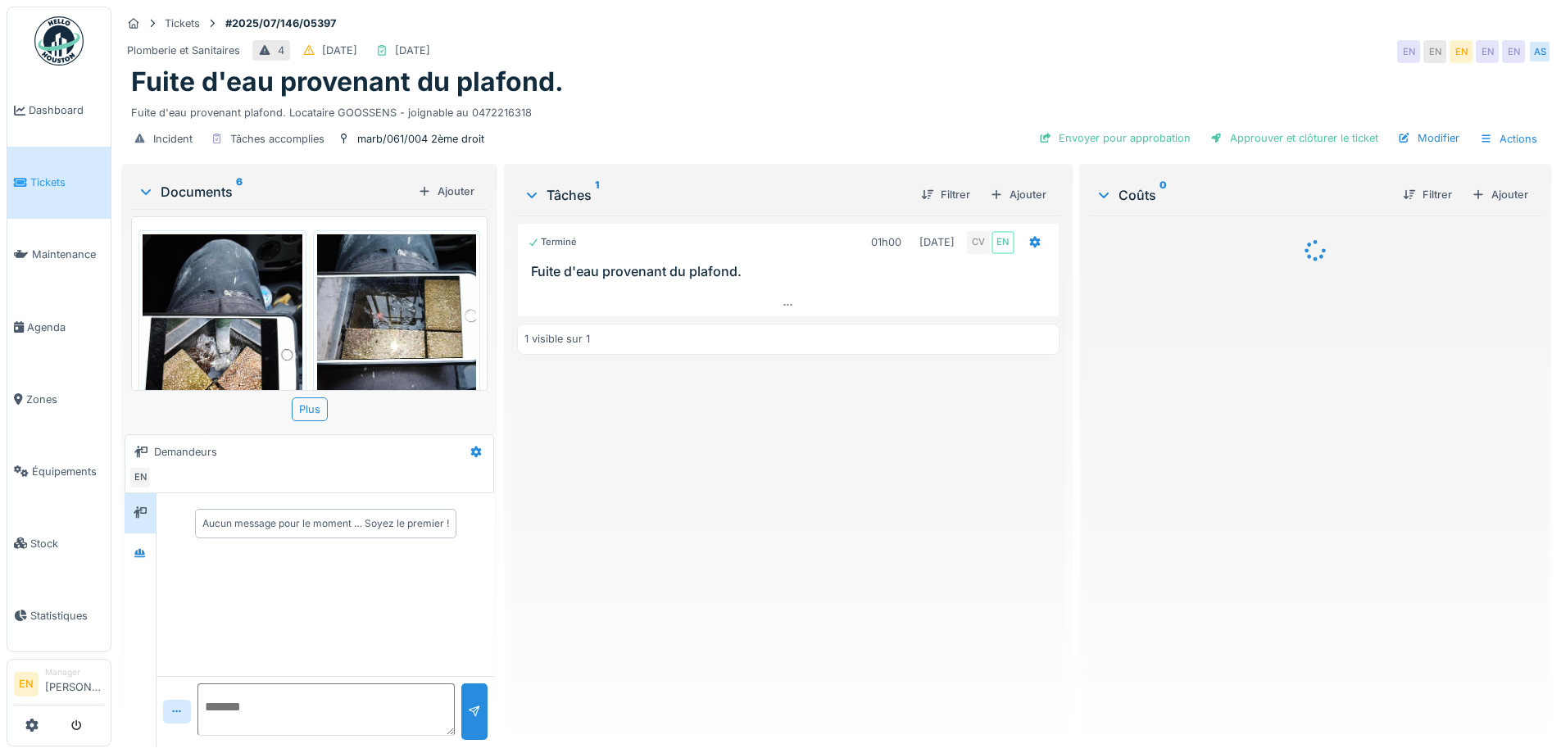
click at [702, 607] on div "Terminé 01h00 [DATE] CV EN Fuite d'eau provenant du plafond. 1 visible sur 1" at bounding box center [788, 475] width 542 height 518
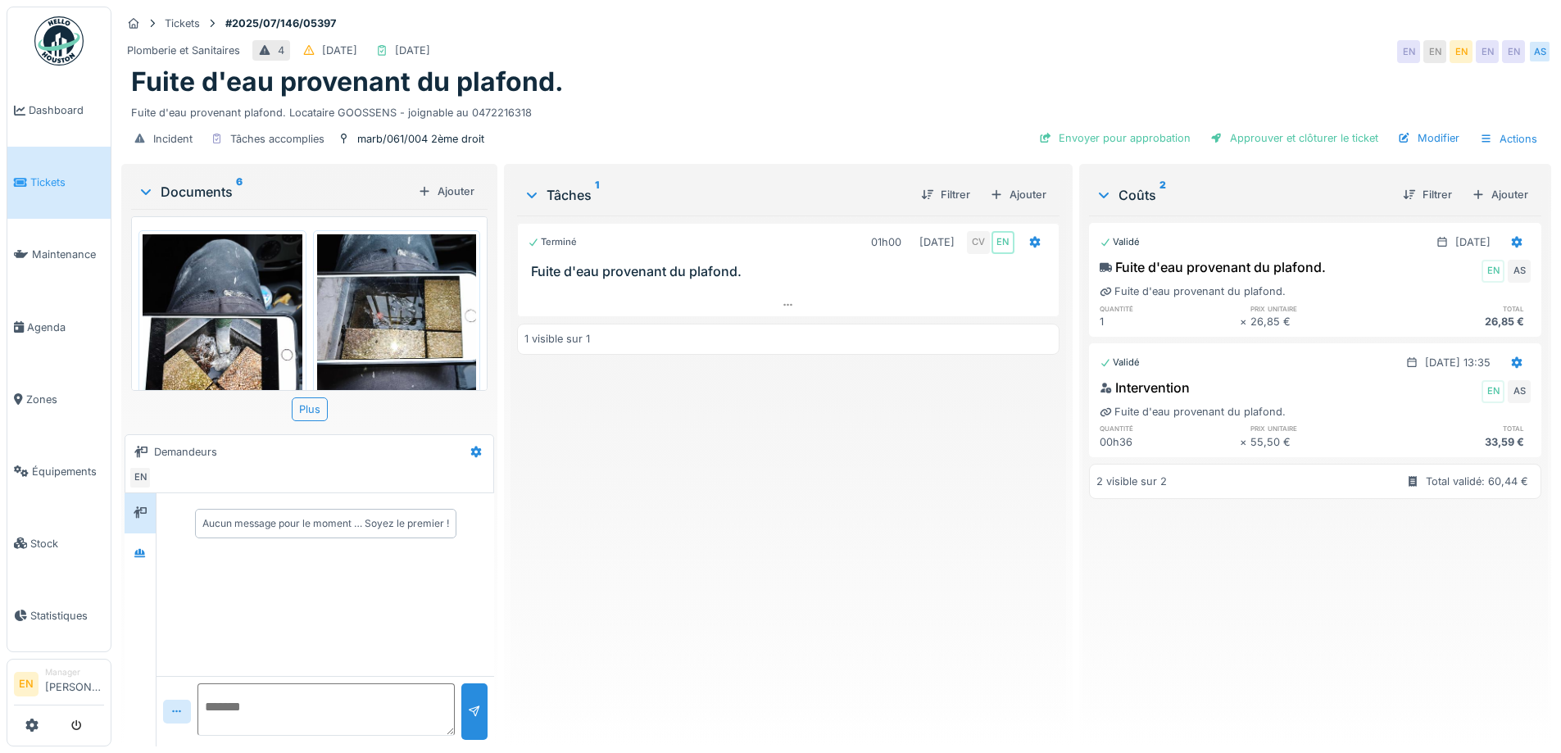
click at [688, 583] on div "Terminé 01h00 07/07/2025 CV EN Fuite d'eau provenant du plafond. 1 visible sur 1" at bounding box center [788, 475] width 542 height 518
click at [669, 578] on div "Terminé 01h00 07/07/2025 CV EN Fuite d'eau provenant du plafond. 1 visible sur 1" at bounding box center [788, 475] width 542 height 518
click at [667, 577] on div "Terminé 01h00 07/07/2025 CV EN Fuite d'eau provenant du plafond. 1 visible sur 1" at bounding box center [788, 475] width 542 height 518
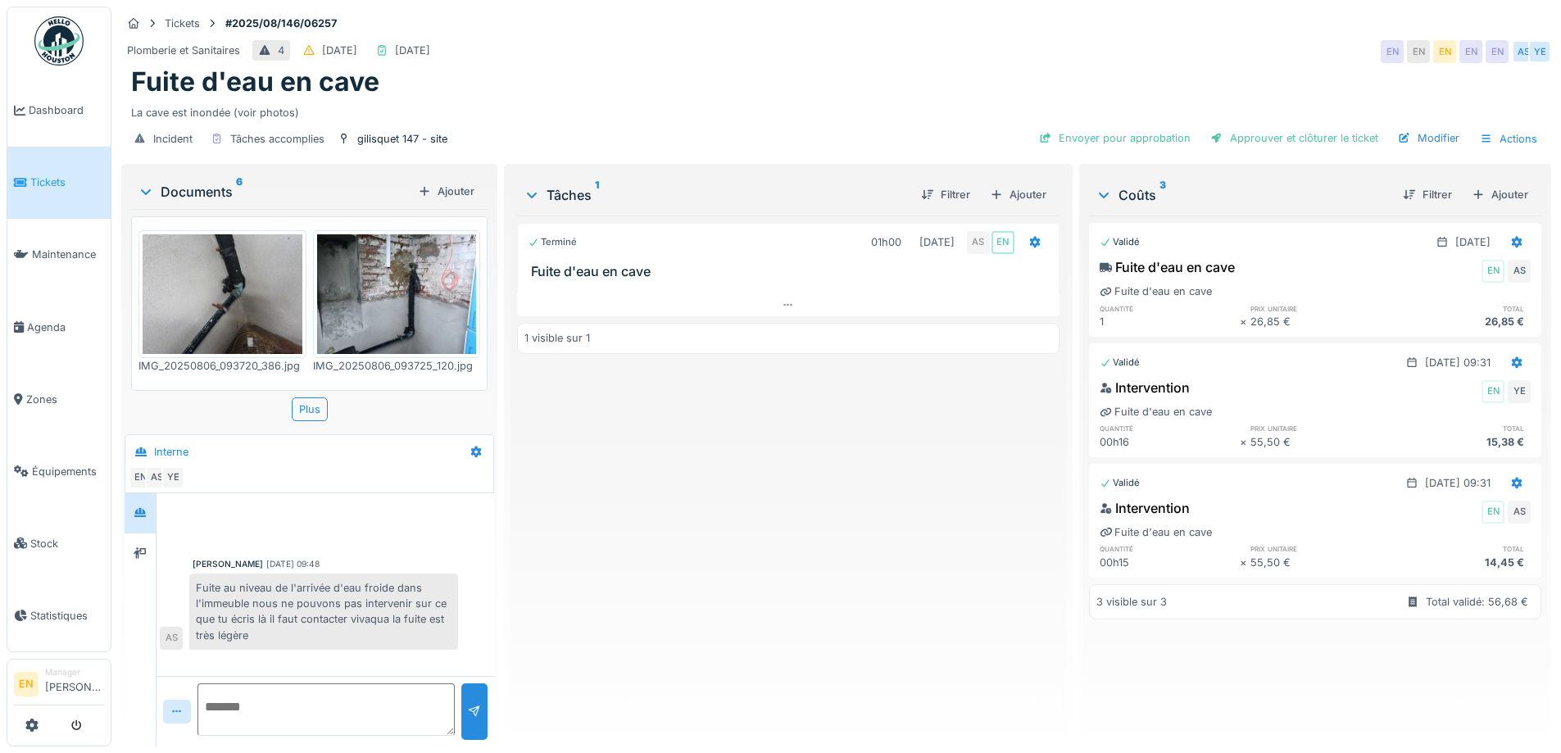
click at [784, 169] on div "Tâches 1 Filtrer Ajouter Terminé 01h00 [DATE] AS EN Fuite d'eau en cave 1 visib…" at bounding box center [788, 453] width 555 height 573
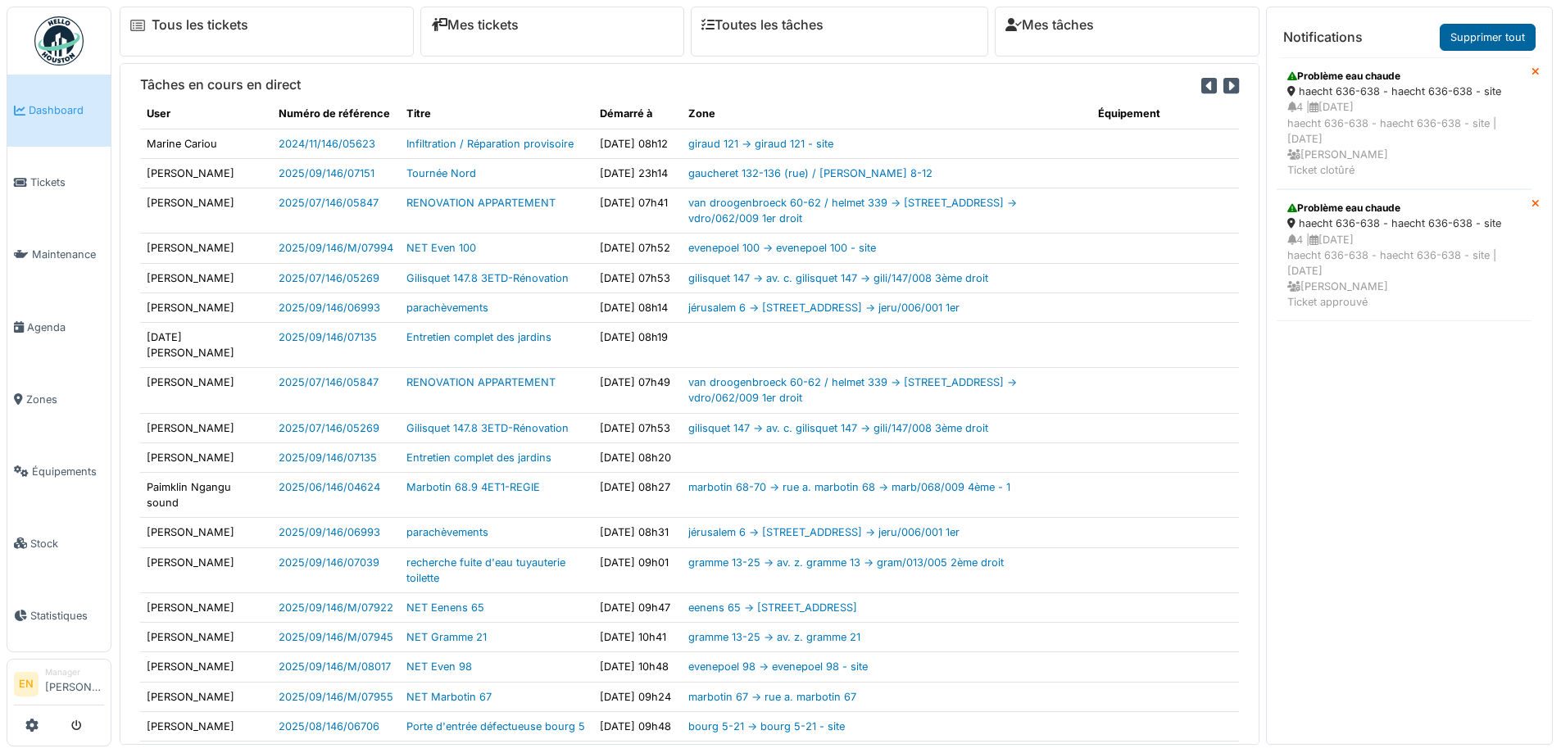
click at [1482, 43] on link "Supprimer tout" at bounding box center [1488, 37] width 96 height 27
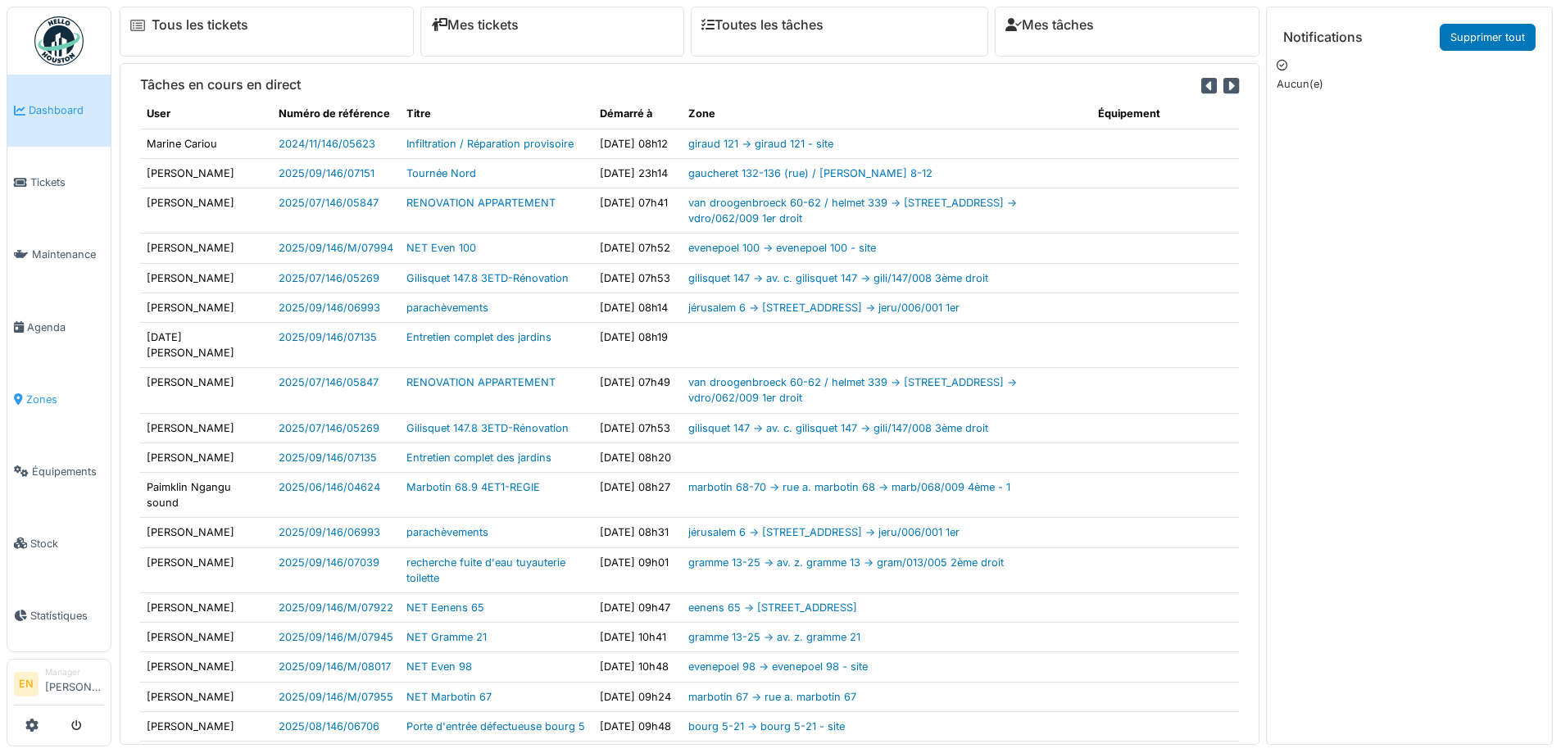
click at [43, 392] on span "Zones" at bounding box center [65, 400] width 78 height 16
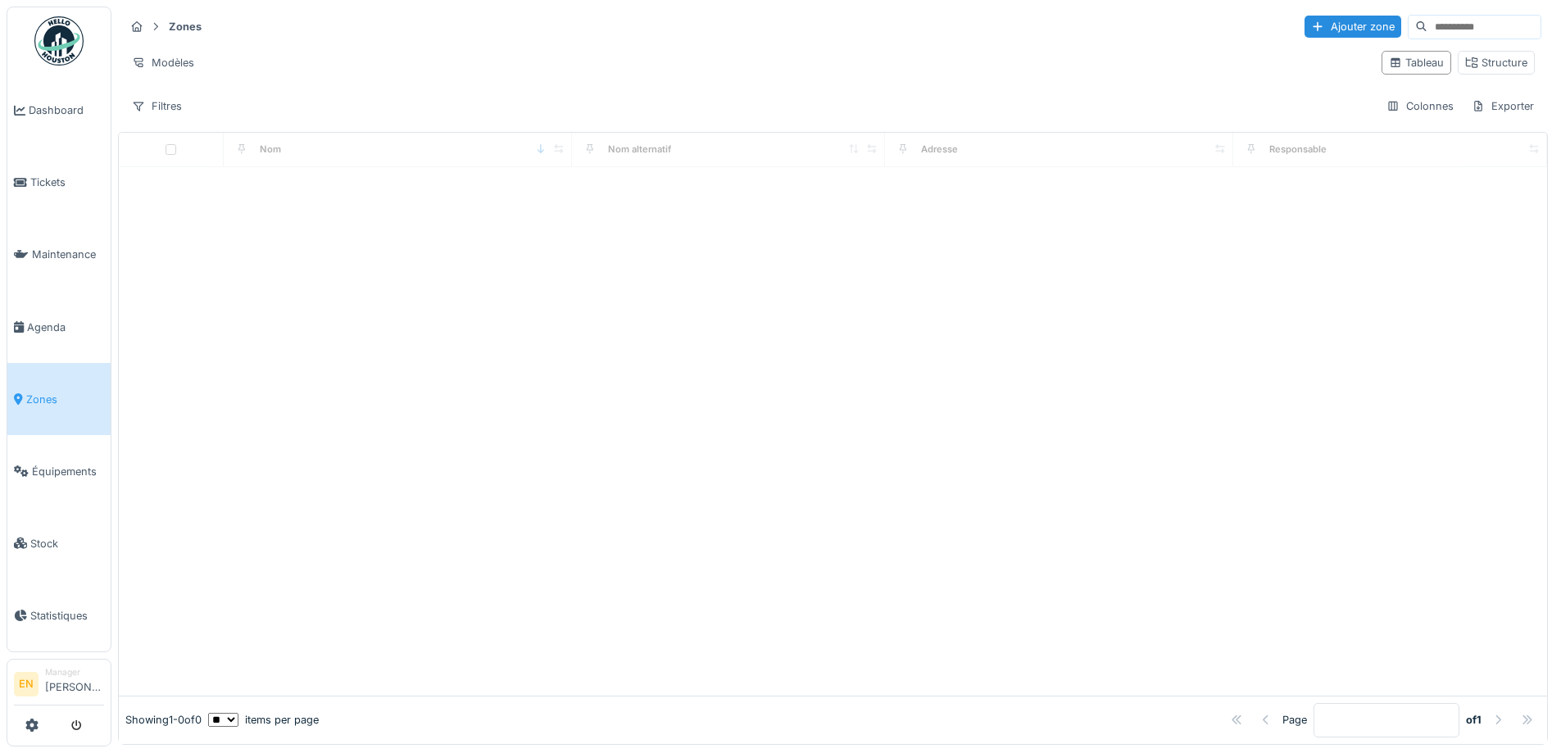
click at [1457, 24] on input at bounding box center [1484, 27] width 113 height 23
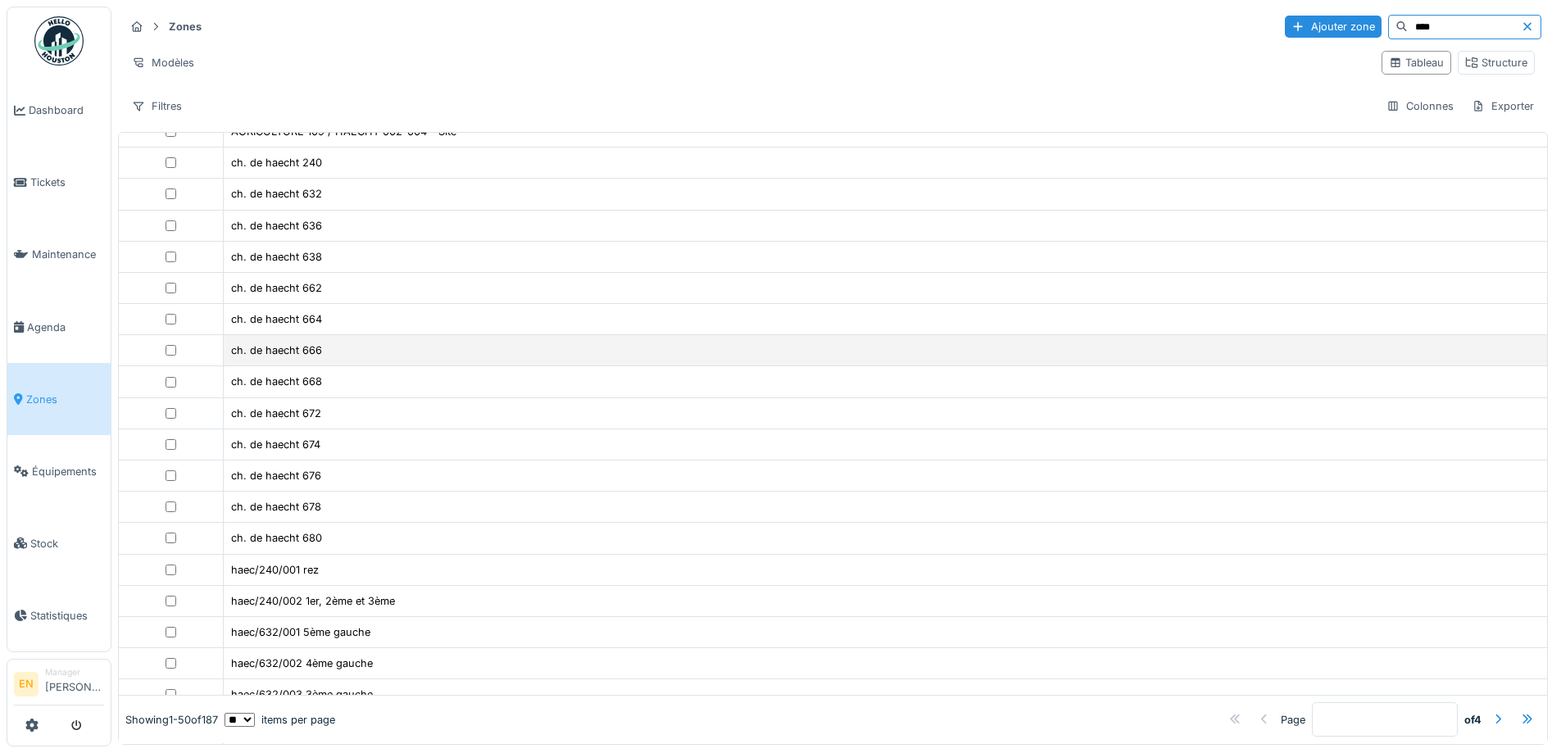
scroll to position [164, 0]
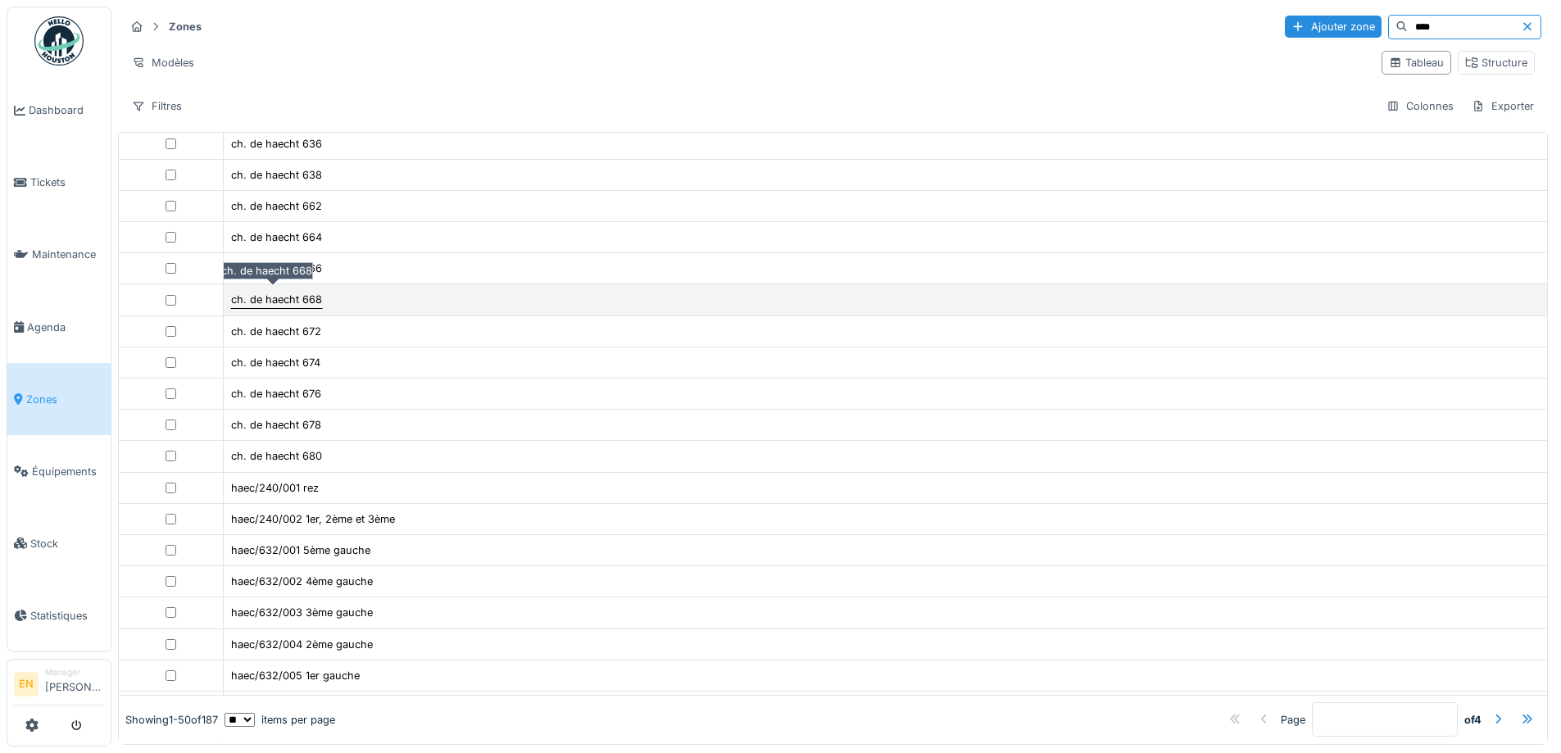
type input "****"
click at [293, 304] on div "ch. de haecht 668" at bounding box center [276, 300] width 91 height 16
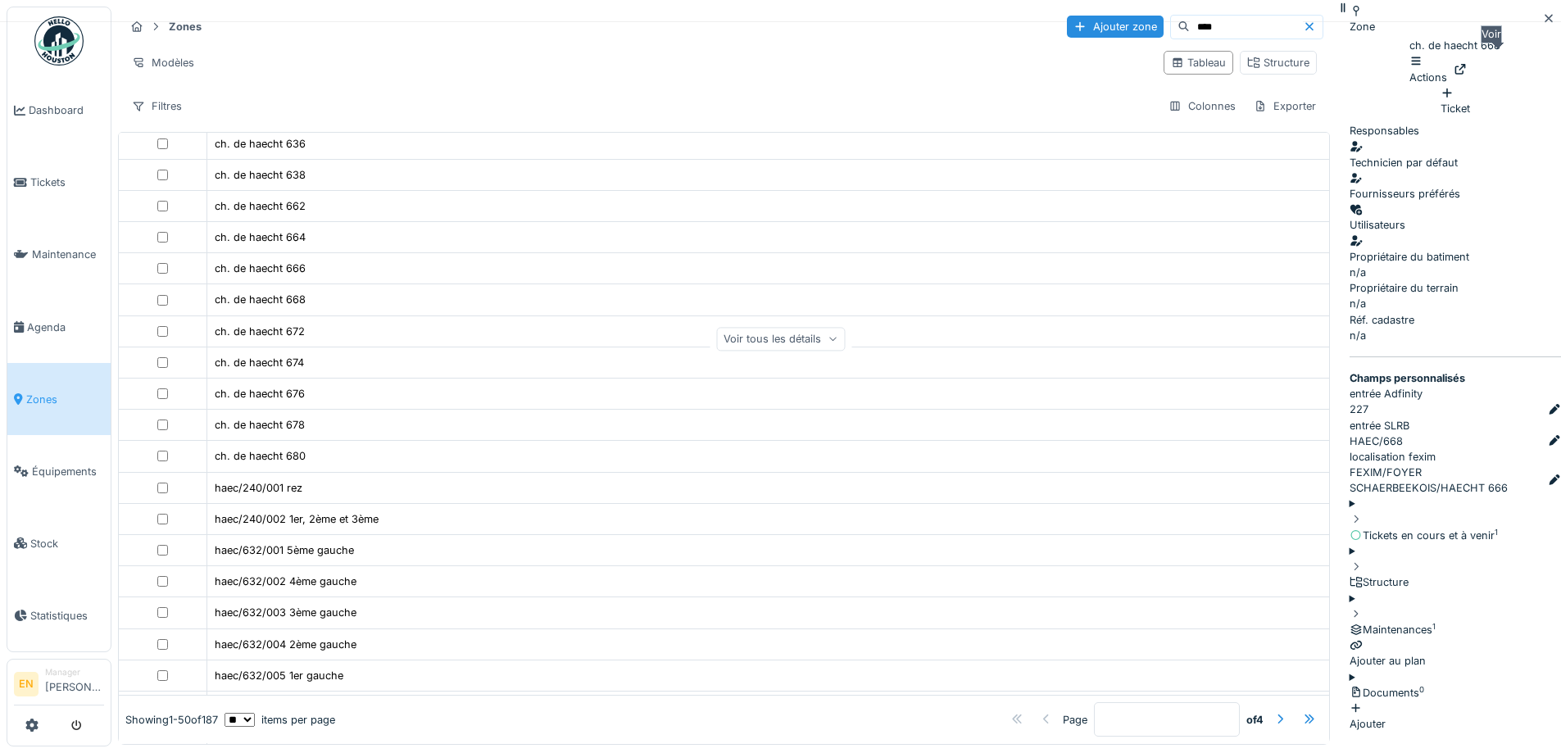
click at [1466, 69] on icon at bounding box center [1461, 69] width 11 height 11
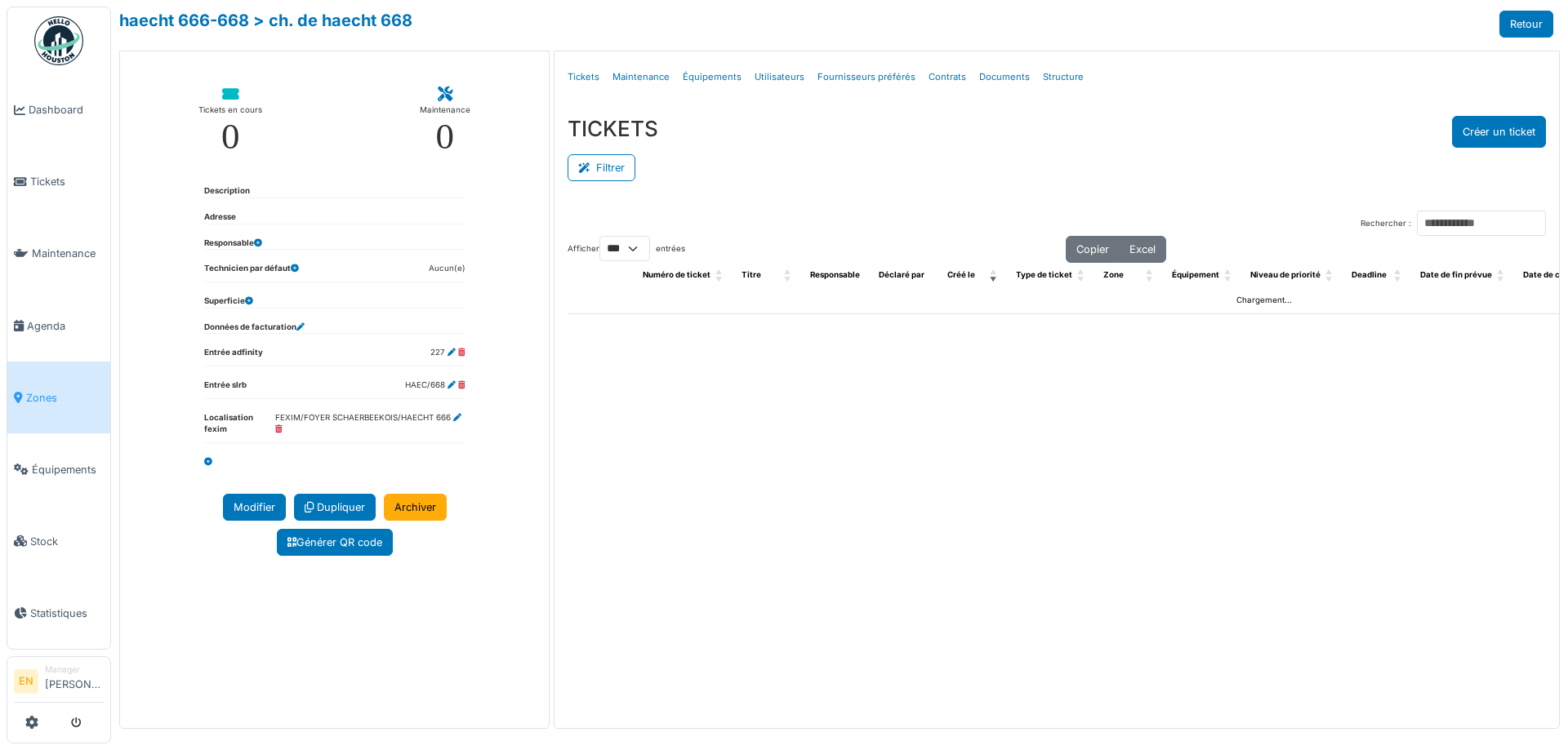
select select "***"
click at [1062, 73] on link "Structure" at bounding box center [1063, 77] width 54 height 39
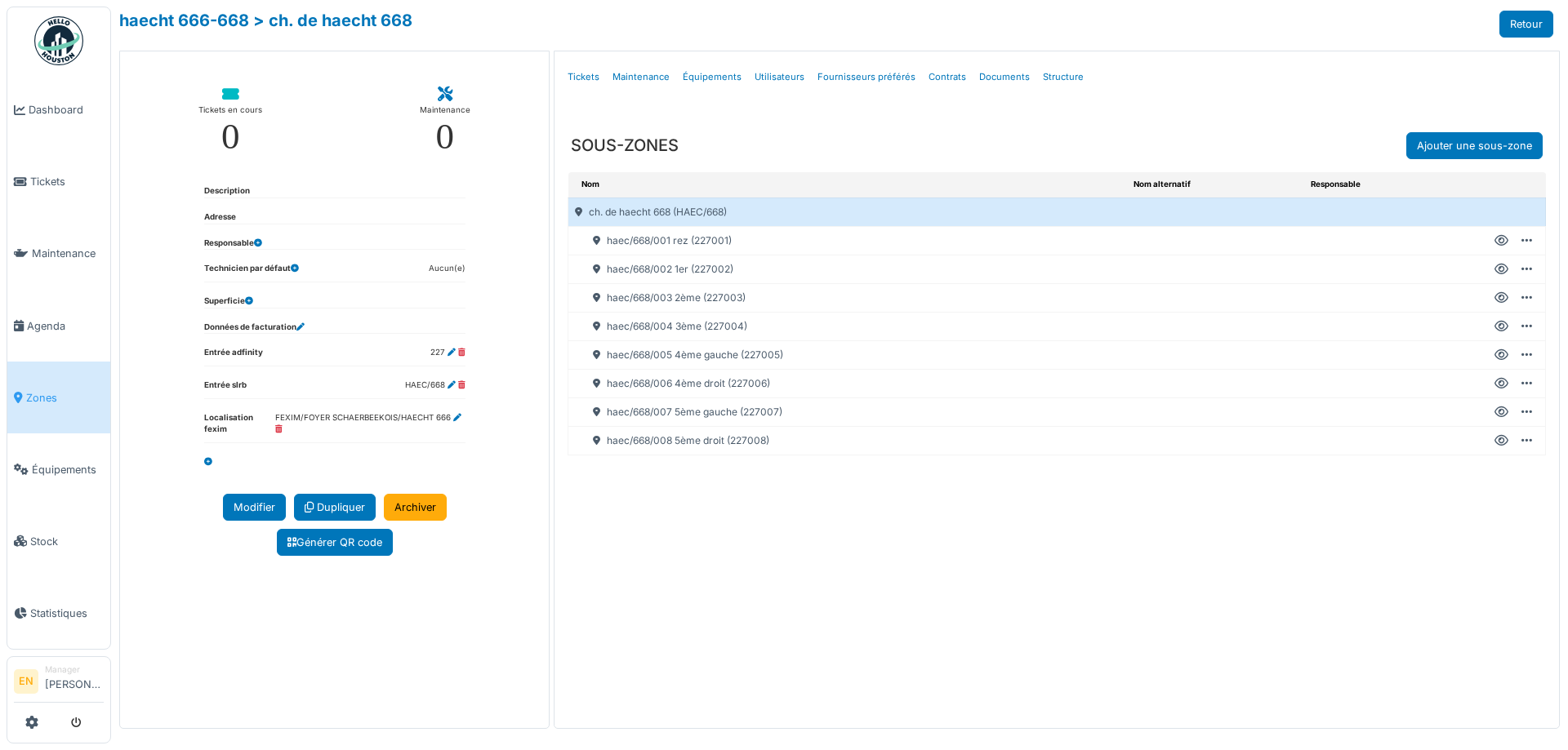
click at [1503, 441] on icon at bounding box center [1501, 441] width 14 height 1
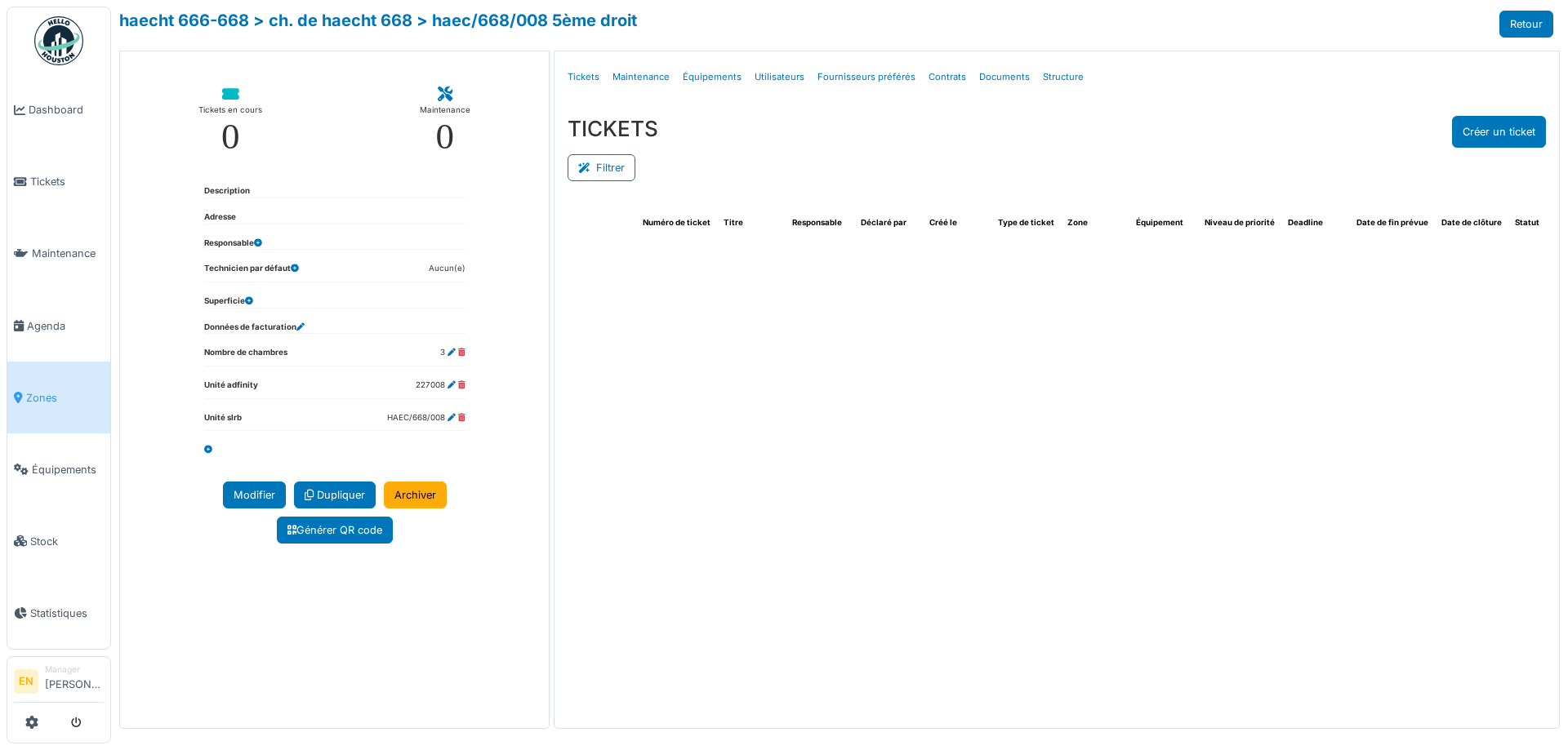
select select "***"
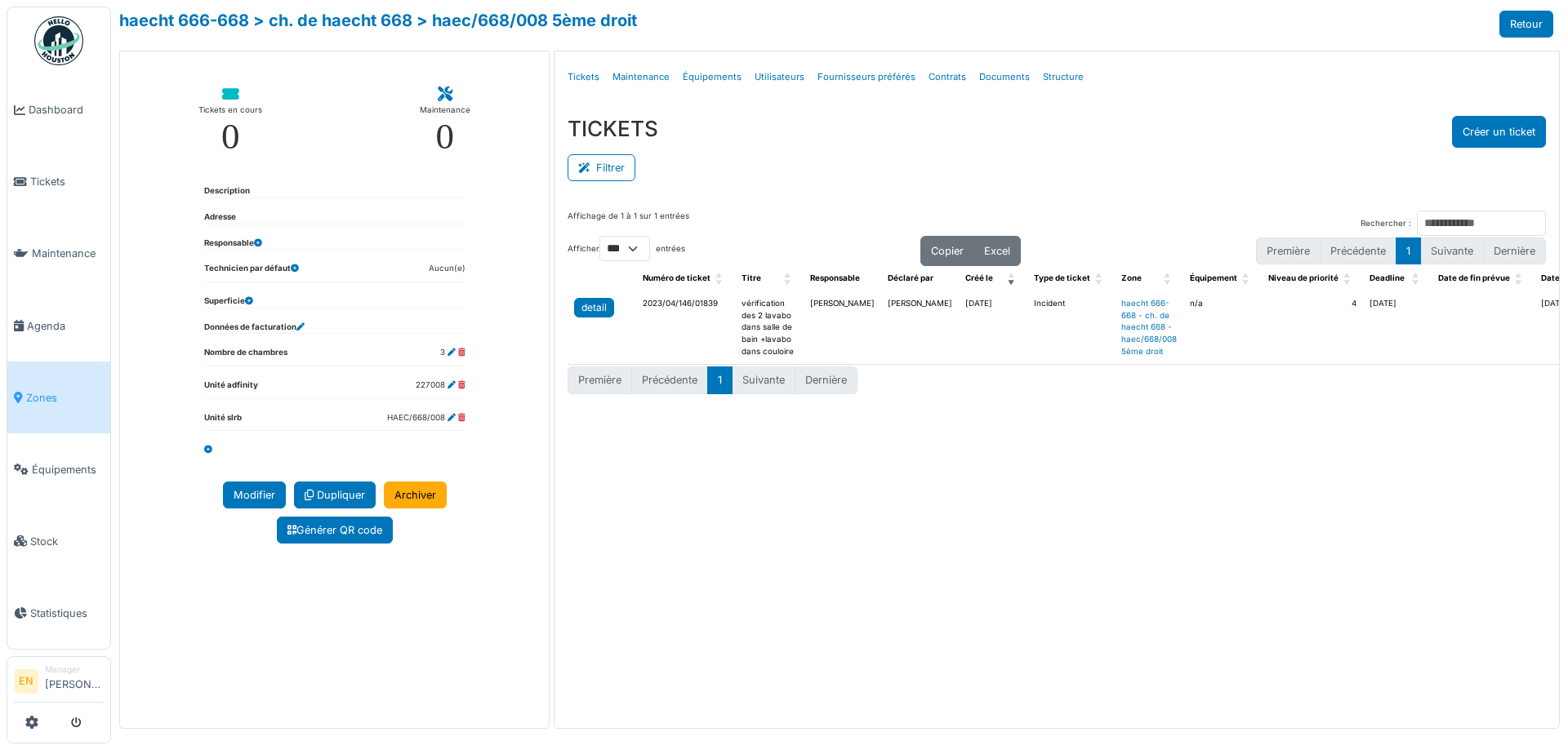
click at [596, 303] on div "detail" at bounding box center [594, 308] width 25 height 15
click at [1490, 131] on button "Créer un ticket" at bounding box center [1498, 131] width 94 height 32
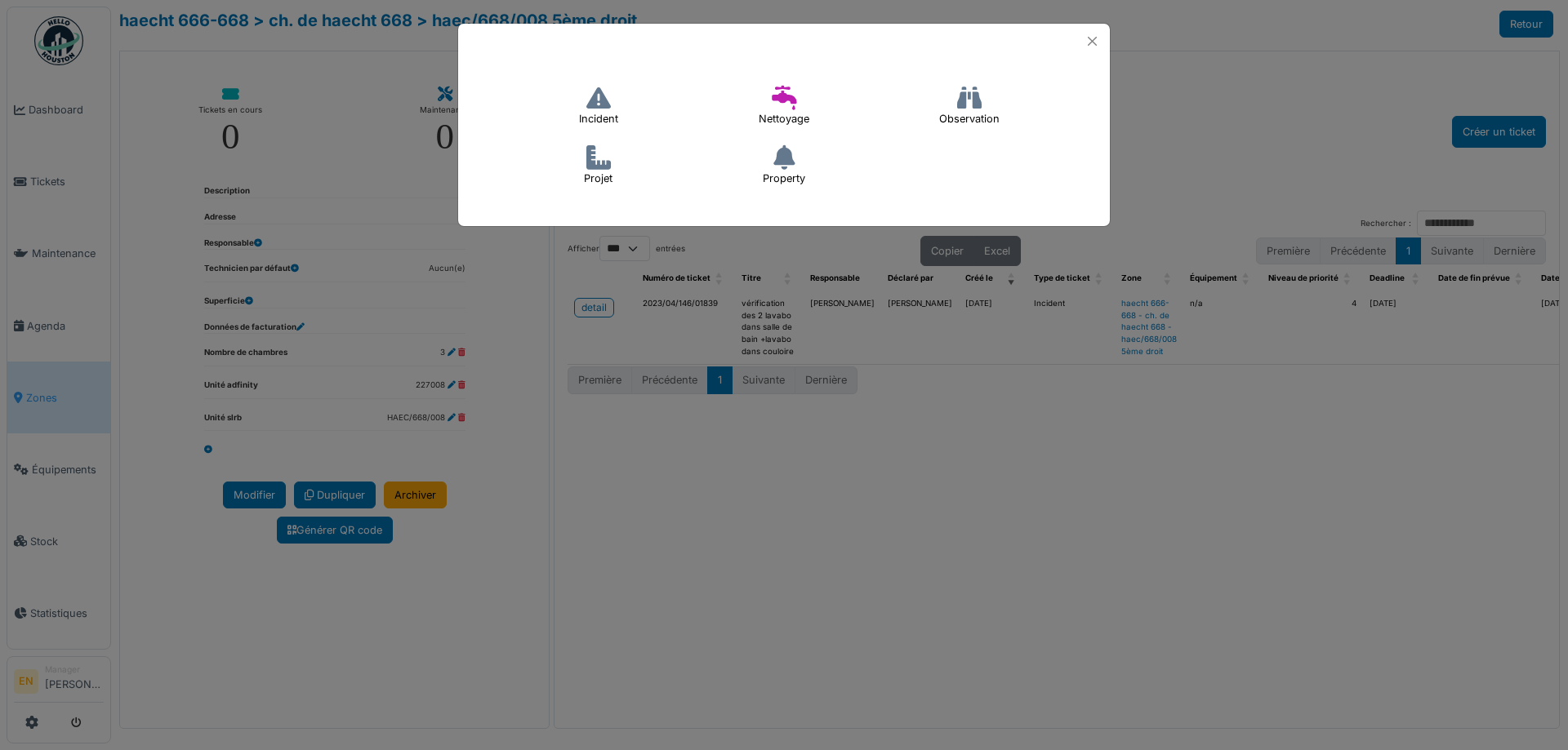
click at [602, 110] on icon at bounding box center [598, 98] width 25 height 25
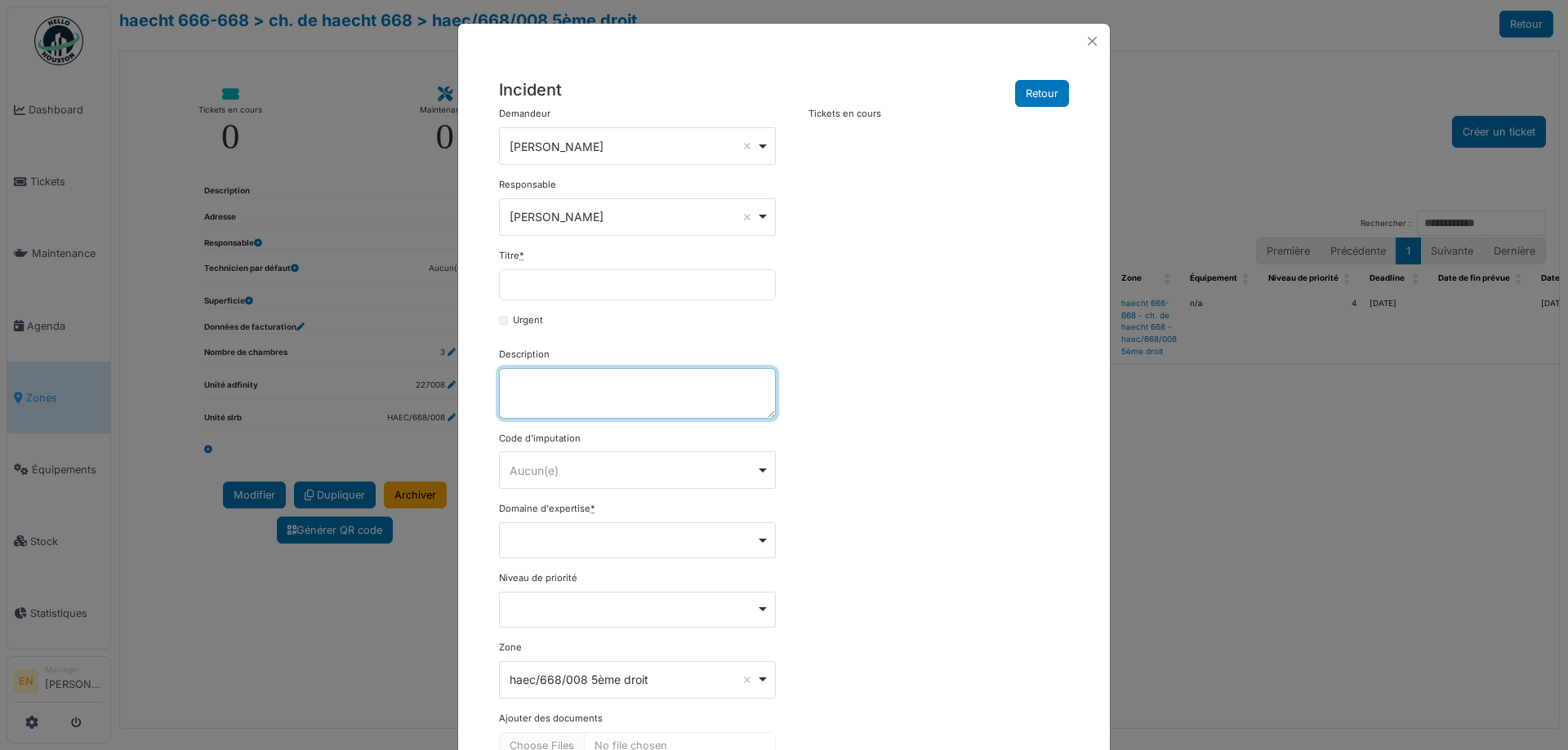
click at [566, 387] on textarea "Description" at bounding box center [638, 393] width 277 height 51
paste textarea "**********"
type textarea "**********"
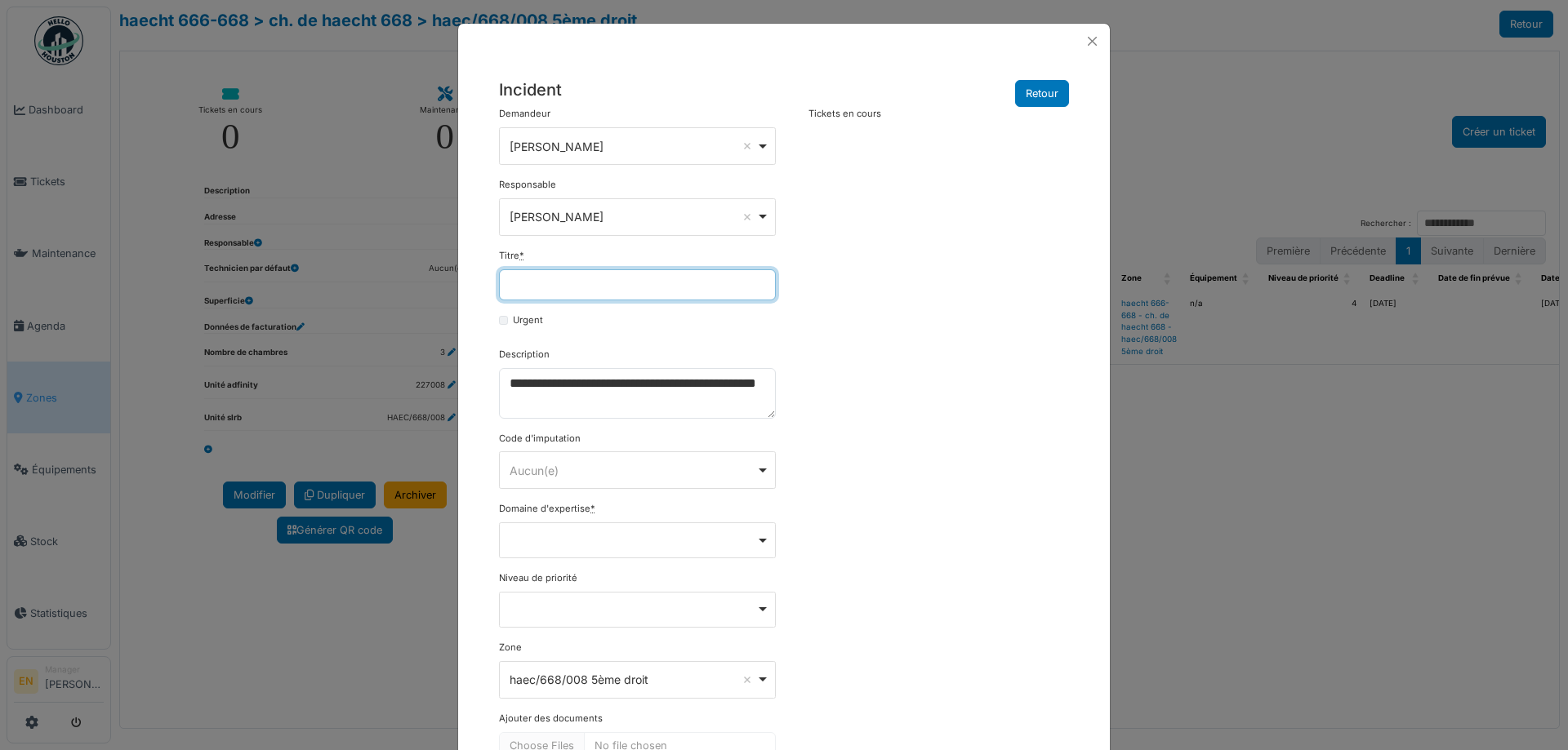
click at [570, 294] on input "Titre *" at bounding box center [638, 284] width 277 height 31
click at [546, 281] on input "Titre *" at bounding box center [638, 284] width 277 height 31
click at [502, 284] on input "**********" at bounding box center [638, 284] width 277 height 31
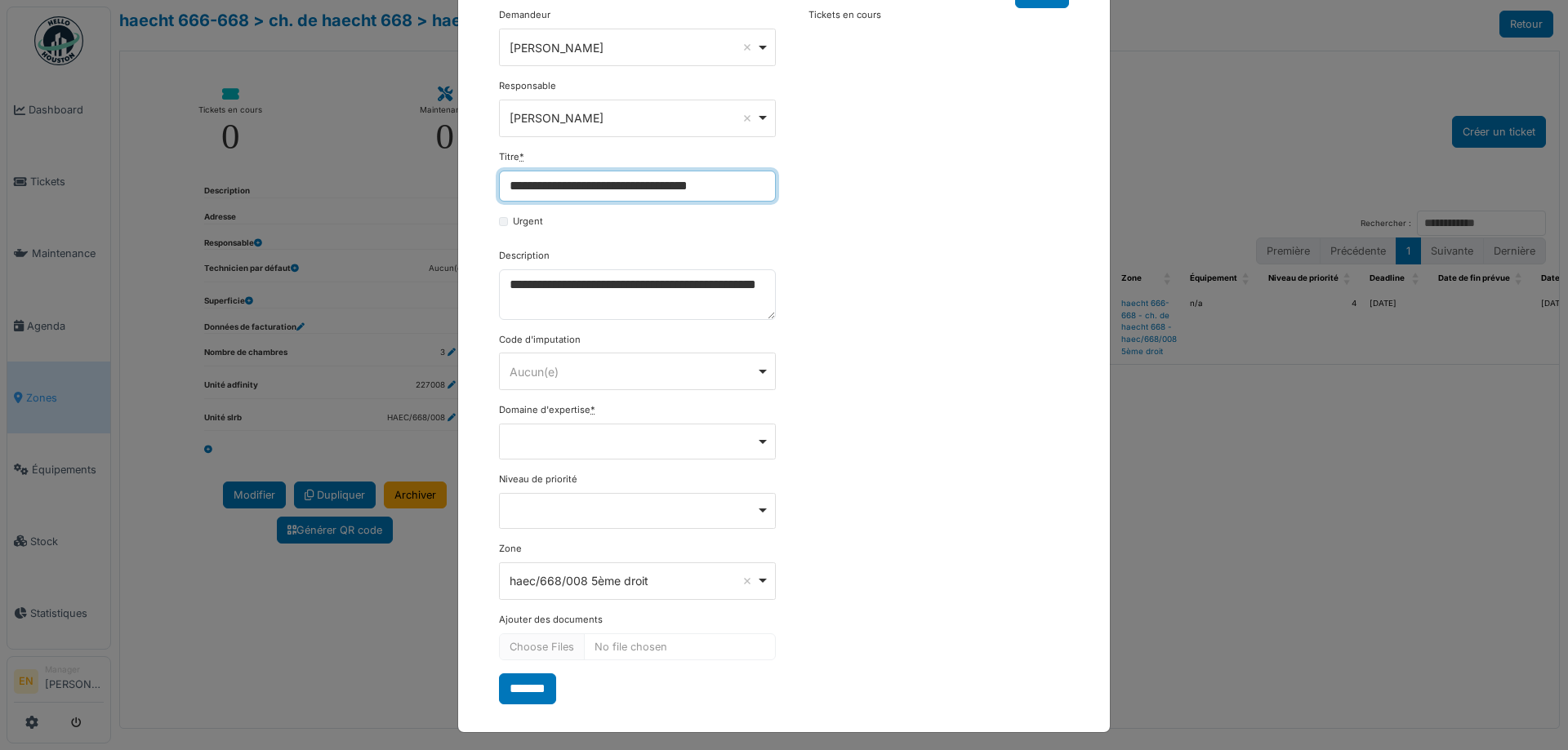
scroll to position [105, 0]
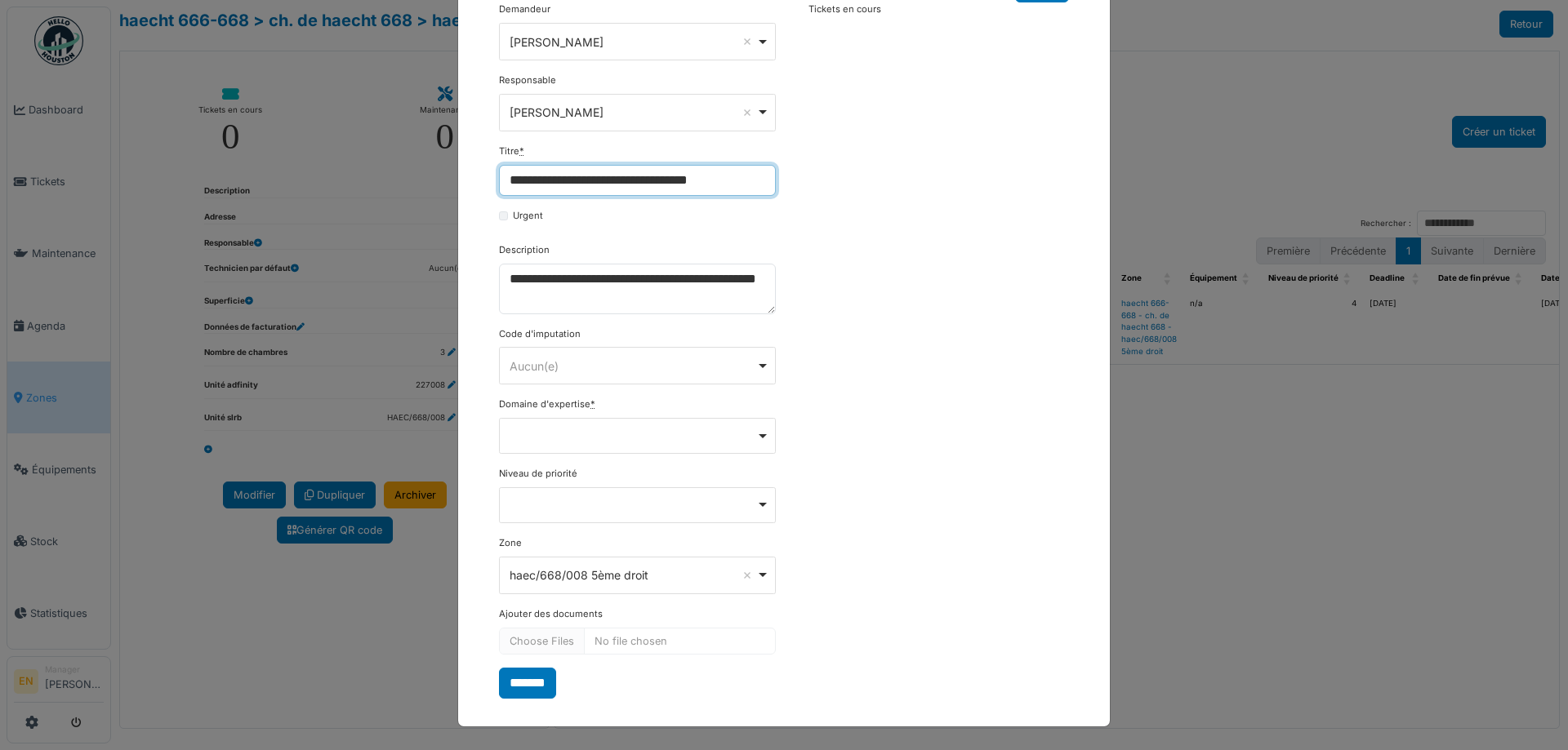
type input "**********"
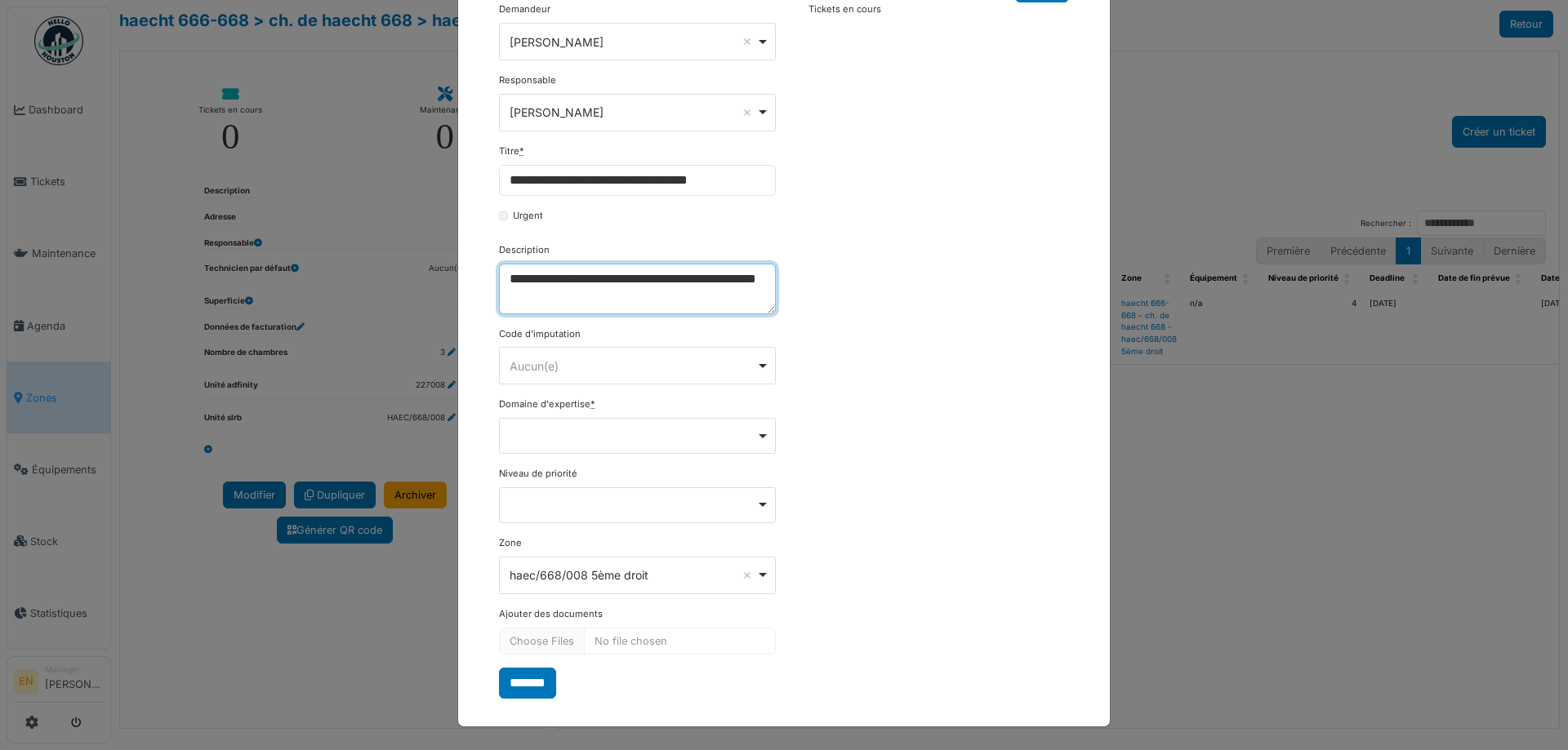
click at [504, 277] on textarea "**********" at bounding box center [638, 289] width 277 height 51
paste textarea "**********"
click at [620, 278] on textarea "**********" at bounding box center [638, 289] width 277 height 51
click at [647, 304] on textarea "**********" at bounding box center [638, 289] width 277 height 51
paste textarea "**********"
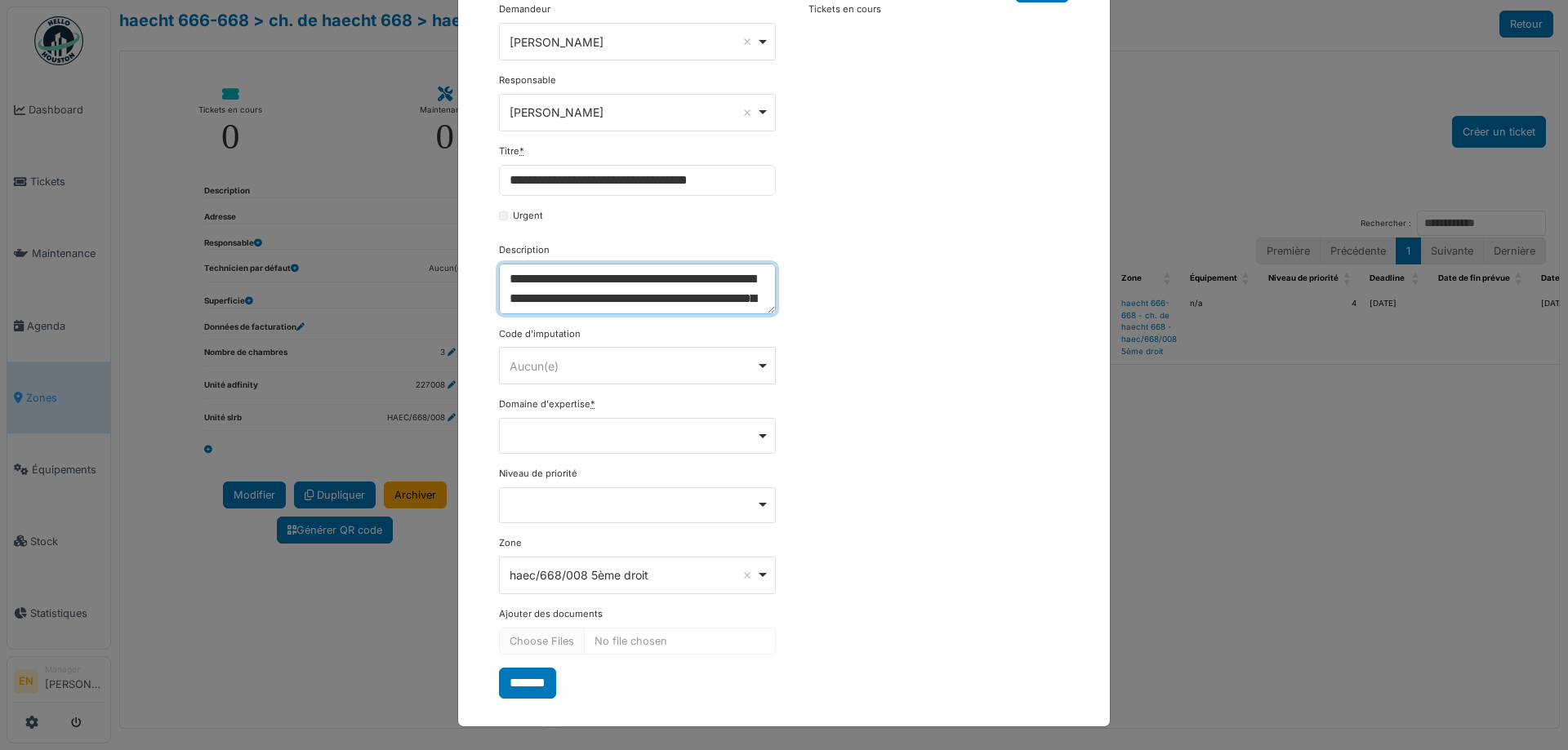
scroll to position [13, 0]
click at [645, 288] on textarea "**********" at bounding box center [638, 289] width 277 height 51
click at [754, 441] on div "Remove item" at bounding box center [638, 436] width 277 height 36
type textarea "**********"
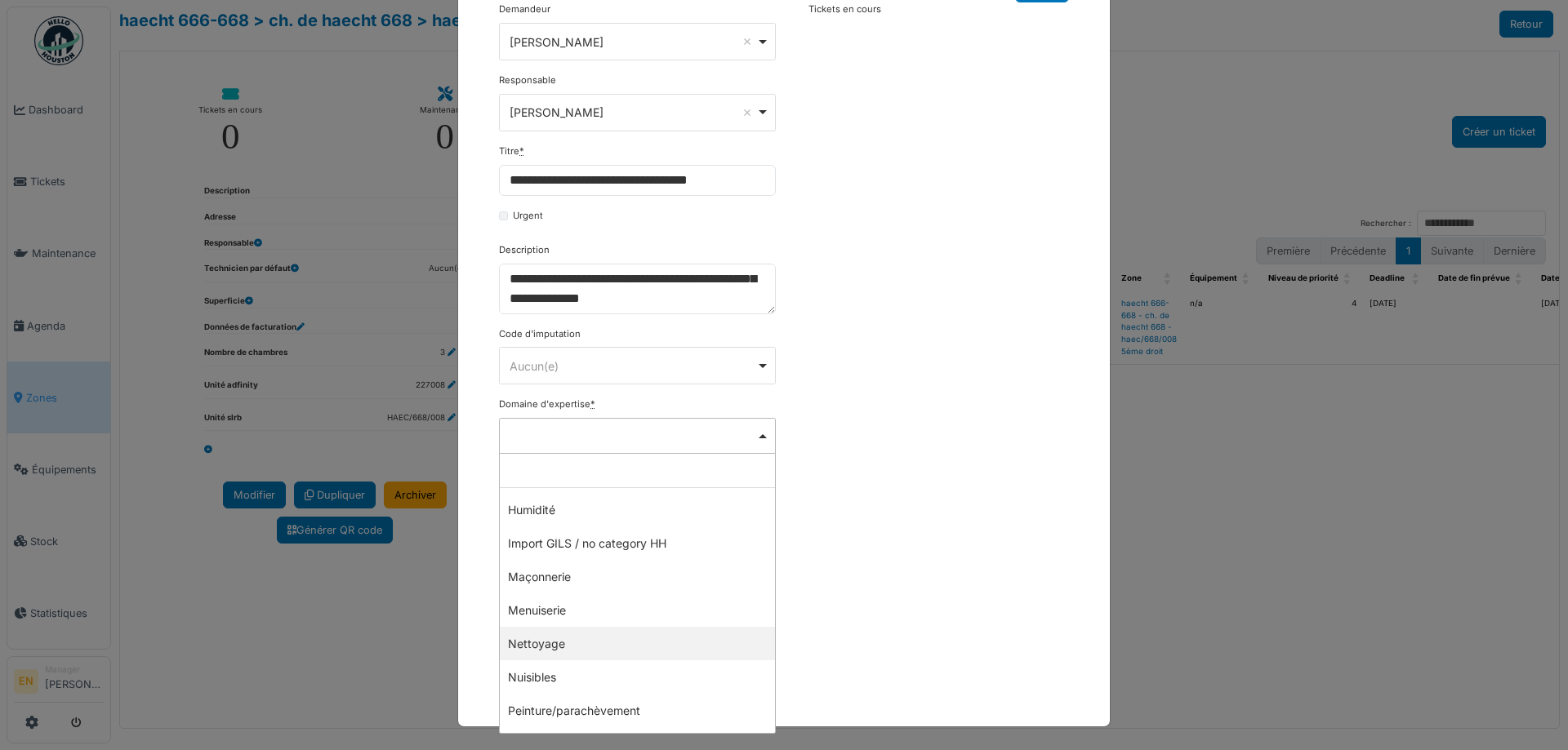
scroll to position [311, 0]
select select "***"
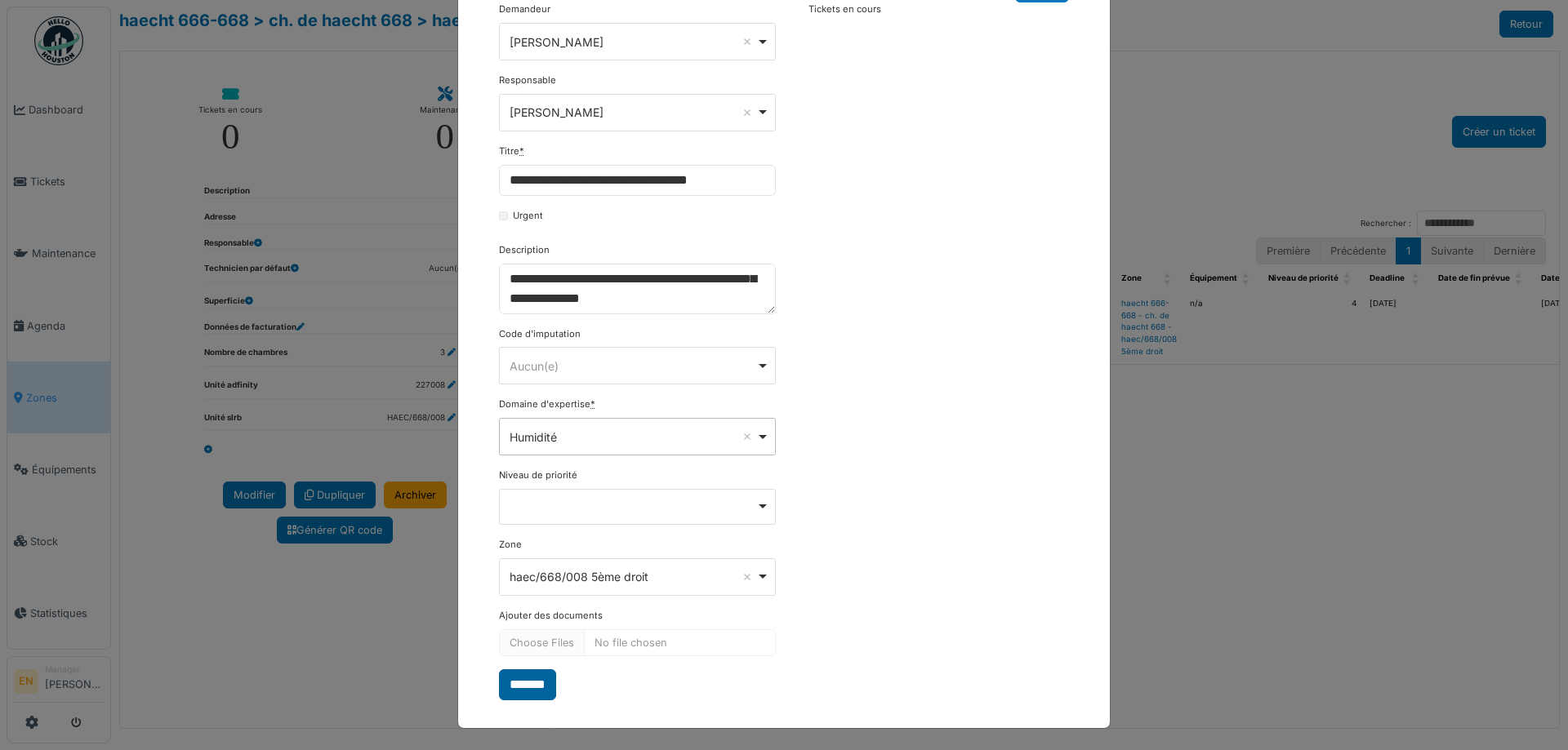
click at [536, 685] on input "*******" at bounding box center [527, 684] width 57 height 31
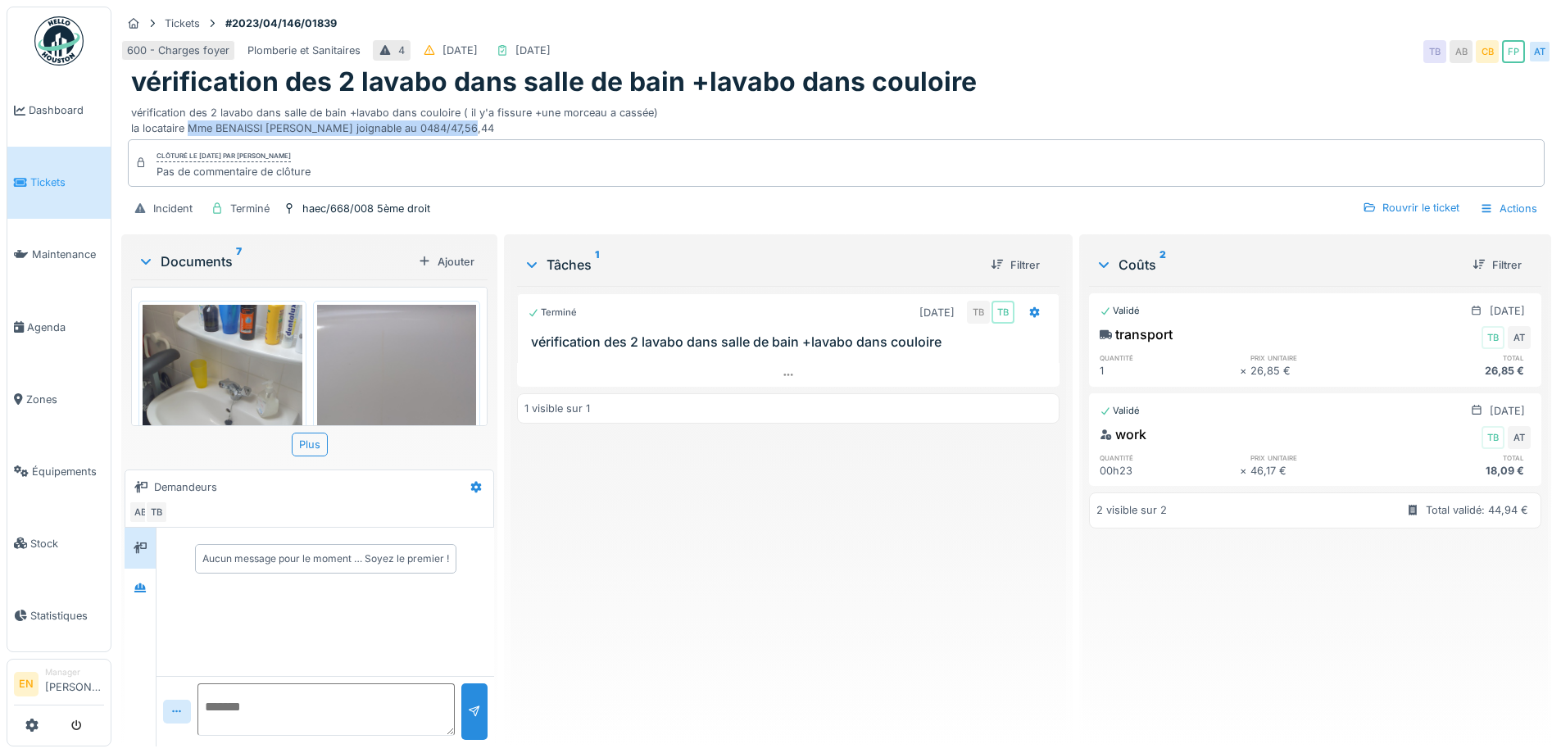
drag, startPoint x: 189, startPoint y: 130, endPoint x: 468, endPoint y: 133, distance: 278.7
click at [468, 133] on div "vérification des 2 lavabo dans salle de bain +lavabo dans couloire ( il y'a fis…" at bounding box center [836, 117] width 1411 height 38
copy div "Mme BENAISSI [PERSON_NAME] au 0484/47,56,44"
click at [1032, 74] on div "vérification des 2 lavabo dans salle de bain +lavabo dans couloire" at bounding box center [836, 81] width 1411 height 31
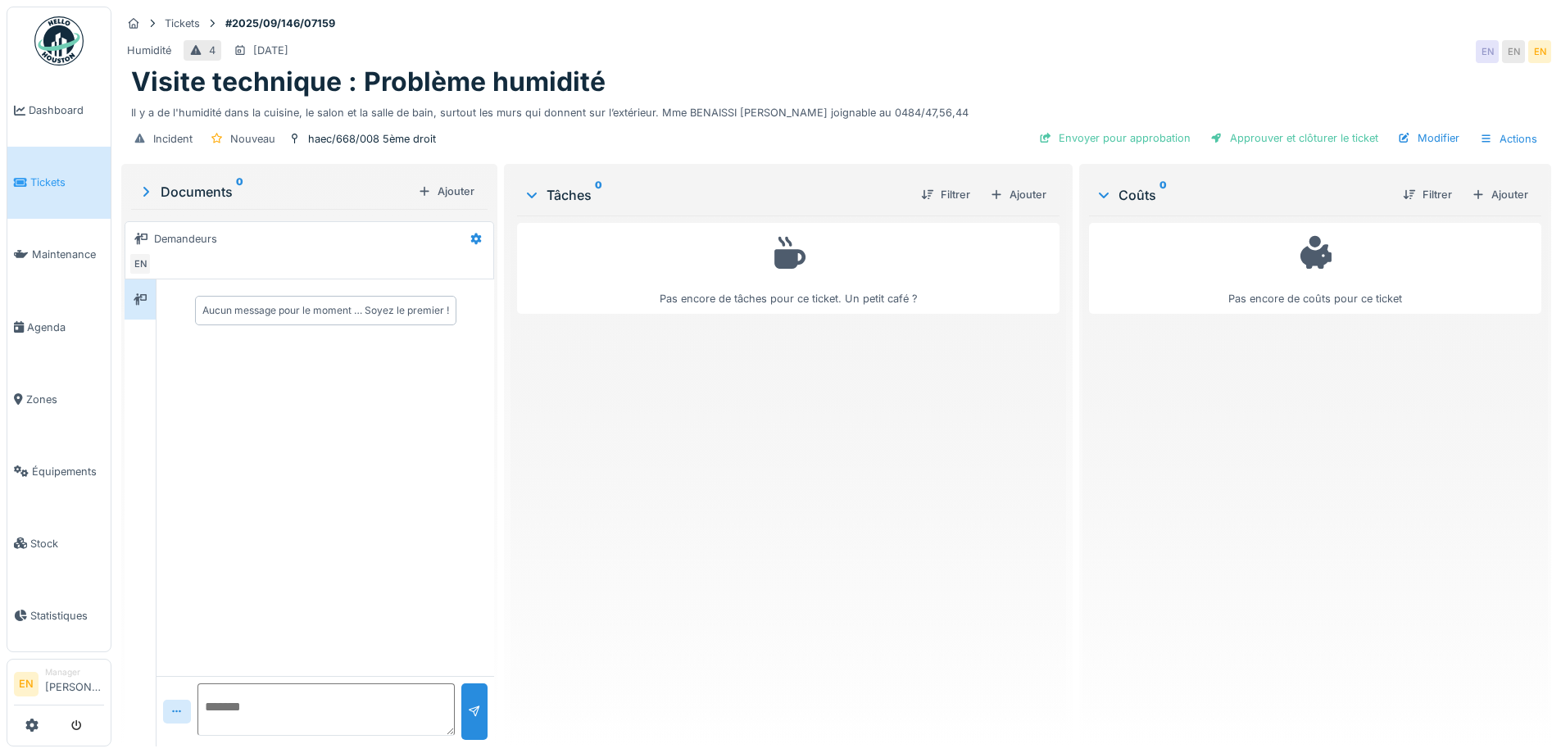
click at [684, 561] on div "Pas encore de tâches pour ce ticket. Un petit café ?" at bounding box center [788, 475] width 542 height 518
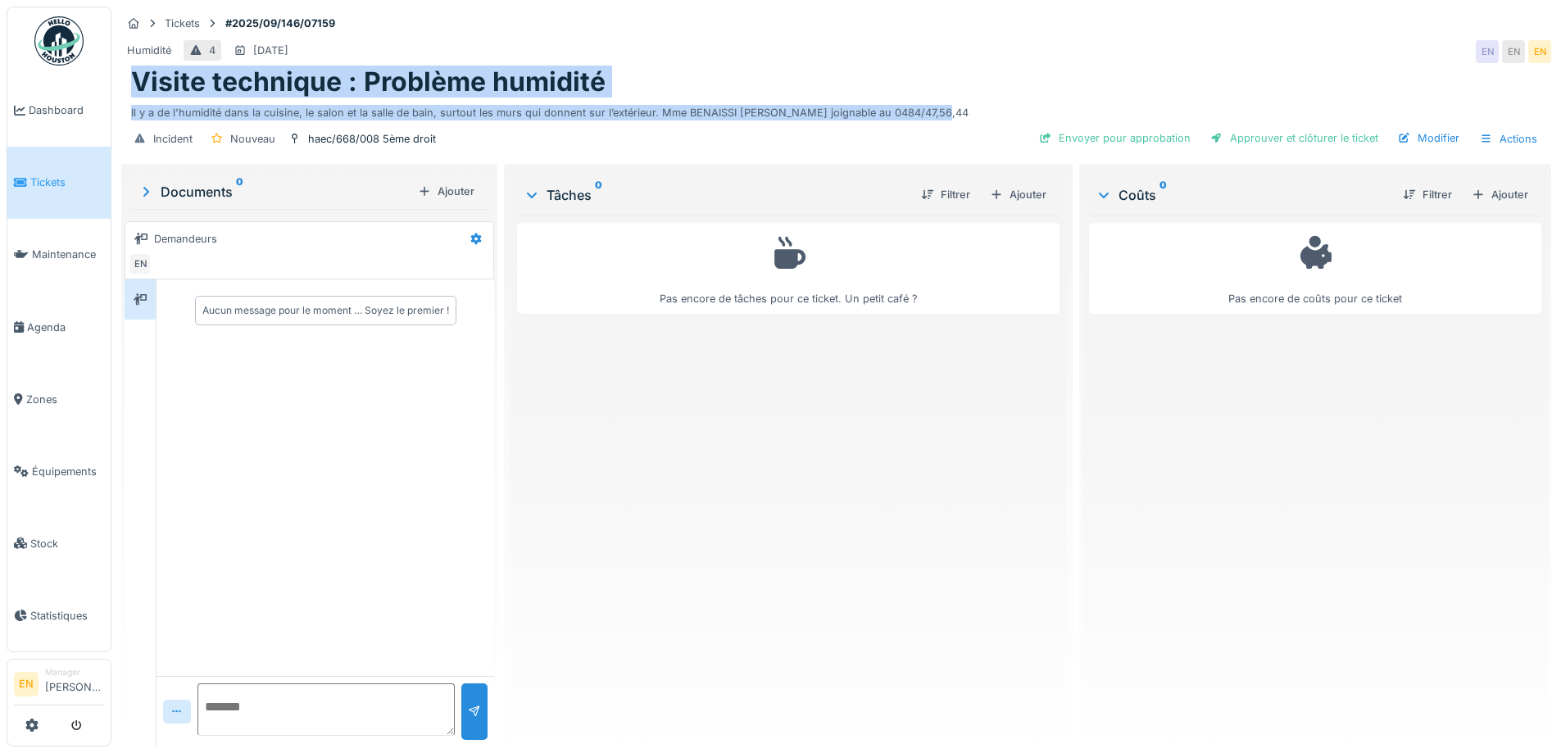
drag, startPoint x: 140, startPoint y: 81, endPoint x: 941, endPoint y: 112, distance: 801.4
click at [941, 112] on div "Visite technique : Problème humidité Il y a de l'humidité dans la cuisine, le s…" at bounding box center [836, 93] width 1430 height 54
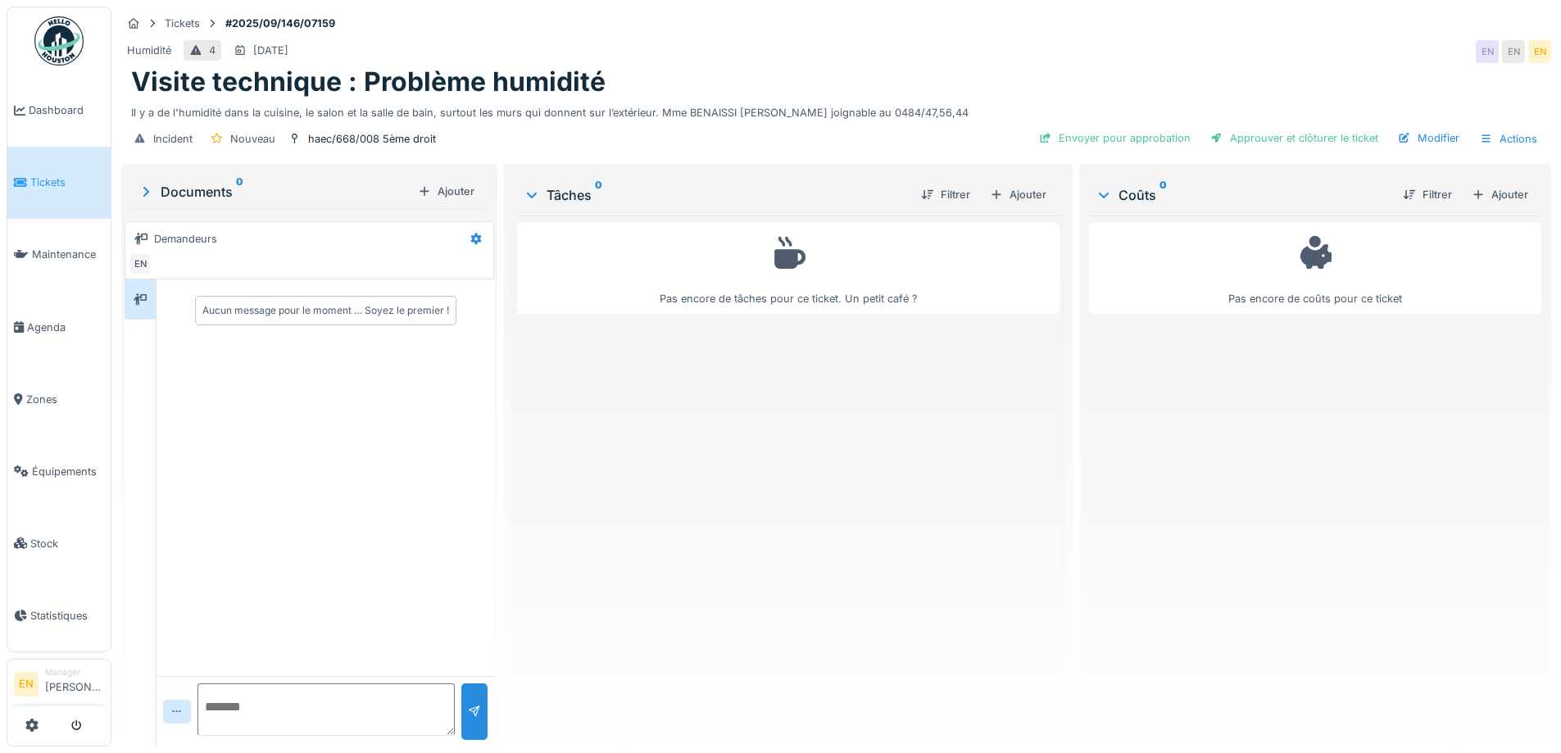
click at [994, 41] on div "Humidité 4 [DATE] EN EN EN" at bounding box center [836, 52] width 1430 height 30
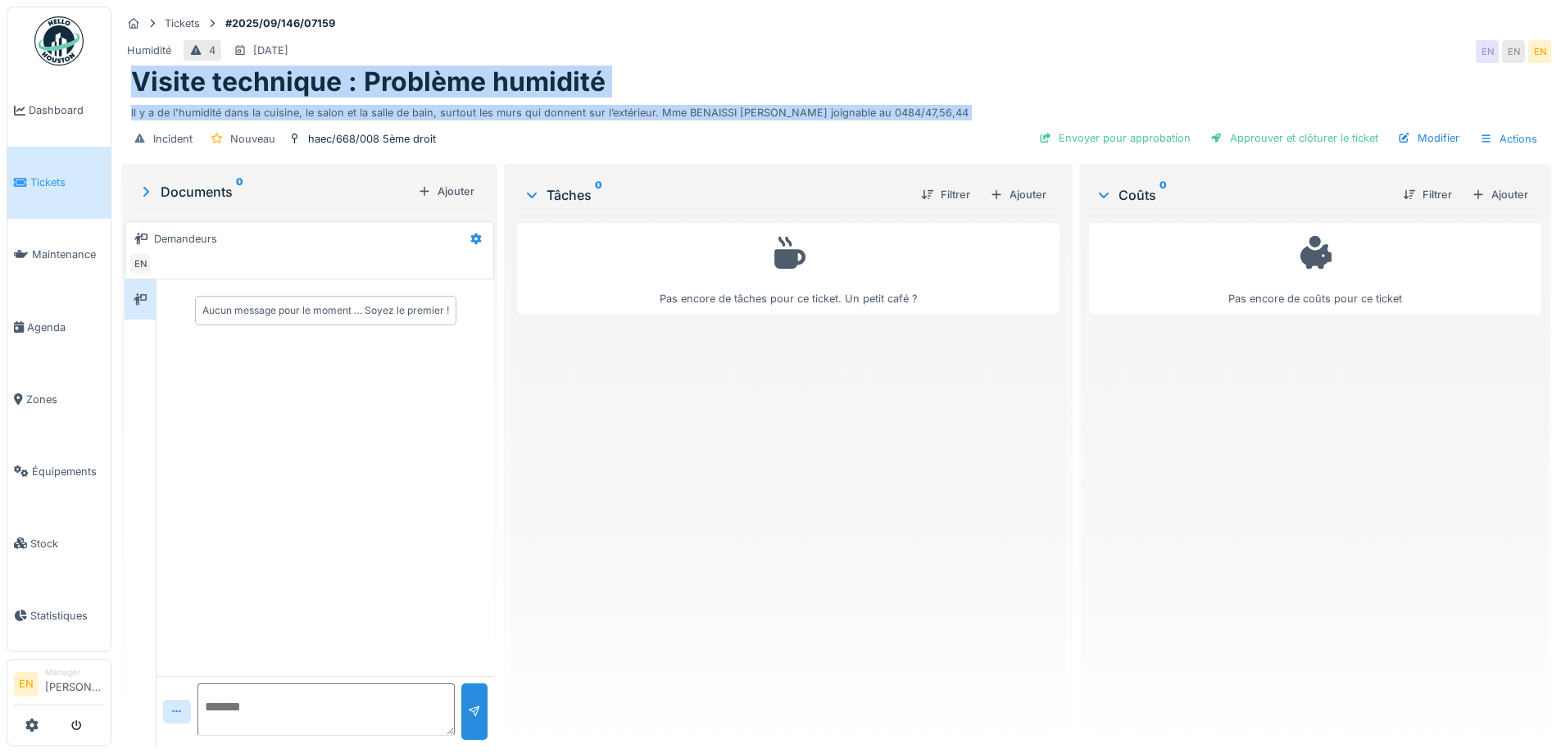
drag, startPoint x: 134, startPoint y: 78, endPoint x: 631, endPoint y: 123, distance: 498.7
click at [631, 123] on div "Tickets #2025/09/146/07159 Humidité 4 [DATE] EN EN EN Visite technique : Problè…" at bounding box center [836, 84] width 1437 height 154
copy div "Visite technique : Problème humidité Il y a de l'humidité dans la cuisine, le s…"
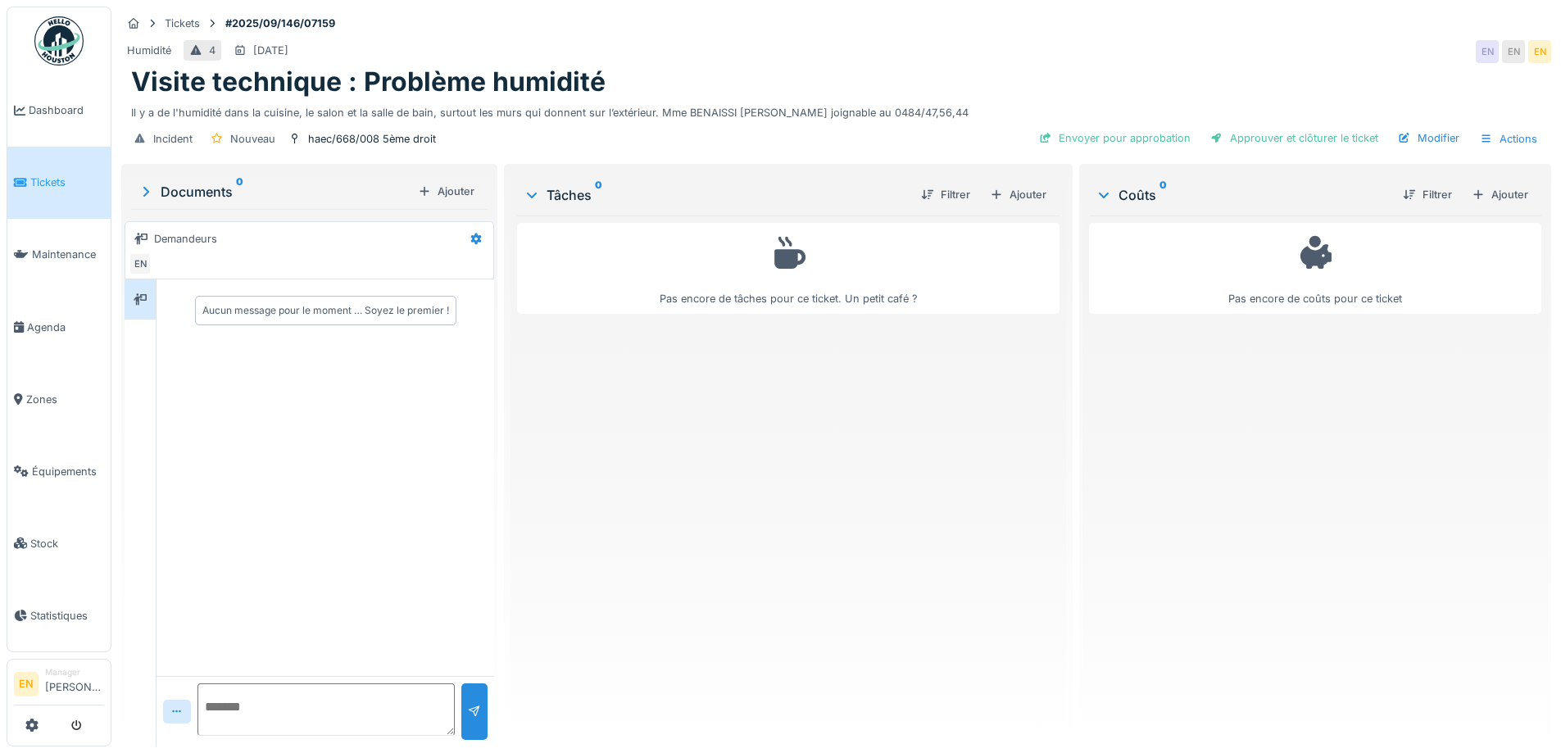
click at [589, 633] on div "Pas encore de tâches pour ce ticket. Un petit café ?" at bounding box center [788, 475] width 542 height 518
click at [640, 501] on div "Pas encore de tâches pour ce ticket. Un petit café ?" at bounding box center [788, 475] width 542 height 518
click at [1025, 197] on div "Ajouter" at bounding box center [1019, 195] width 70 height 22
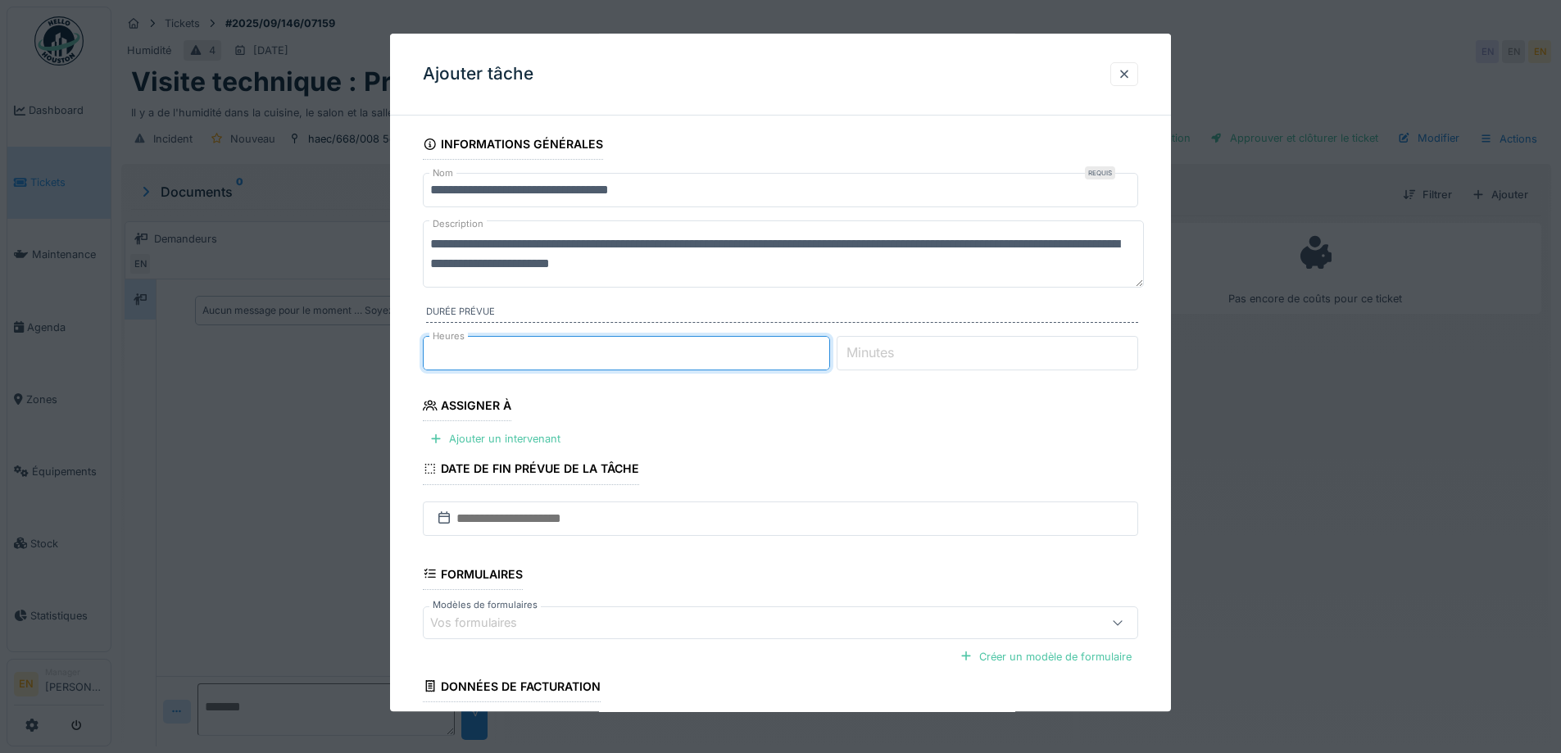
type input "*"
click at [830, 349] on input "*" at bounding box center [626, 353] width 407 height 34
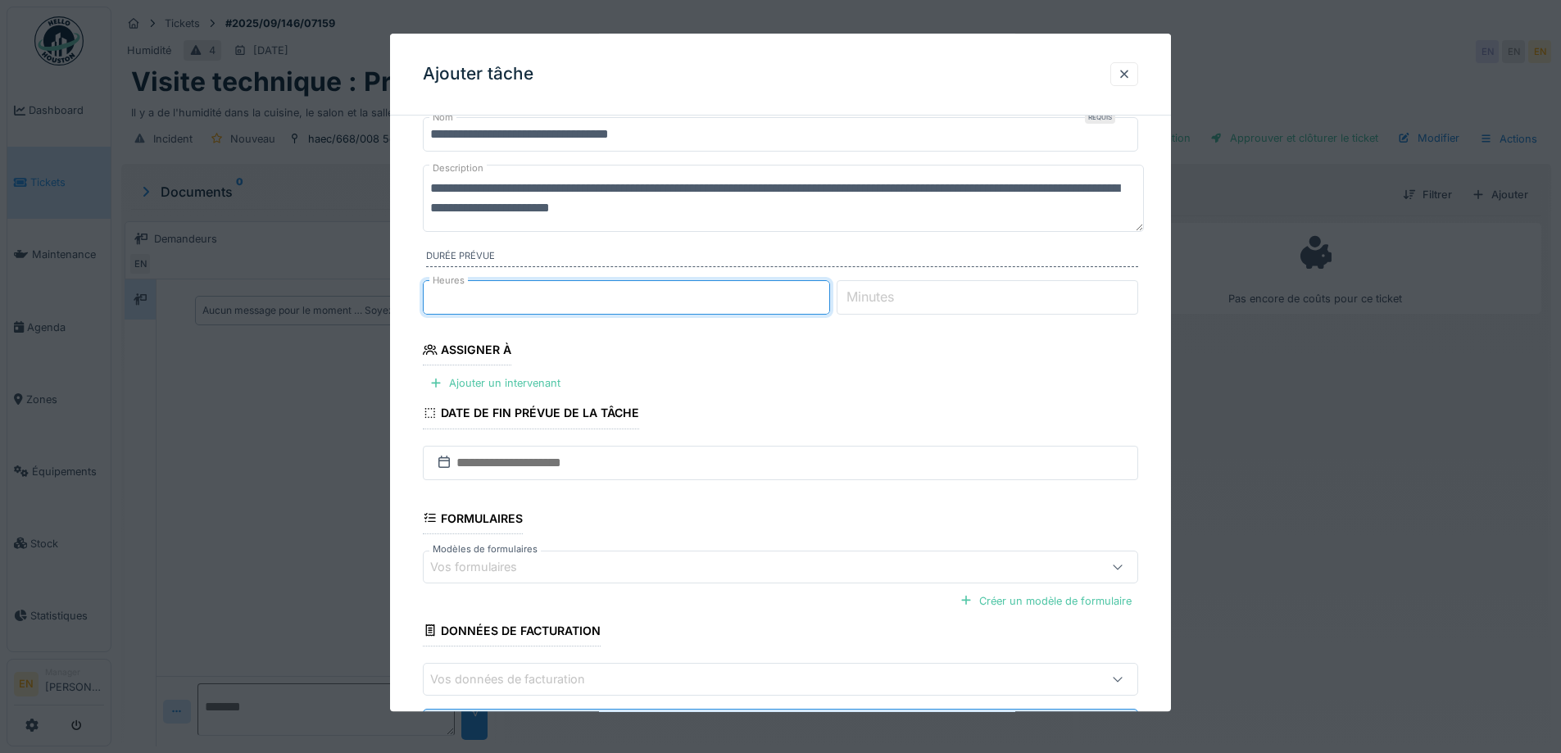
scroll to position [82, 0]
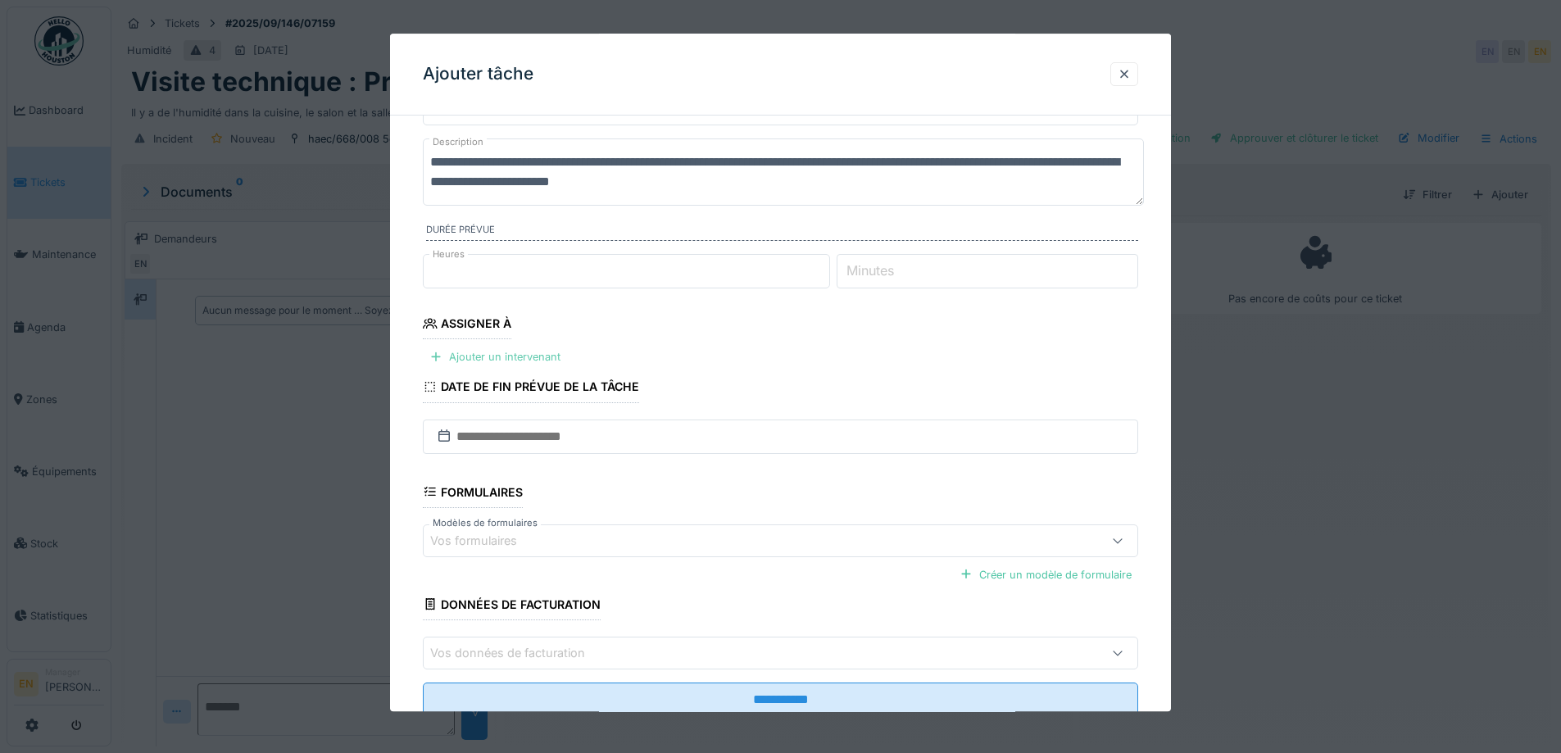
click at [500, 352] on div "Ajouter un intervenant" at bounding box center [495, 358] width 144 height 22
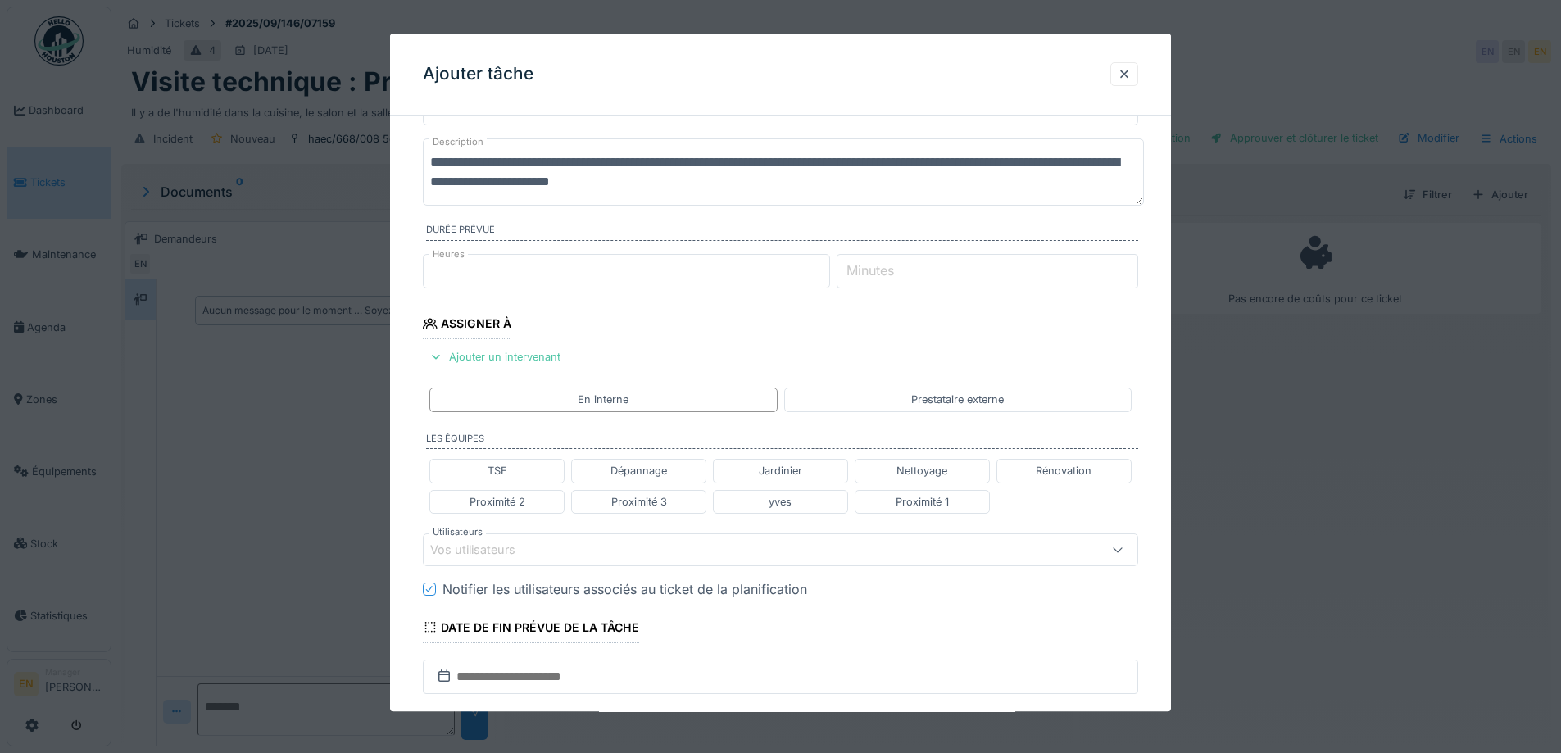
click at [552, 547] on div "Vos utilisateurs" at bounding box center [738, 550] width 617 height 18
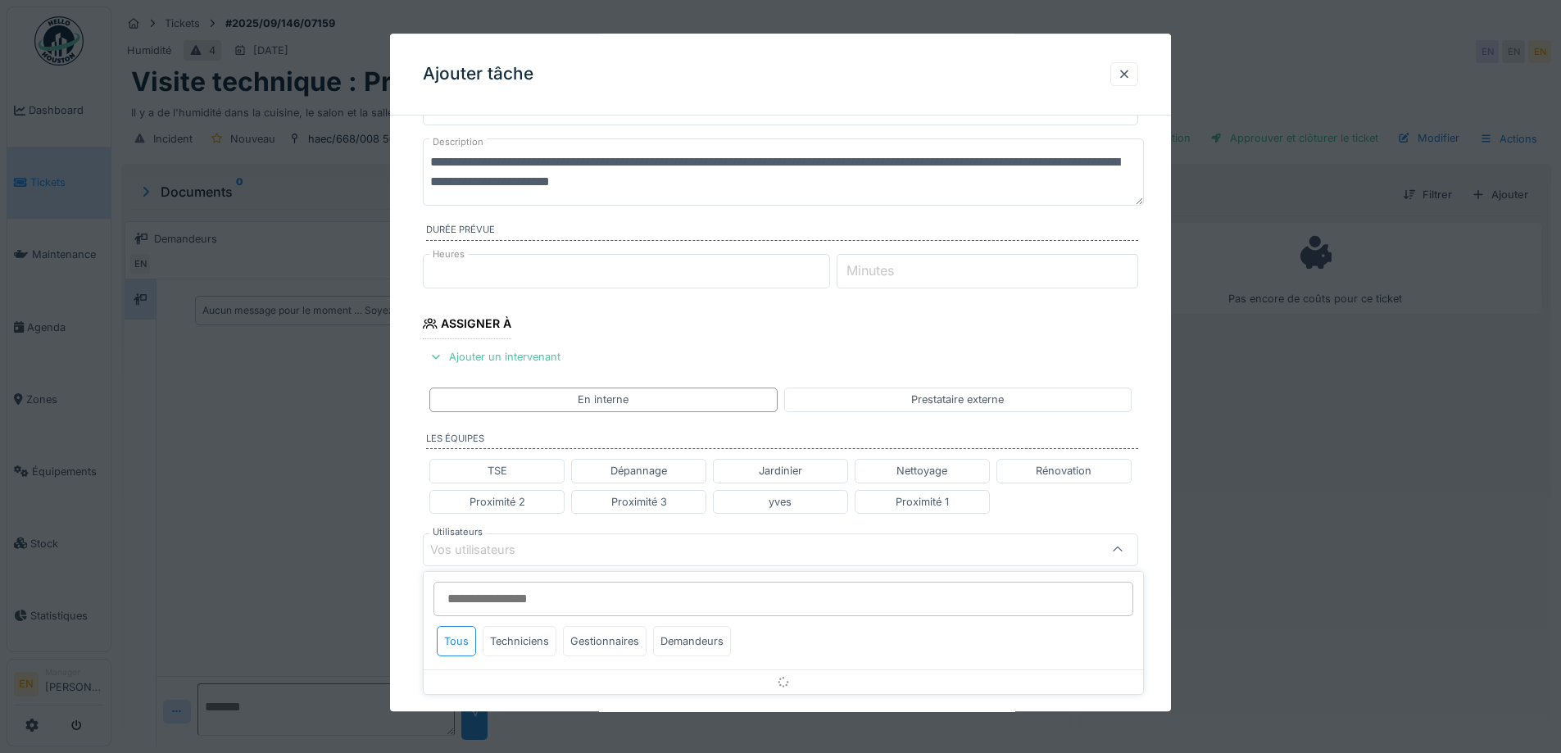
scroll to position [259, 0]
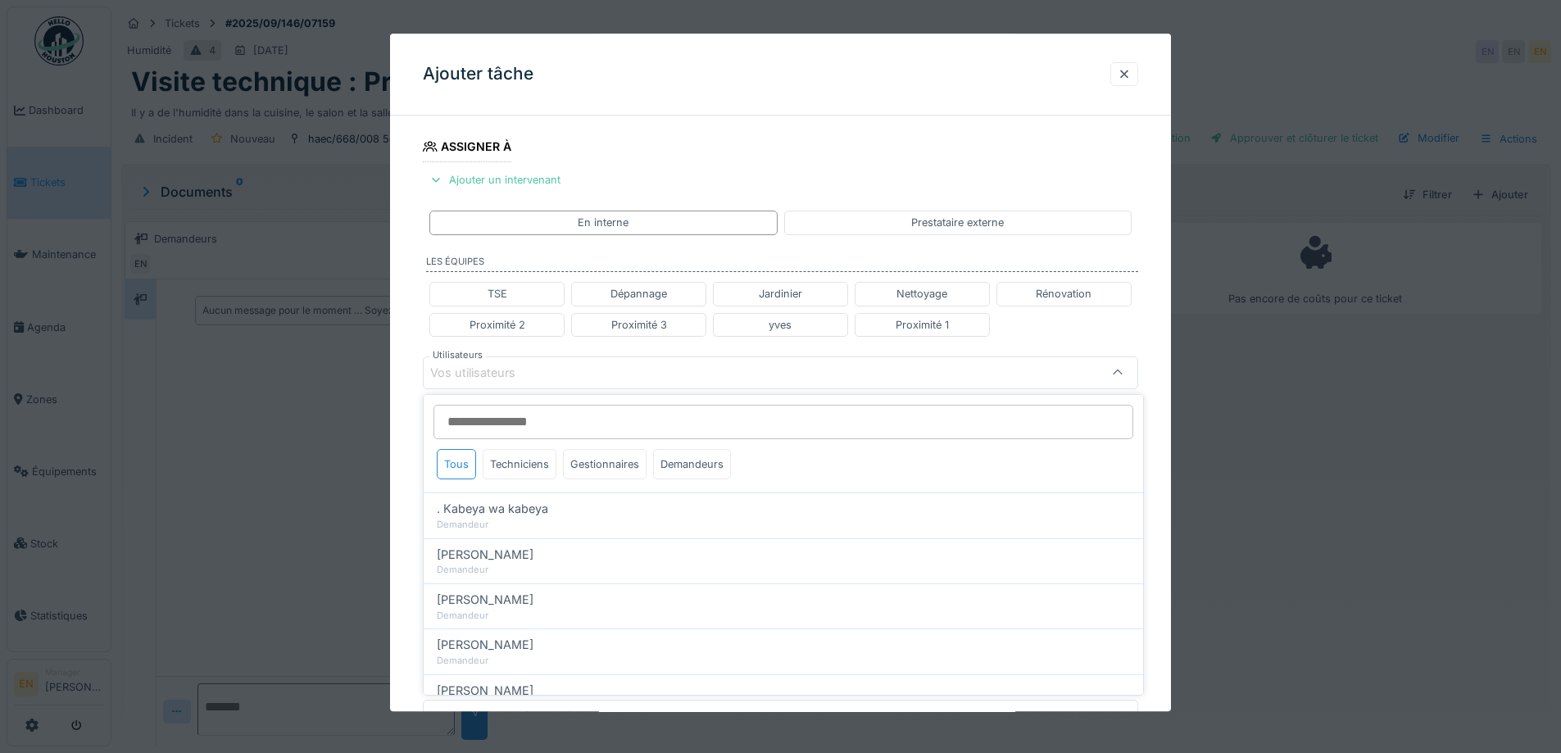
click at [578, 420] on input "Utilisateurs" at bounding box center [784, 422] width 700 height 34
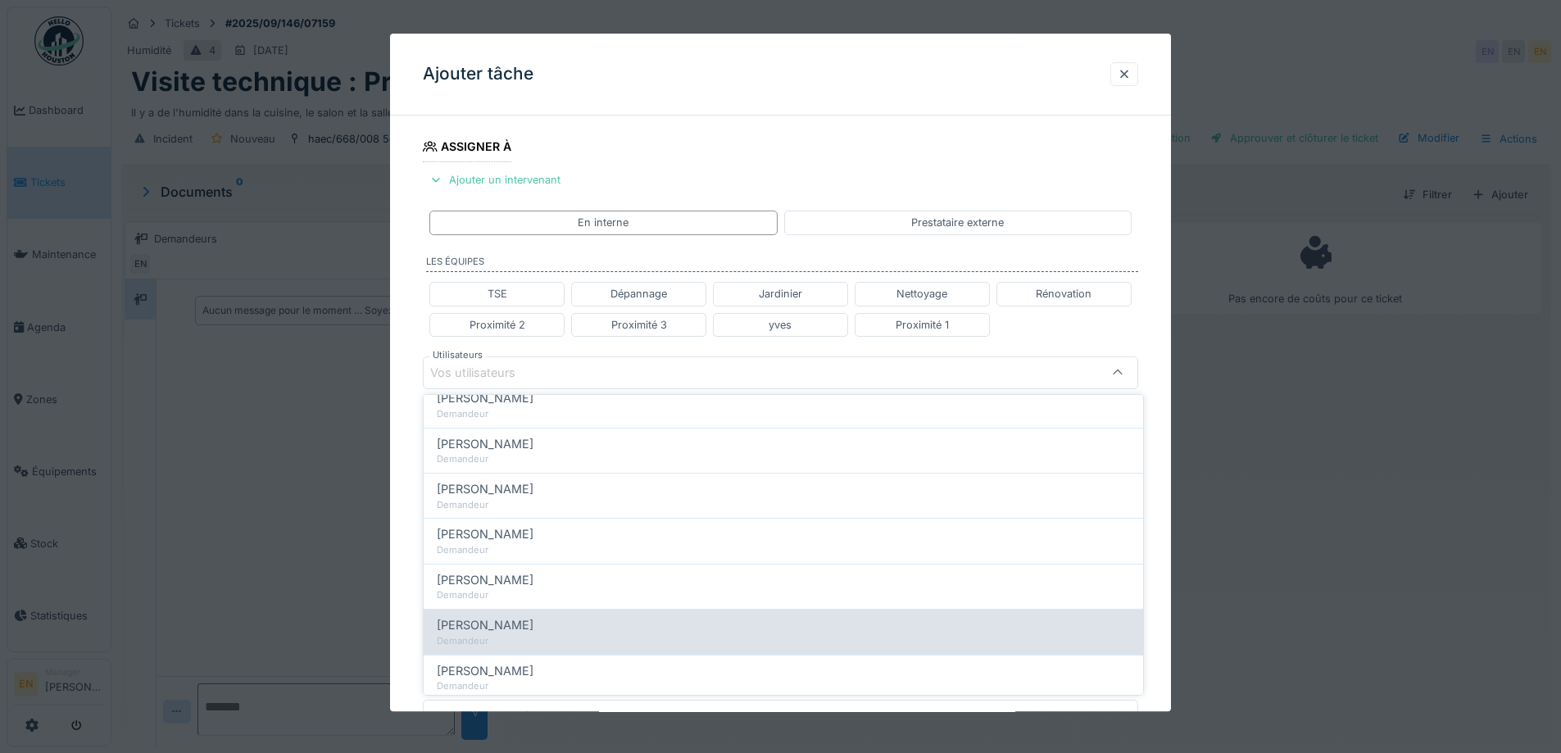
scroll to position [0, 0]
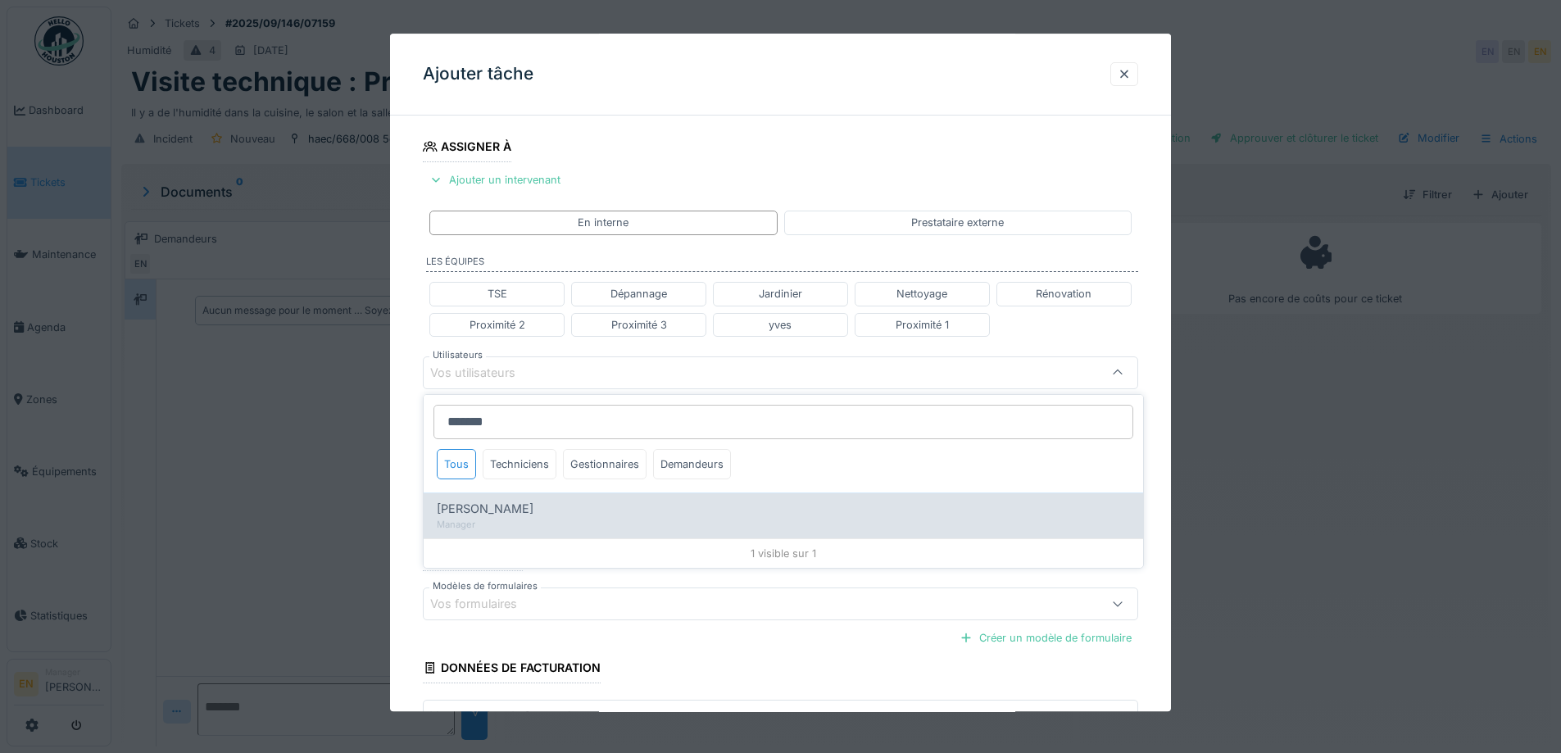
type input "*******"
click at [510, 522] on div "Manager" at bounding box center [783, 525] width 693 height 14
type input "*****"
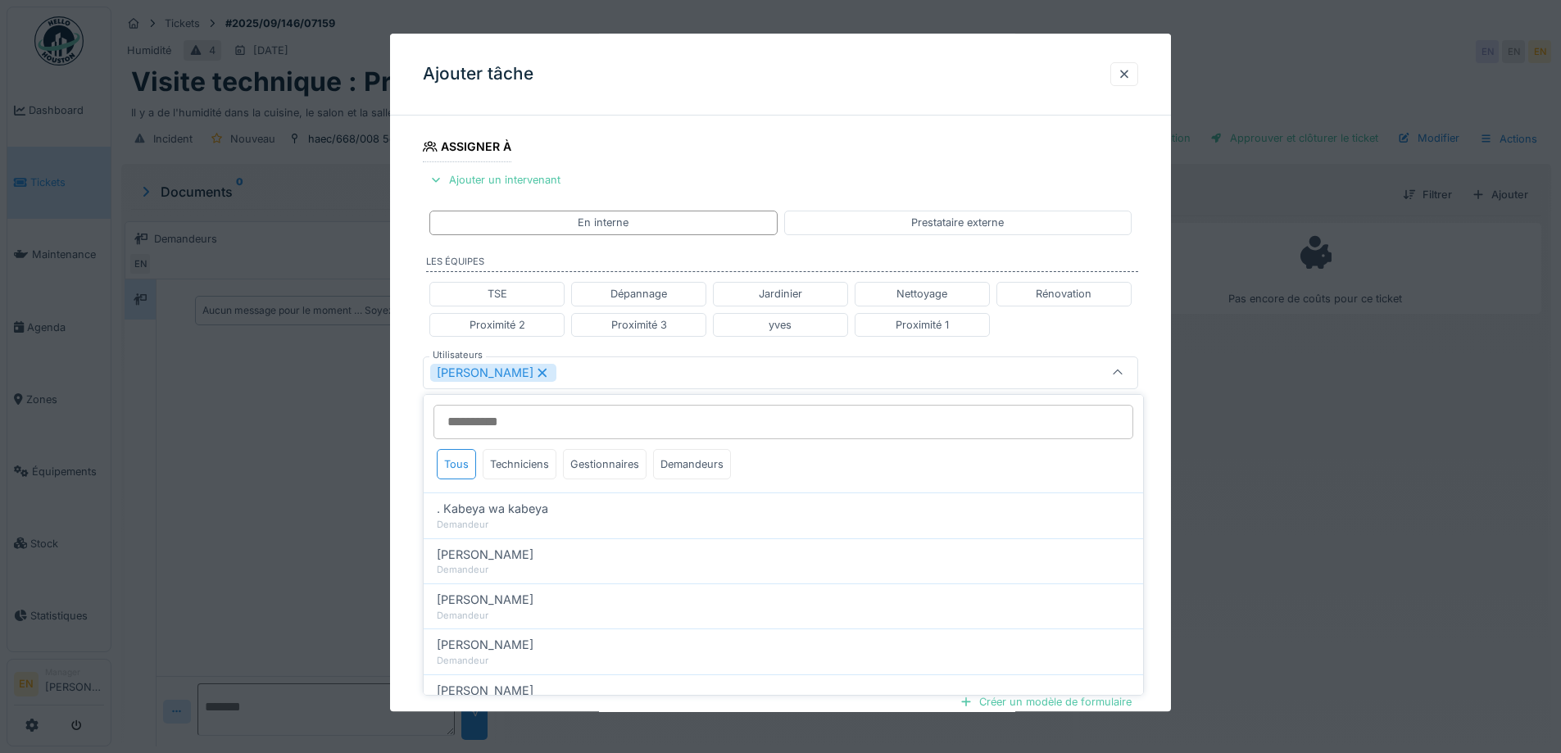
click at [1151, 516] on div "**********" at bounding box center [780, 380] width 781 height 1020
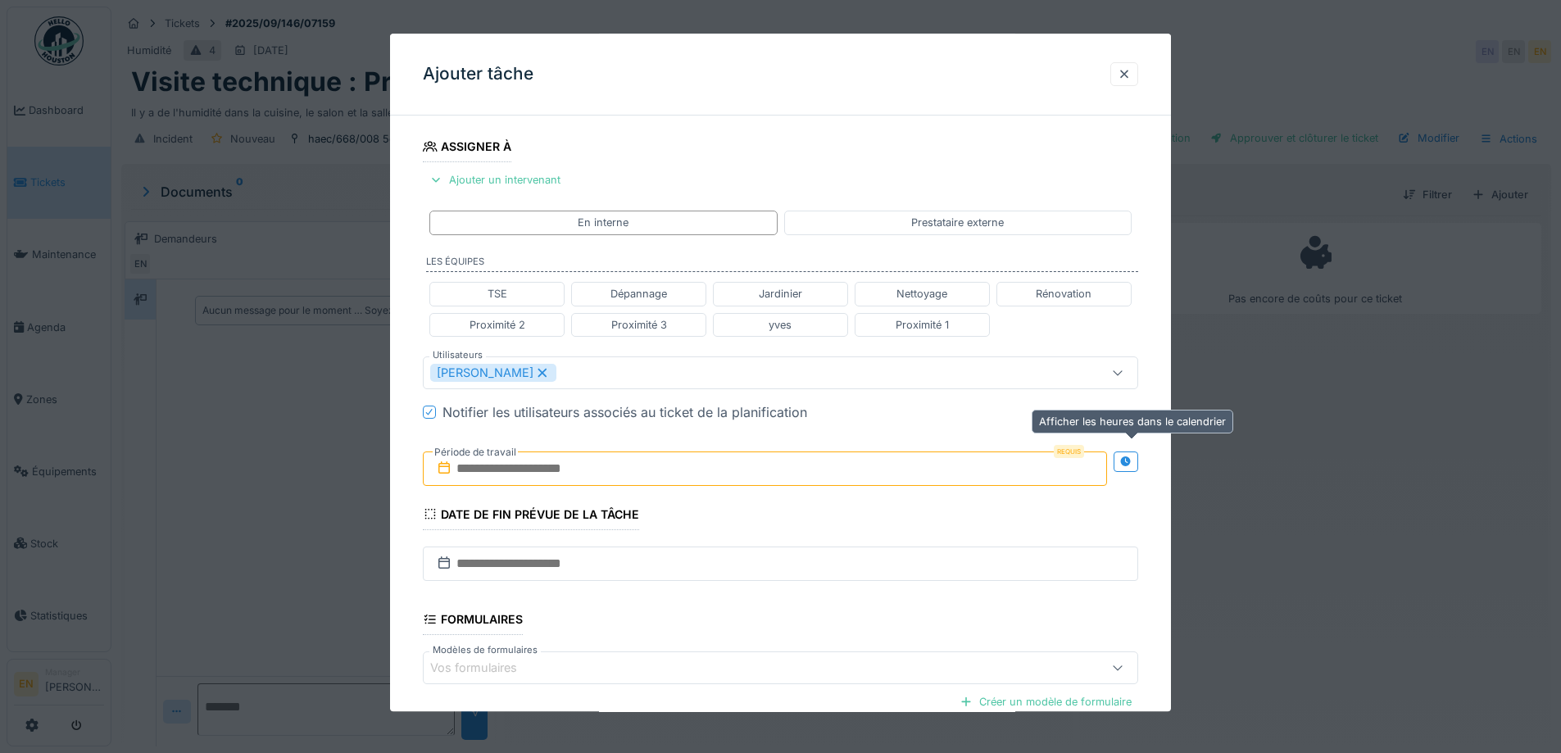
click at [1138, 462] on div at bounding box center [1126, 462] width 25 height 20
click at [574, 473] on input "text" at bounding box center [588, 469] width 330 height 34
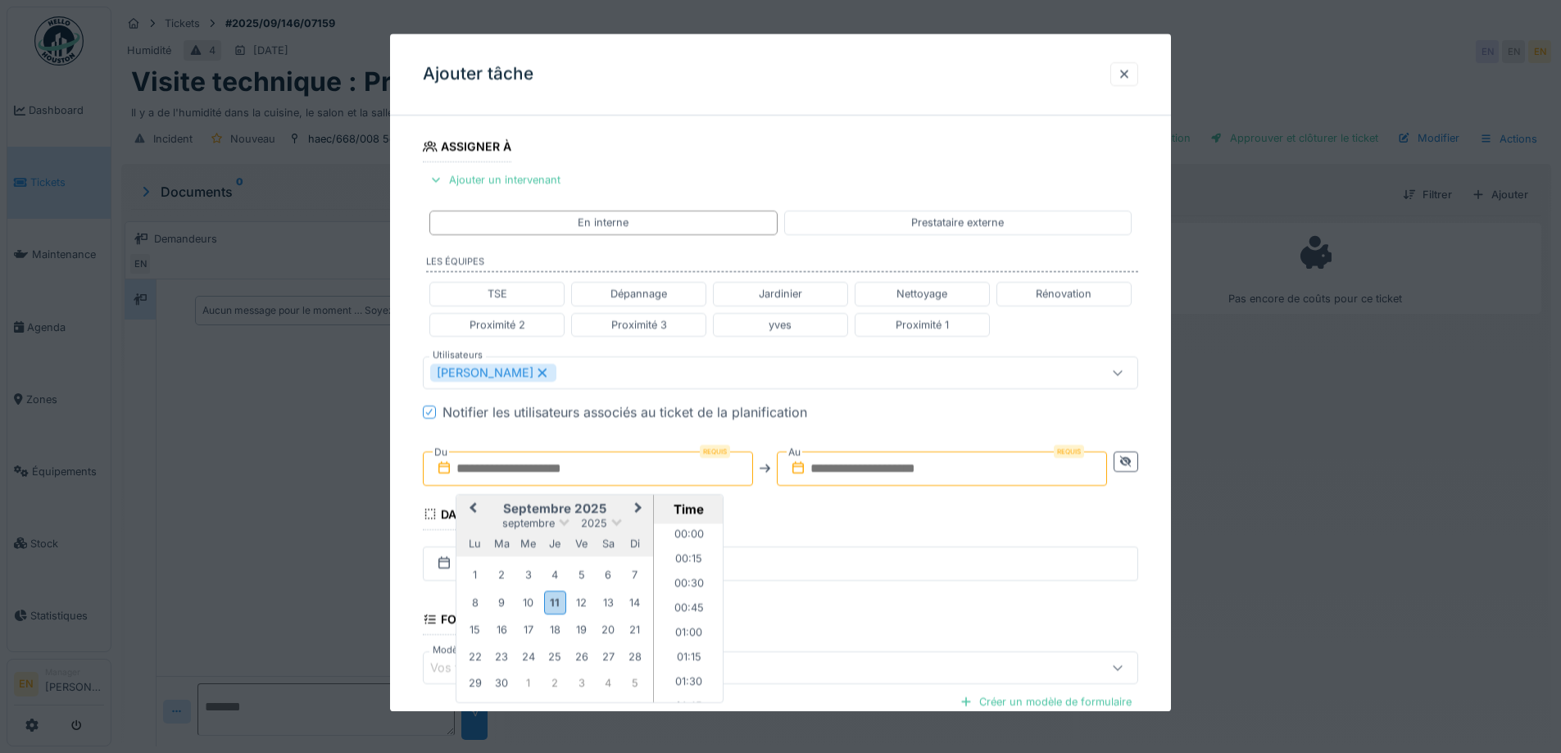
scroll to position [1103, 0]
click at [501, 661] on div "23" at bounding box center [502, 657] width 22 height 22
click at [683, 580] on li "10:00" at bounding box center [689, 580] width 70 height 25
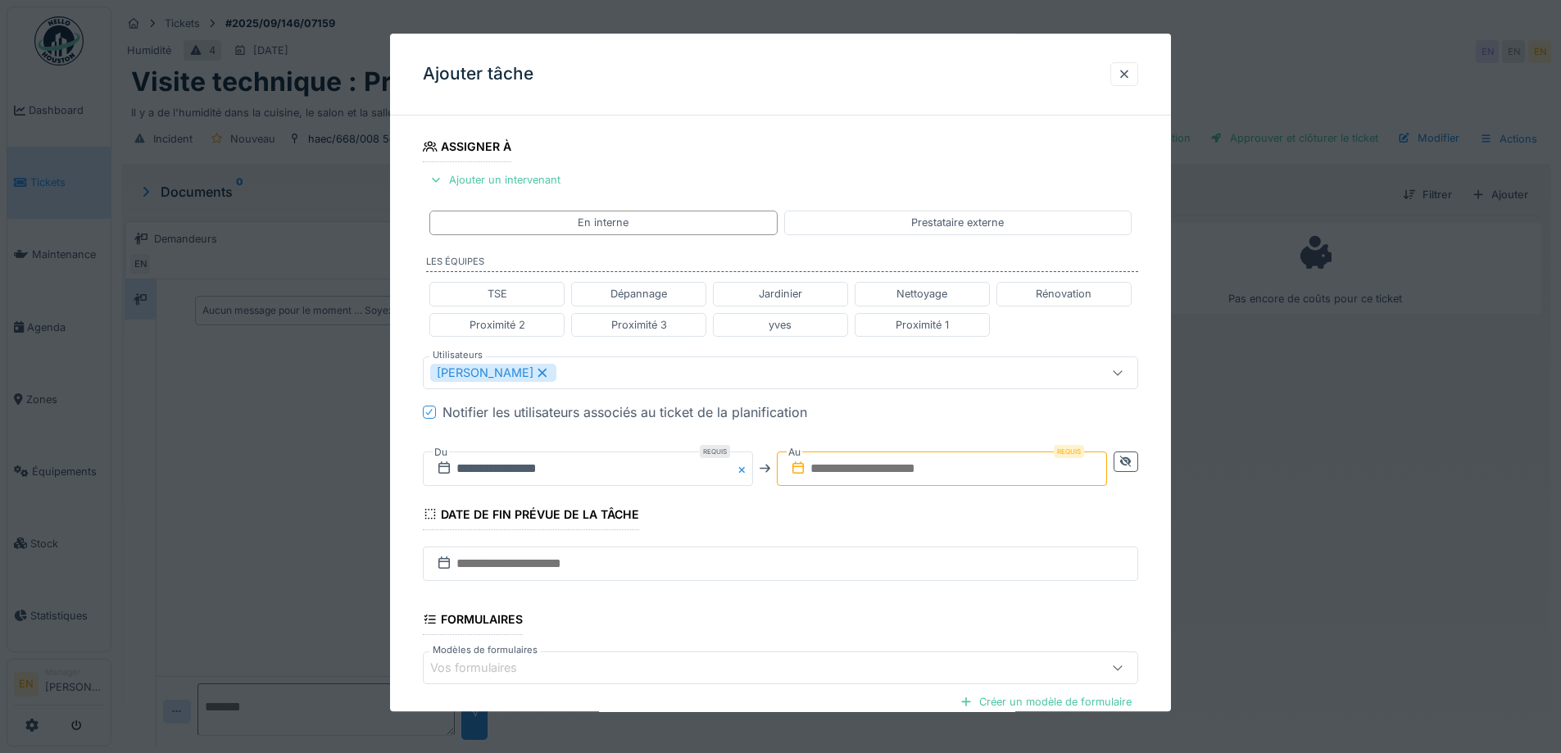
click at [925, 475] on input "text" at bounding box center [942, 469] width 330 height 34
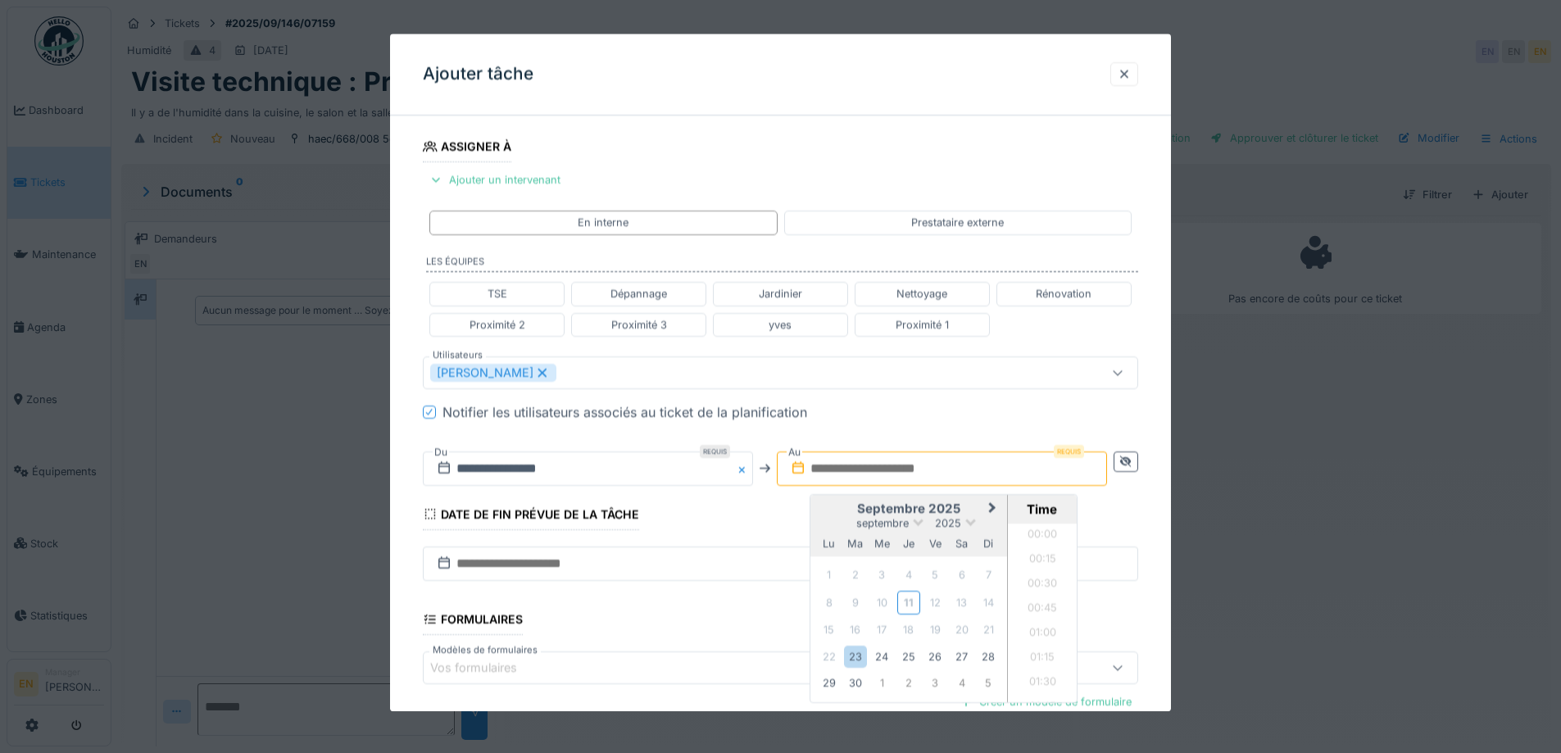
scroll to position [1103, 0]
click at [865, 655] on div "23" at bounding box center [855, 657] width 22 height 22
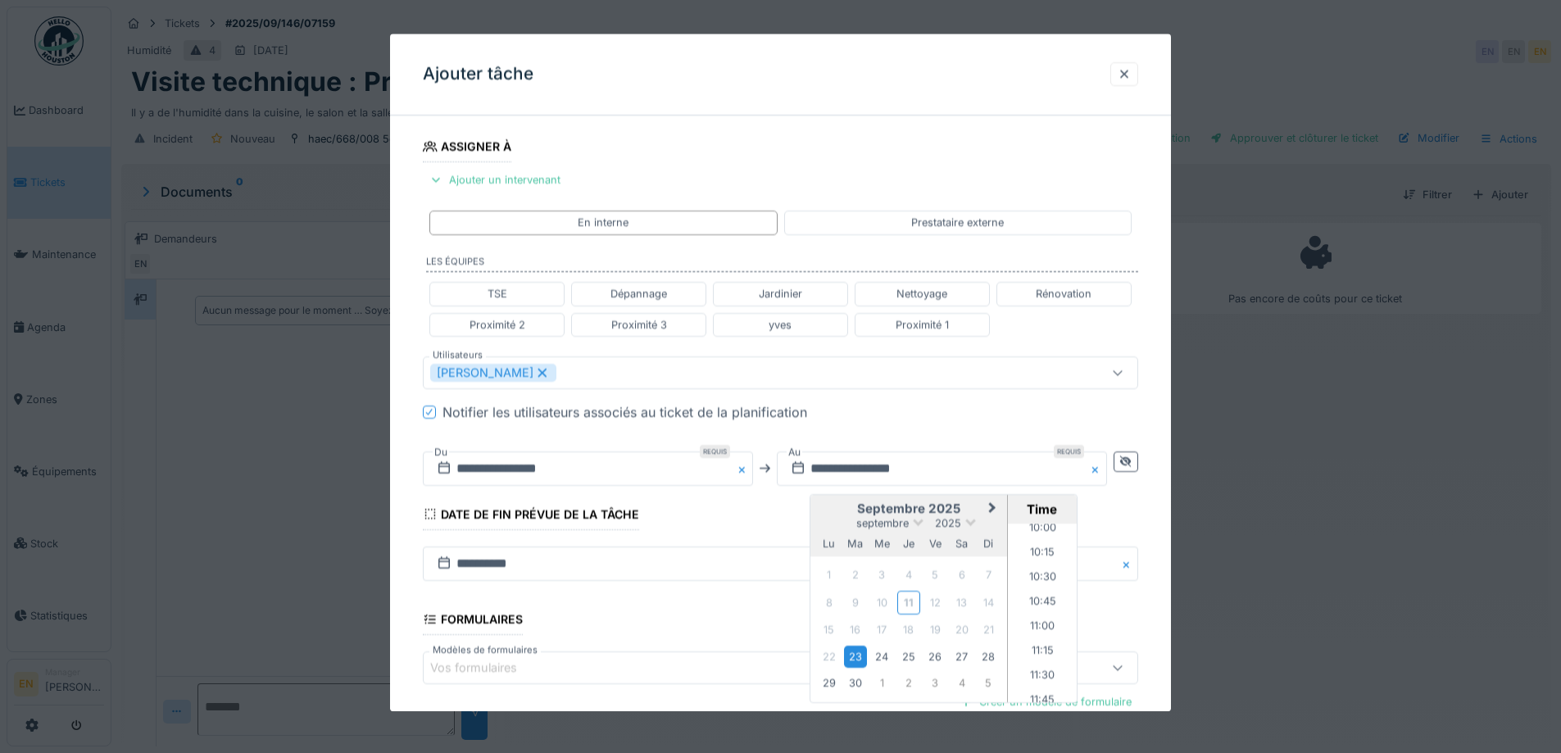
scroll to position [939, 0]
click at [1043, 674] on li "11:00" at bounding box center [1043, 678] width 70 height 25
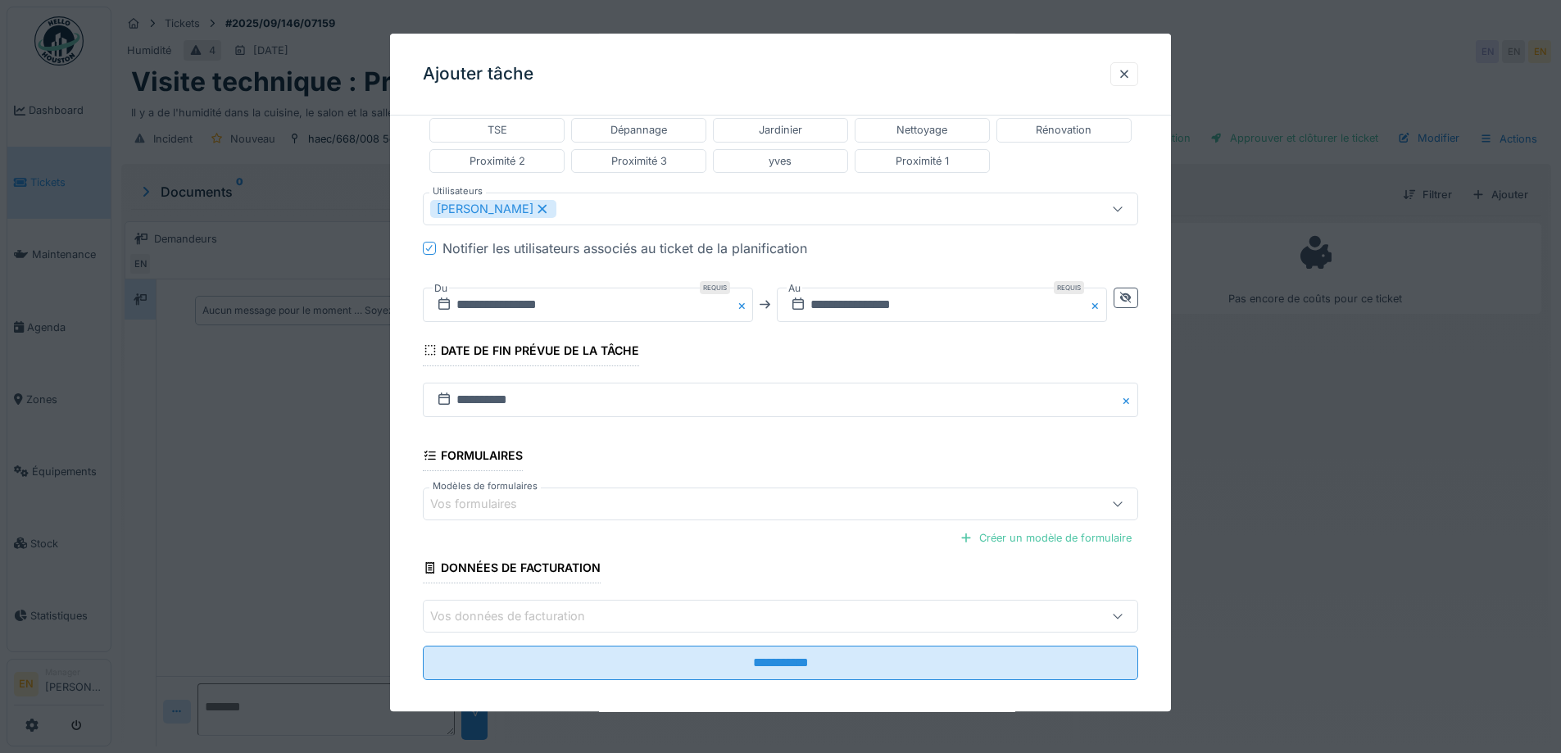
scroll to position [438, 0]
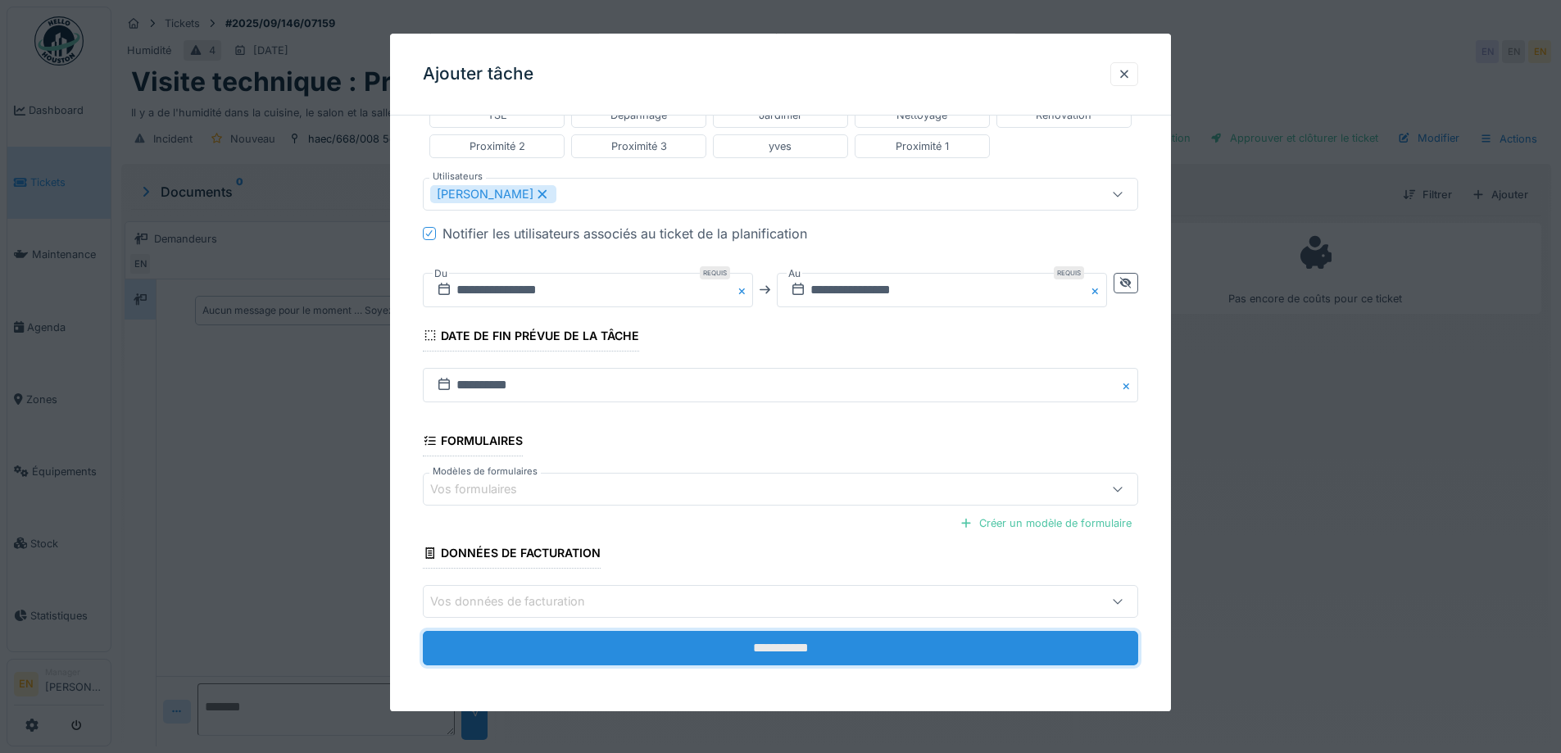
click at [802, 649] on input "**********" at bounding box center [781, 649] width 716 height 34
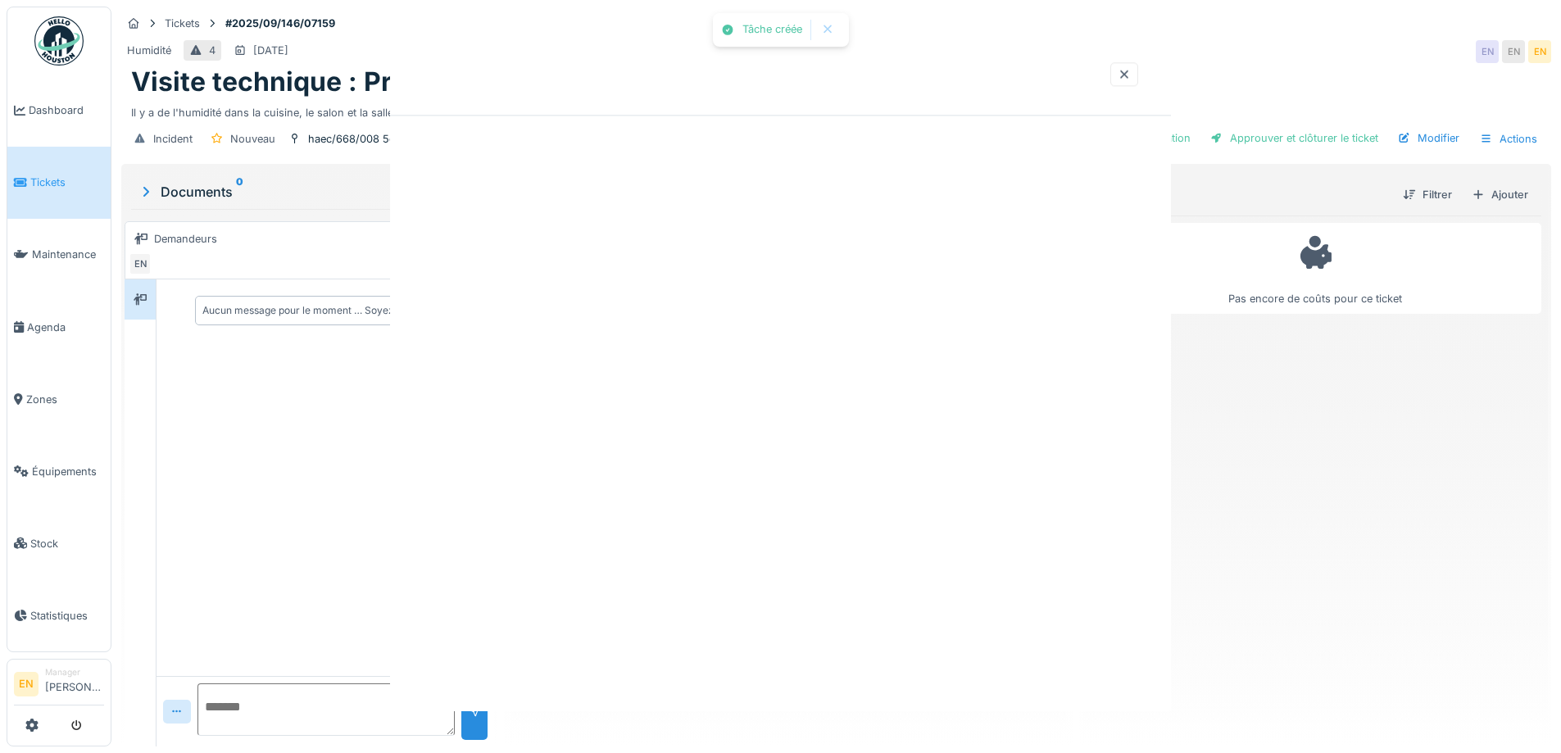
scroll to position [0, 0]
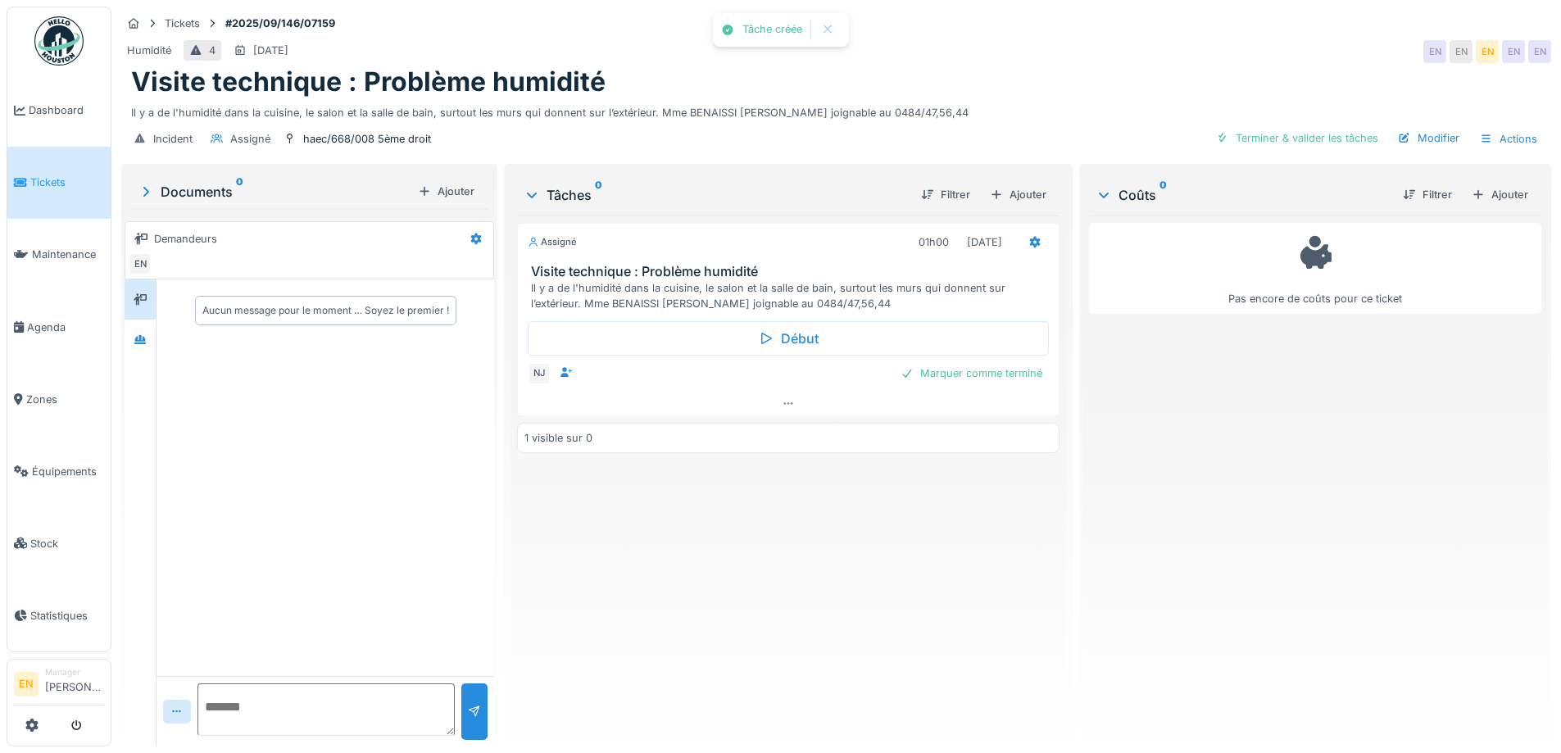
click at [802, 608] on div "Assigné 01h00 [DATE] Visite technique : Problème humidité Il y a de l'humidité …" at bounding box center [788, 475] width 542 height 518
click at [675, 601] on div "Assigné 01h00 [DATE] Visite technique : Problème humidité Il y a de l'humidité …" at bounding box center [788, 475] width 542 height 518
click at [628, 637] on div "Assigné 01h00 [DATE] Visite technique : Problème humidité Il y a de l'humidité …" at bounding box center [788, 475] width 542 height 518
click at [655, 641] on div "Assigné 01h00 [DATE] Visite technique : Problème humidité Il y a de l'humidité …" at bounding box center [788, 475] width 542 height 518
